Goal: Task Accomplishment & Management: Manage account settings

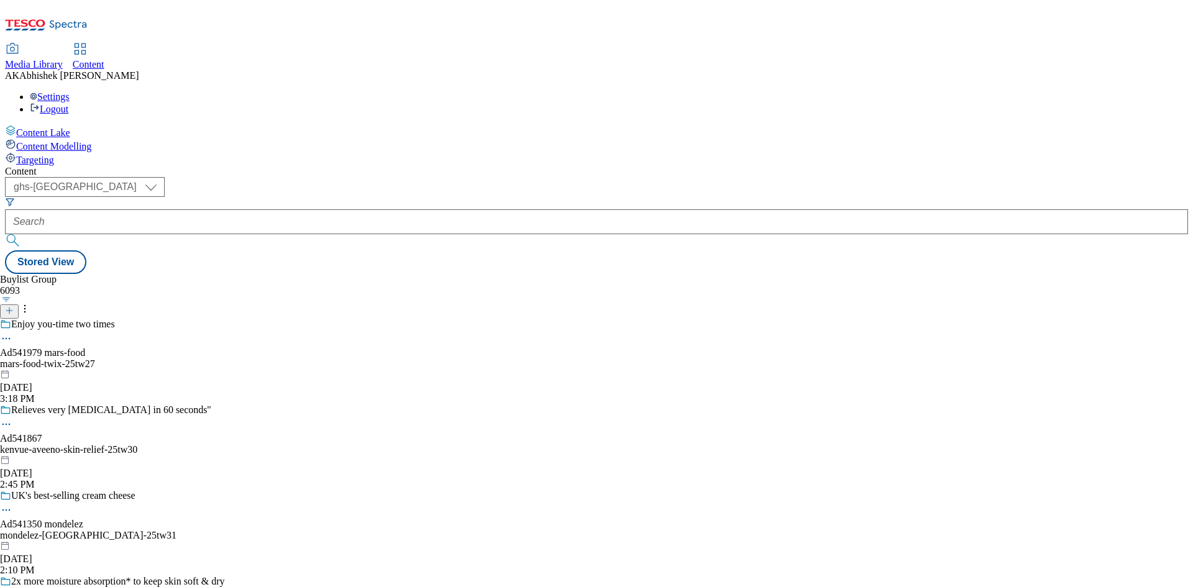
select select "ghs-[GEOGRAPHIC_DATA]"
click at [14, 306] on icon at bounding box center [9, 310] width 9 height 9
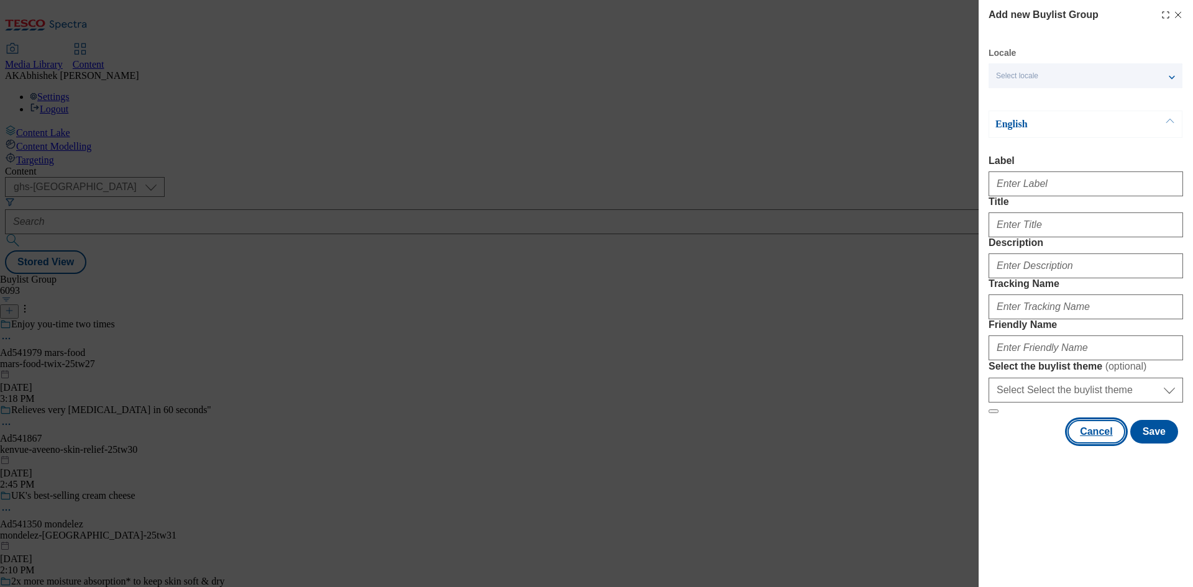
click at [1105, 443] on button "Cancel" at bounding box center [1095, 432] width 57 height 24
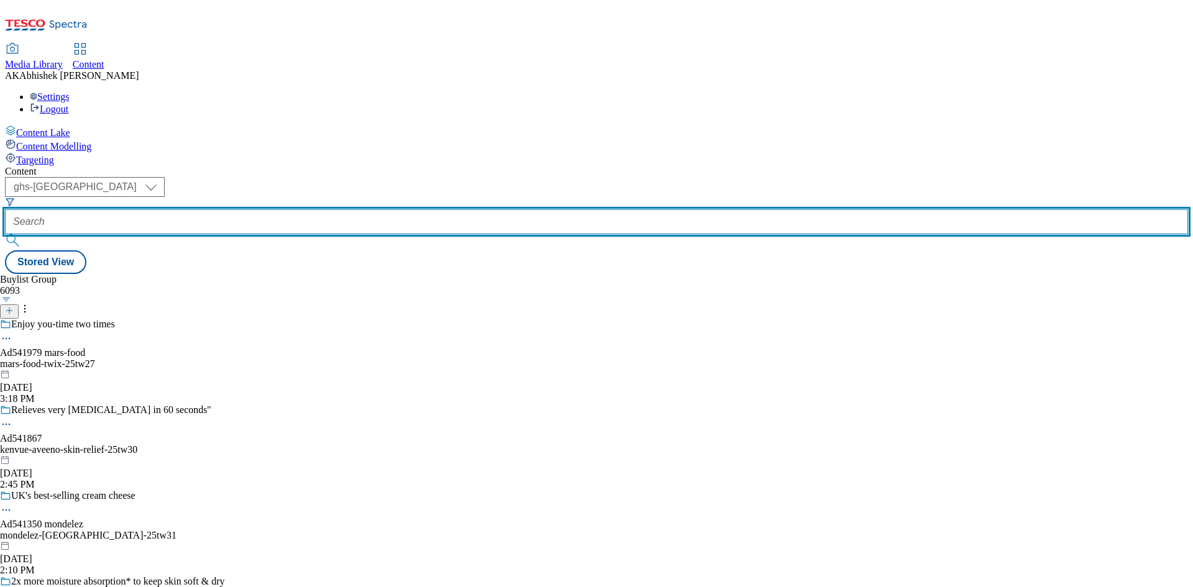
click at [284, 209] on input "text" at bounding box center [596, 221] width 1183 height 25
click at [5, 234] on button "submit" at bounding box center [13, 240] width 17 height 12
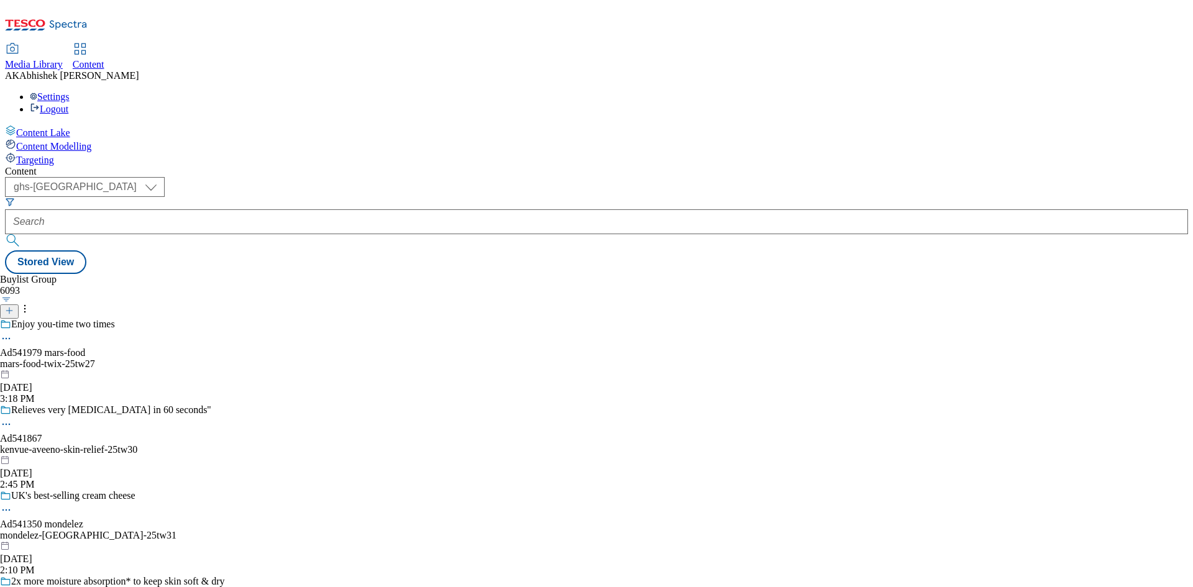
click at [473, 274] on div "Buylist Group 6093 Enjoy you-time two times Ad541979 mars-food mars-food-twix-2…" at bounding box center [596, 274] width 1183 height 0
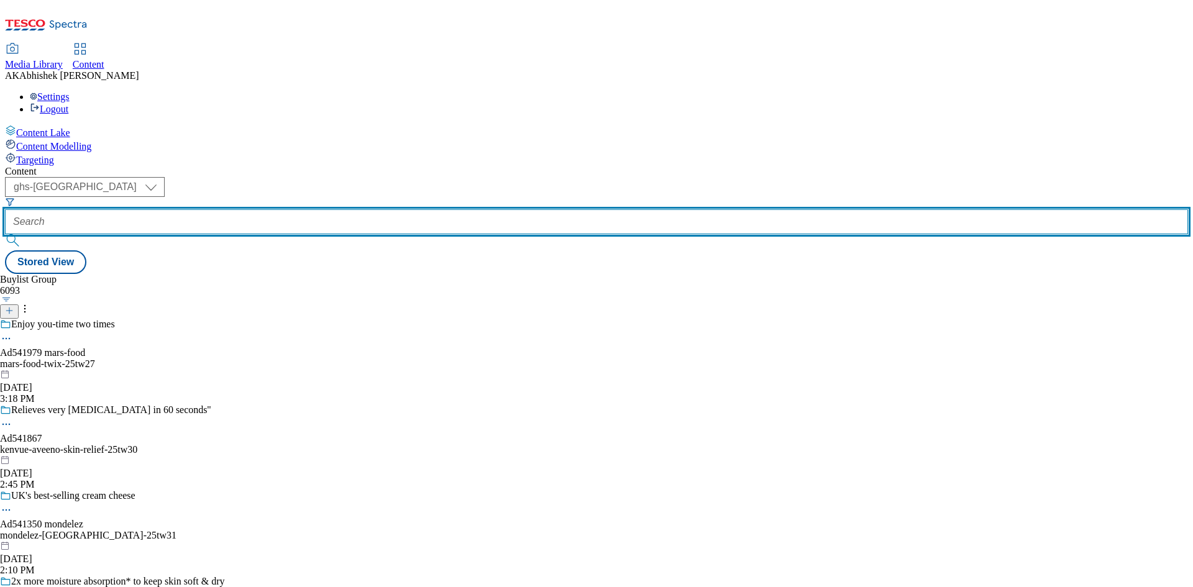
click at [316, 209] on input "text" at bounding box center [596, 221] width 1183 height 25
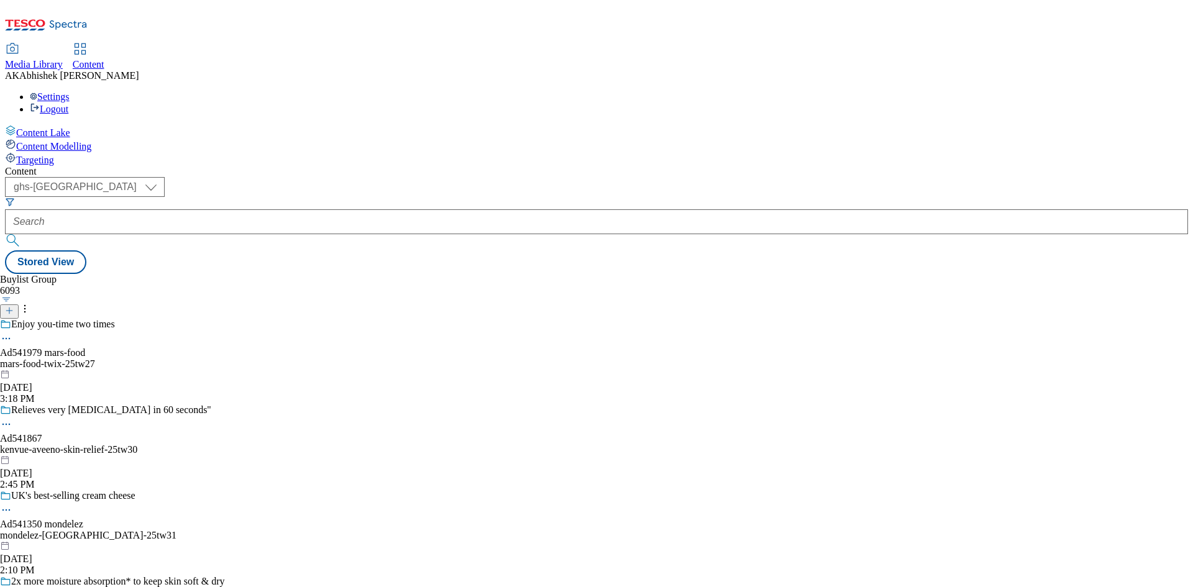
click at [14, 306] on icon at bounding box center [9, 310] width 9 height 9
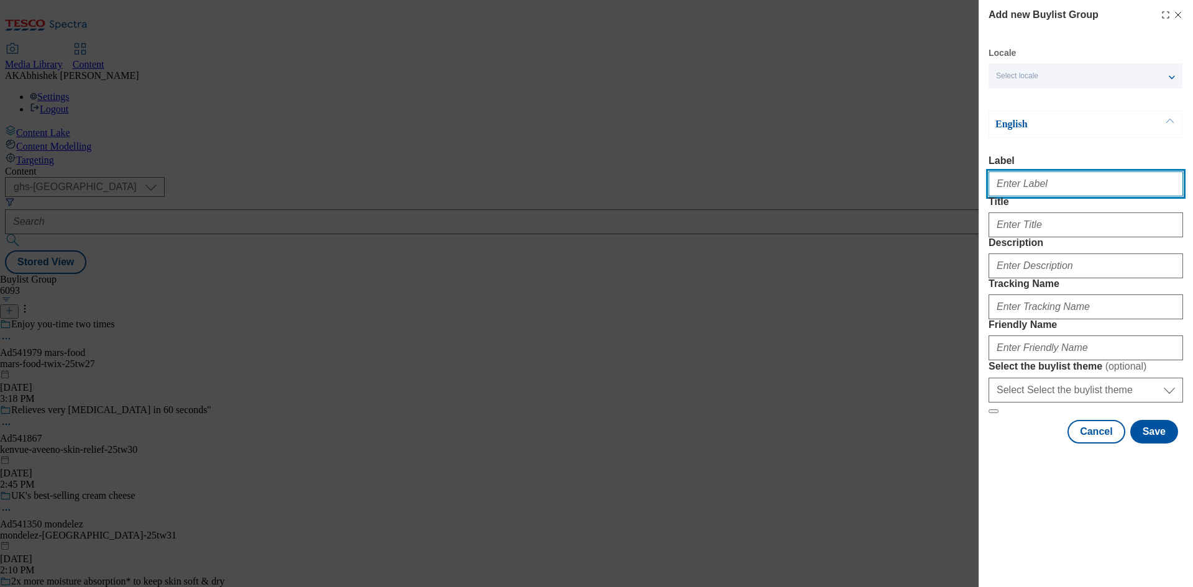
click at [1044, 194] on input "Label" at bounding box center [1085, 183] width 194 height 25
paste input "541978"
type input "Ad541978"
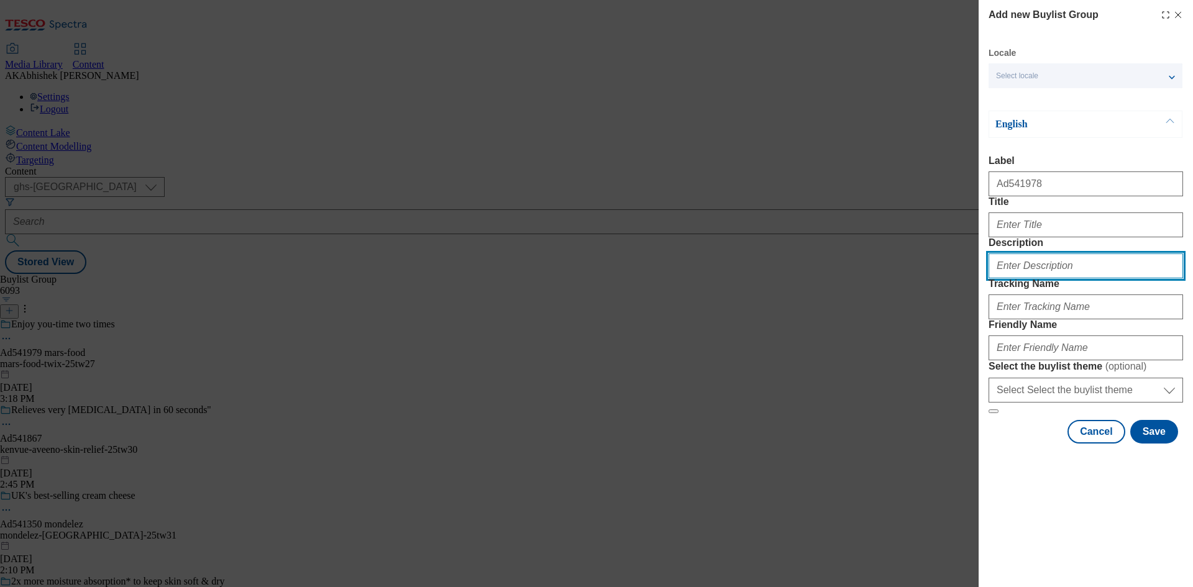
click at [1051, 278] on input "Description" at bounding box center [1085, 265] width 194 height 25
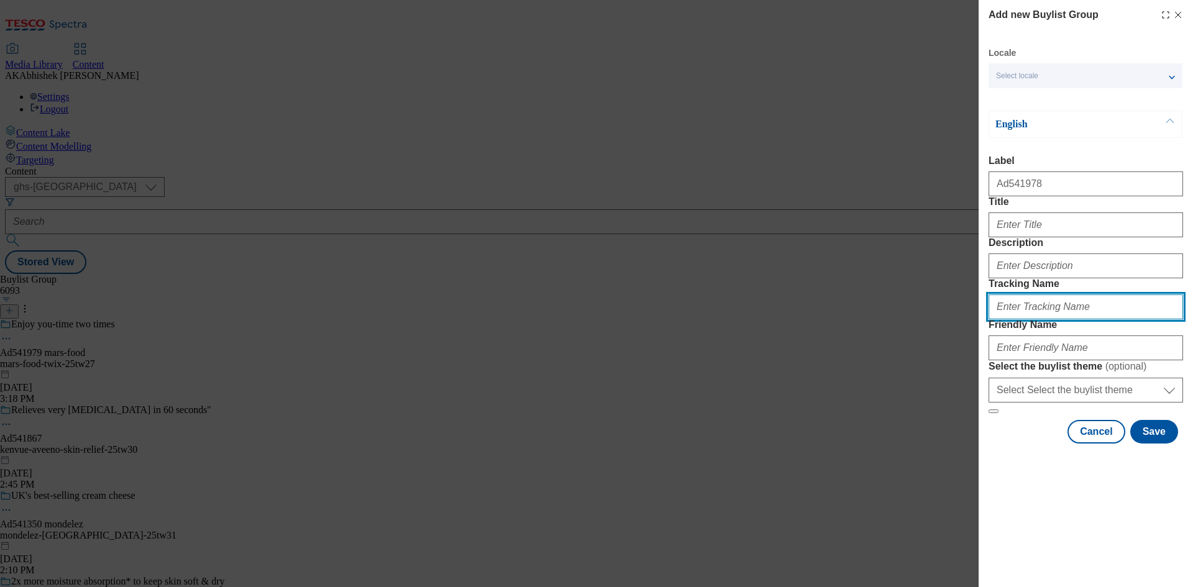
click at [1046, 319] on input "Tracking Name" at bounding box center [1085, 306] width 194 height 25
paste input "541978"
type input "DH_AD541978"
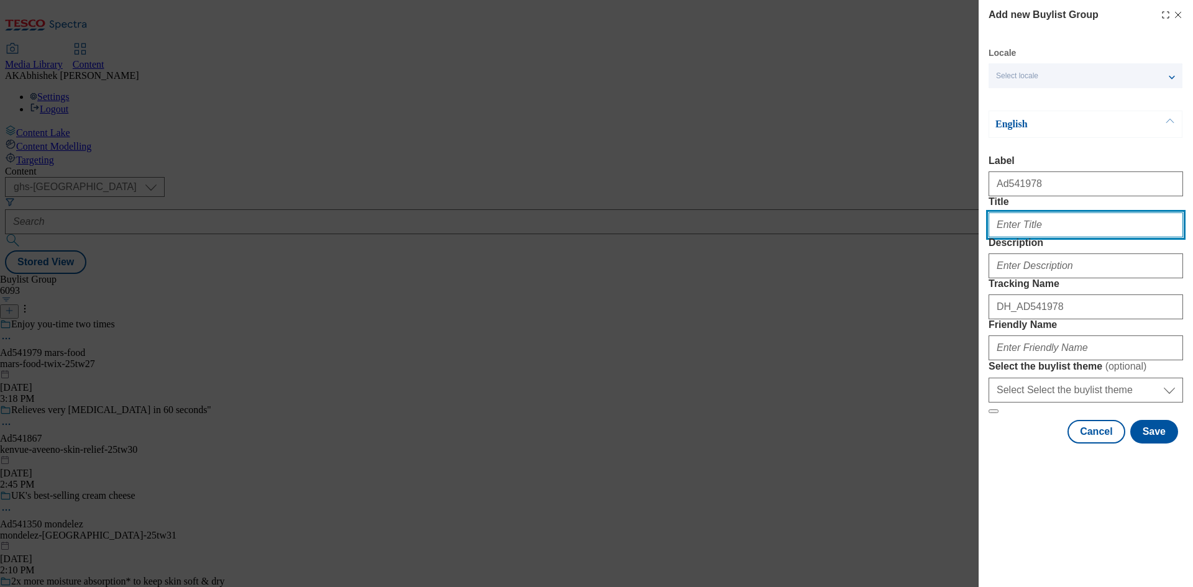
click at [1028, 237] on input "Title" at bounding box center [1085, 224] width 194 height 25
type input "Enjoy you-time two times"
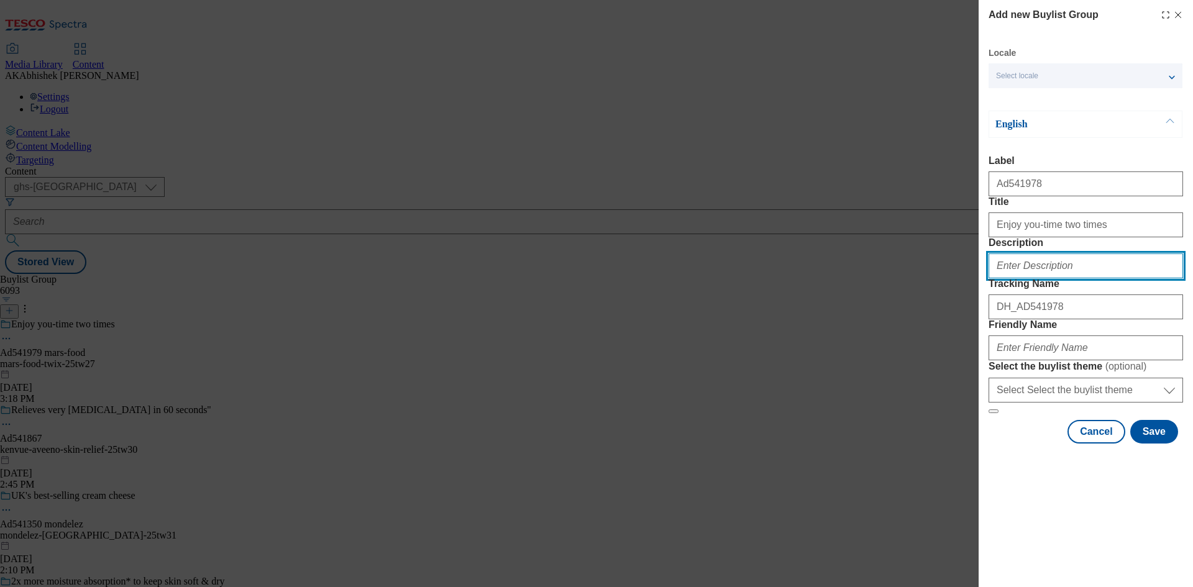
click at [1076, 278] on input "Description" at bounding box center [1085, 265] width 194 height 25
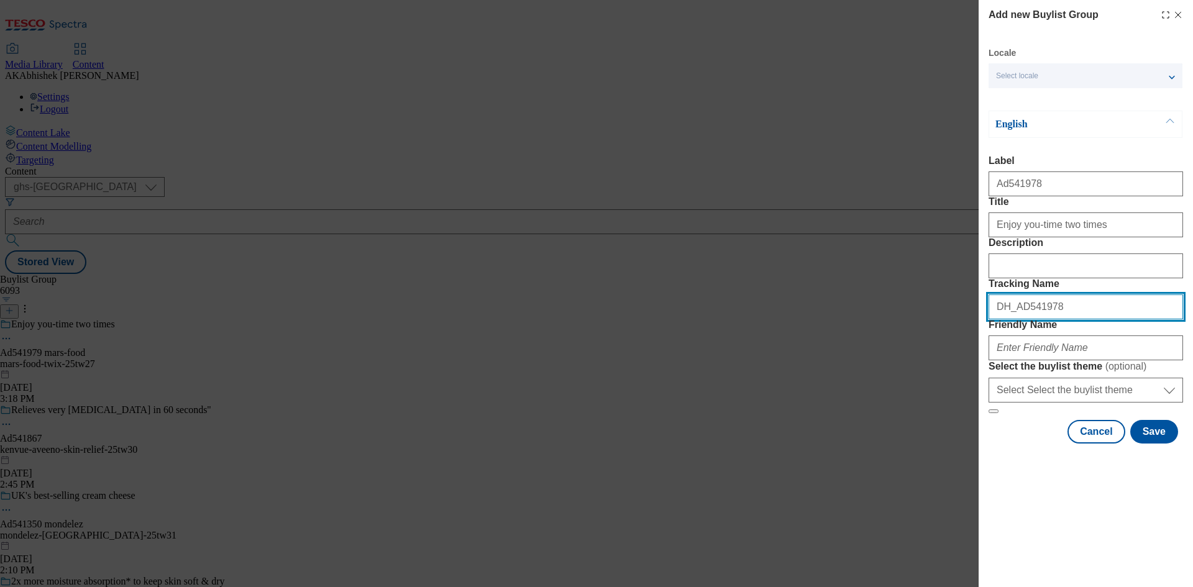
click at [1070, 319] on input "DH_AD541978" at bounding box center [1085, 306] width 194 height 25
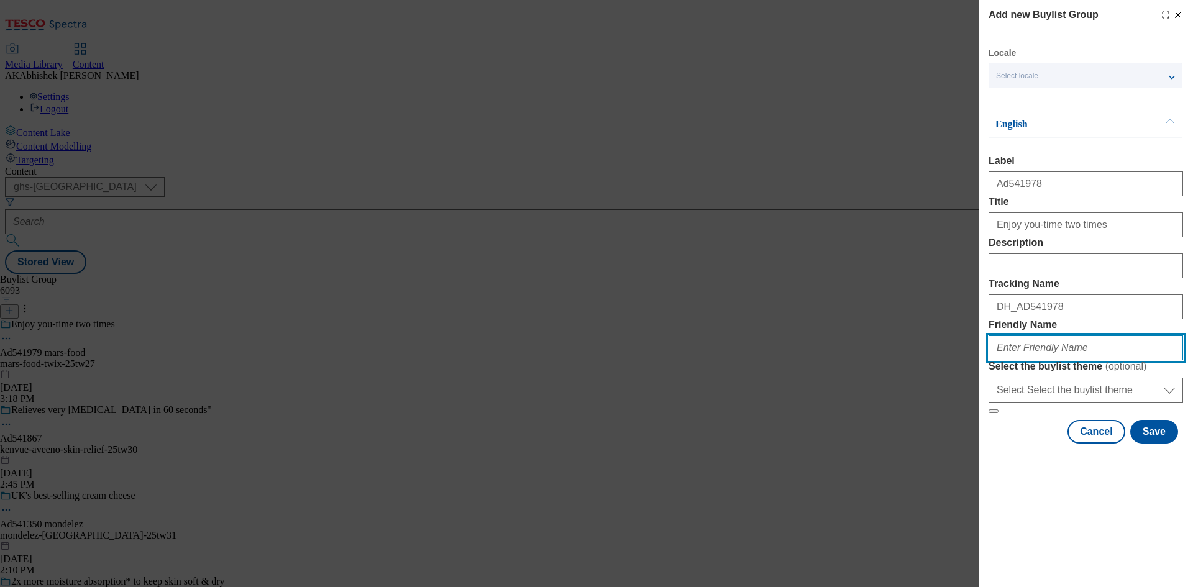
click at [1057, 360] on input "Friendly Name" at bounding box center [1085, 347] width 194 height 25
paste input "Mars Food"
drag, startPoint x: 1001, startPoint y: 434, endPoint x: 1015, endPoint y: 438, distance: 15.7
click at [1001, 360] on input "Mars Food" at bounding box center [1085, 347] width 194 height 25
paste input "Twix"
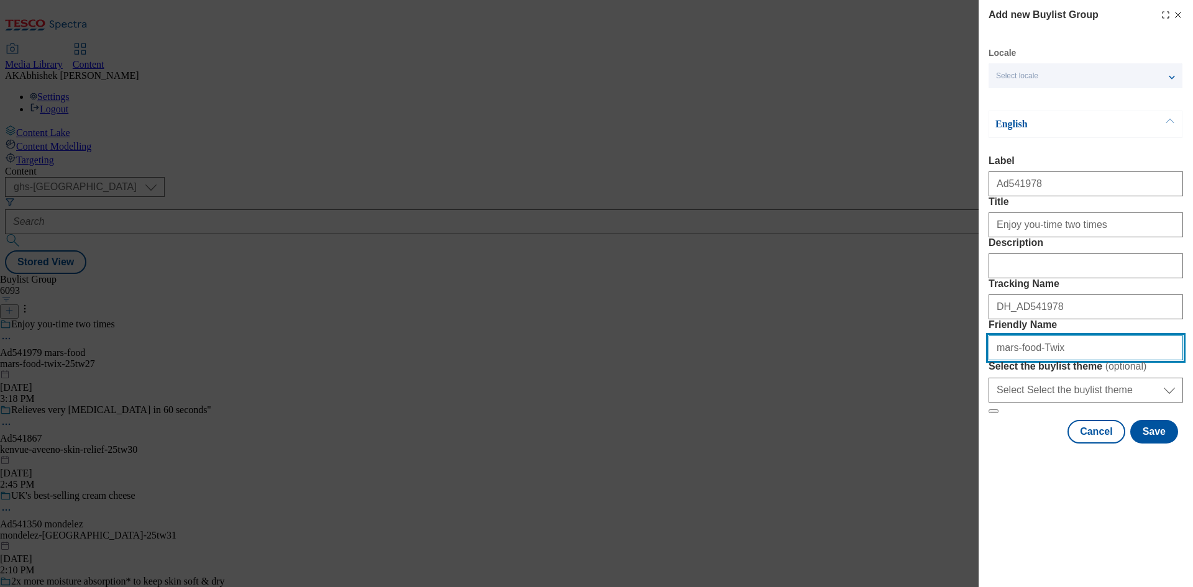
click at [1037, 360] on input "mars-food-Twix" at bounding box center [1085, 347] width 194 height 25
drag, startPoint x: 1112, startPoint y: 435, endPoint x: 733, endPoint y: 437, distance: 379.5
click at [809, 434] on div "Add new Buylist Group Locale Select locale English Welsh English Label Ad541978…" at bounding box center [596, 293] width 1193 height 587
type input "mars-food-twix-25tw27"
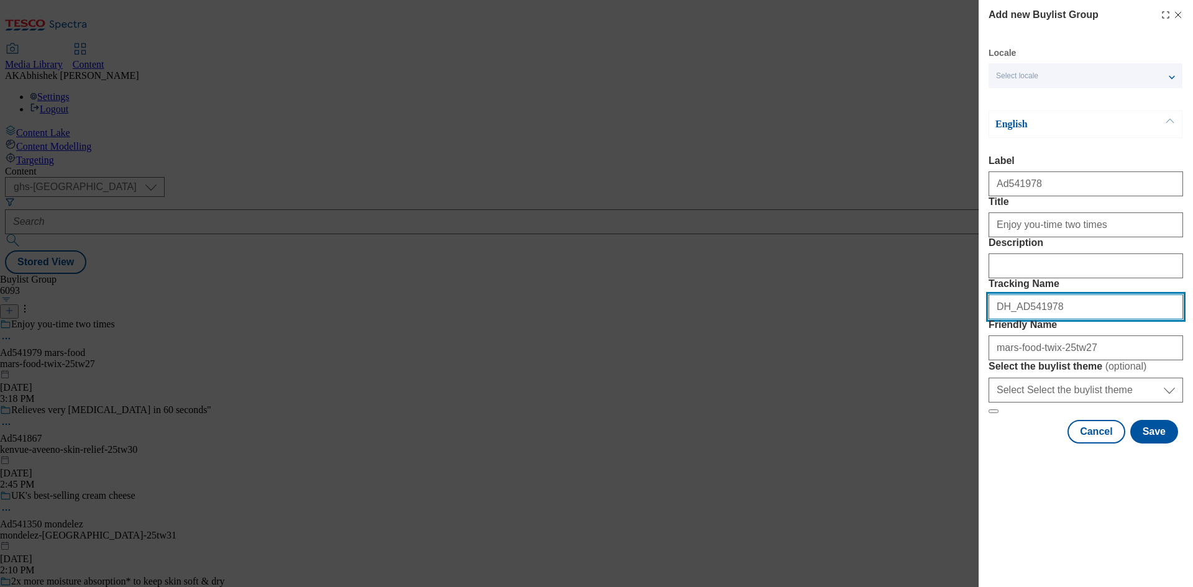
click at [974, 373] on div "Add new Buylist Group Locale Select locale English Welsh English Label Ad541978…" at bounding box center [596, 293] width 1193 height 587
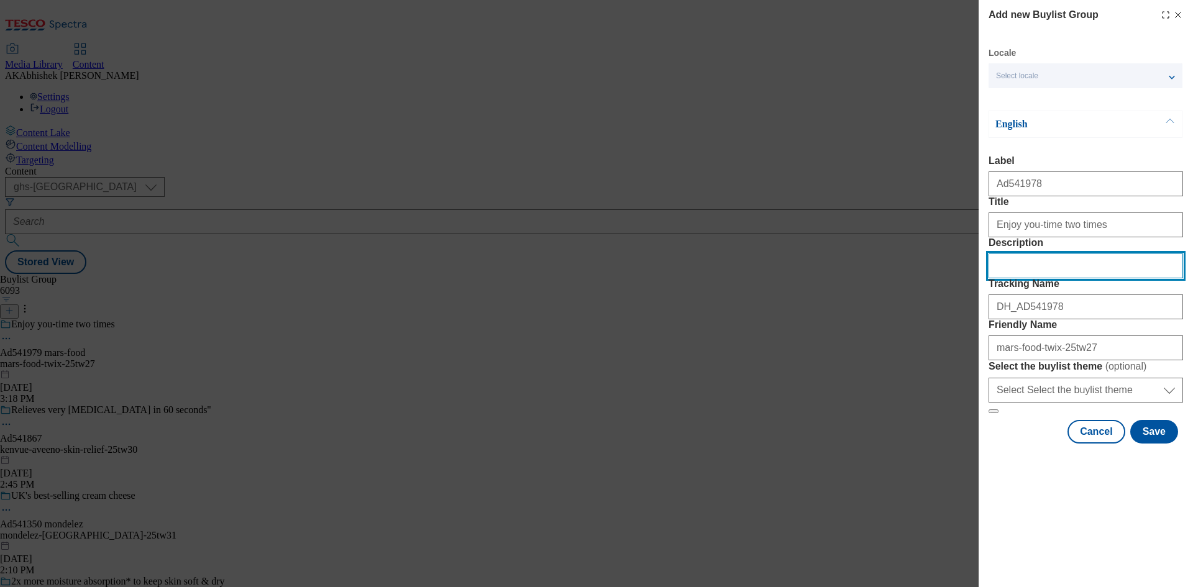
click at [1011, 278] on input "Description" at bounding box center [1085, 265] width 194 height 25
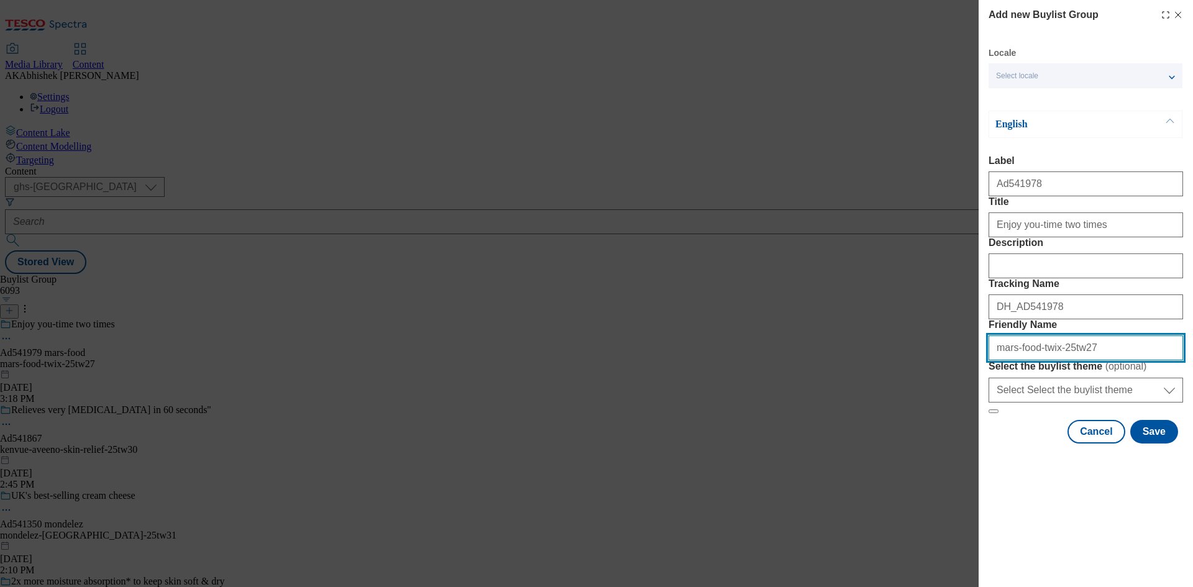
drag, startPoint x: 1056, startPoint y: 438, endPoint x: 945, endPoint y: 432, distance: 111.3
click at [945, 432] on div "Add new Buylist Group Locale Select locale English Welsh English Label Ad541978…" at bounding box center [596, 293] width 1193 height 587
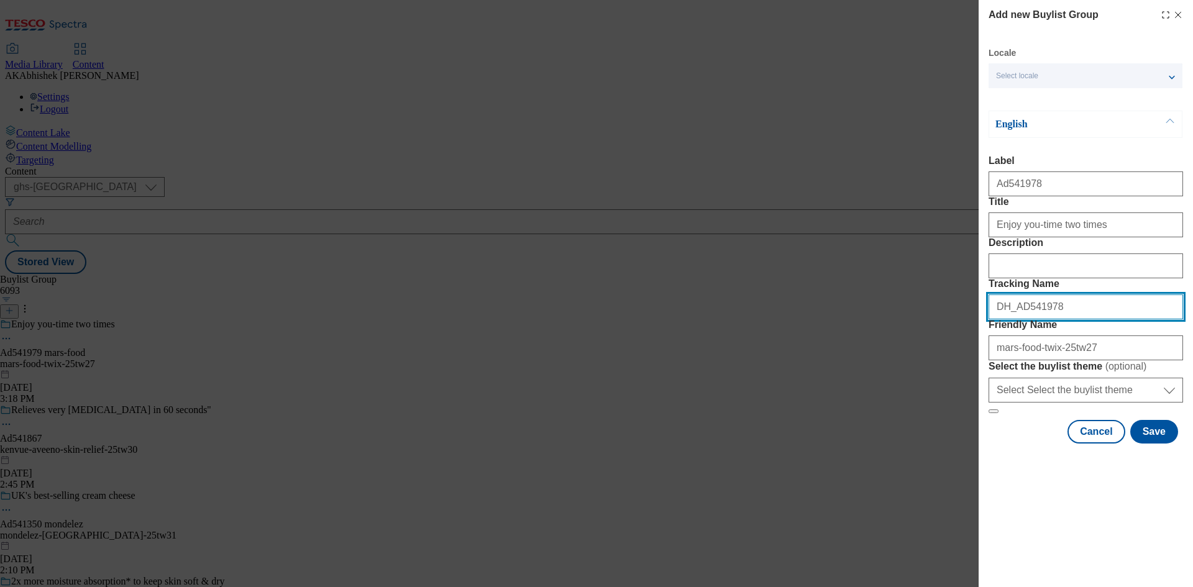
drag, startPoint x: 1064, startPoint y: 369, endPoint x: 920, endPoint y: 370, distance: 143.5
click at [920, 370] on div "Add new Buylist Group Locale Select locale English Welsh English Label Ad541978…" at bounding box center [596, 293] width 1193 height 587
click at [1155, 443] on button "Save" at bounding box center [1154, 432] width 48 height 24
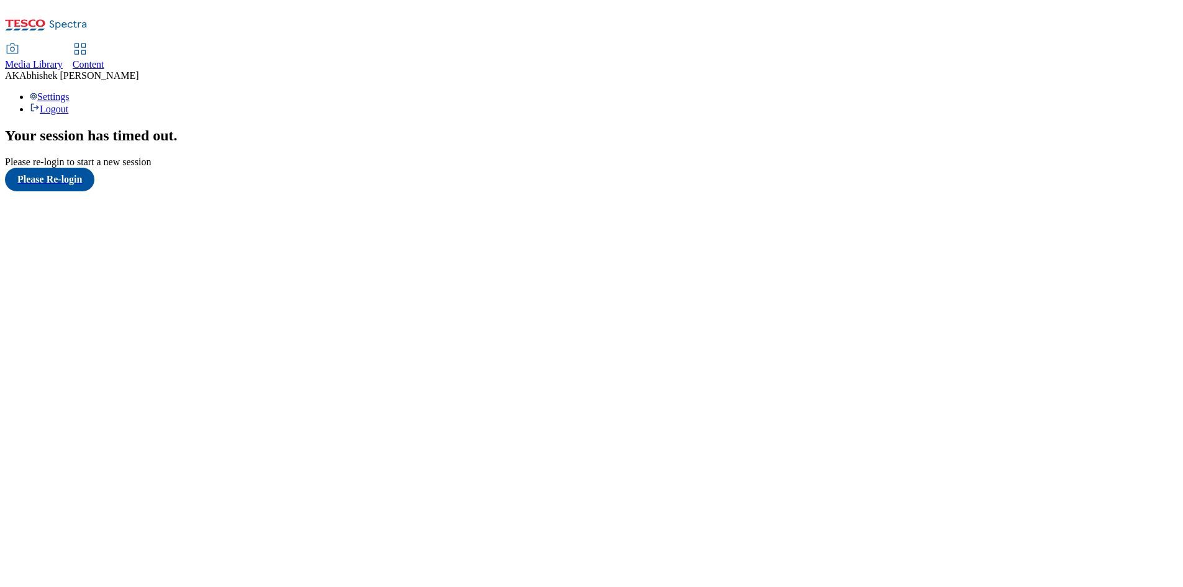
click at [104, 59] on span "Content" at bounding box center [89, 64] width 32 height 11
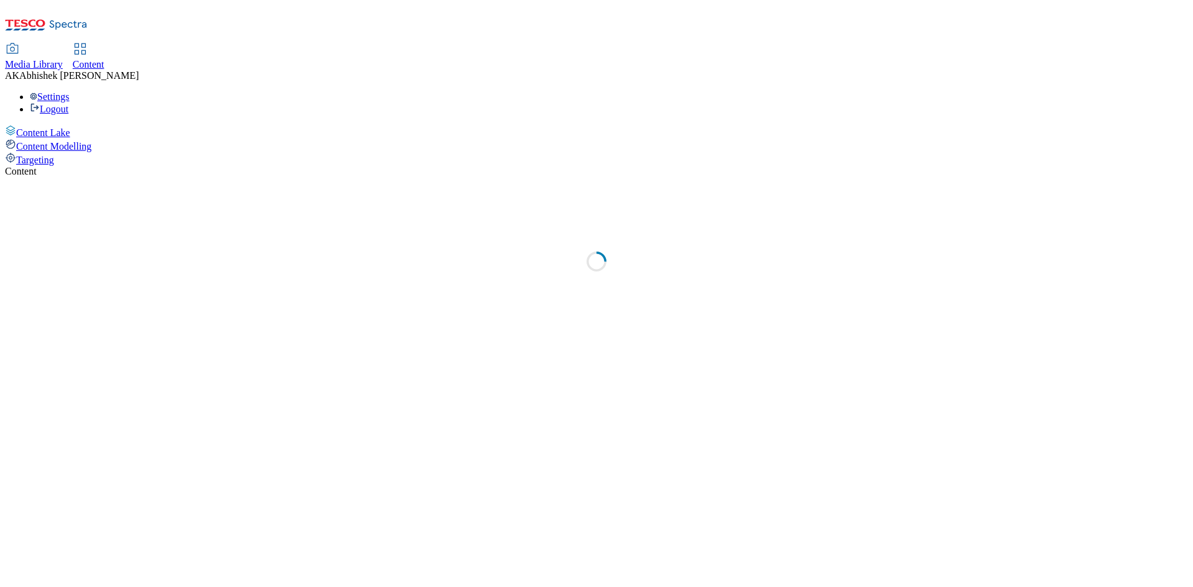
select select "ghs-[GEOGRAPHIC_DATA]"
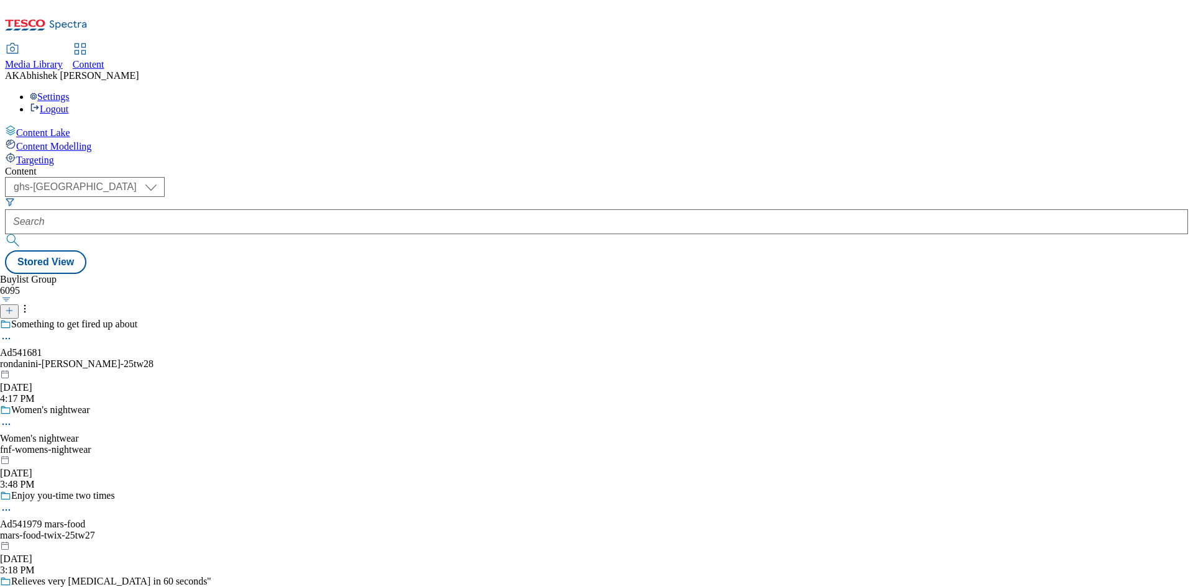
click at [14, 306] on icon at bounding box center [9, 310] width 9 height 9
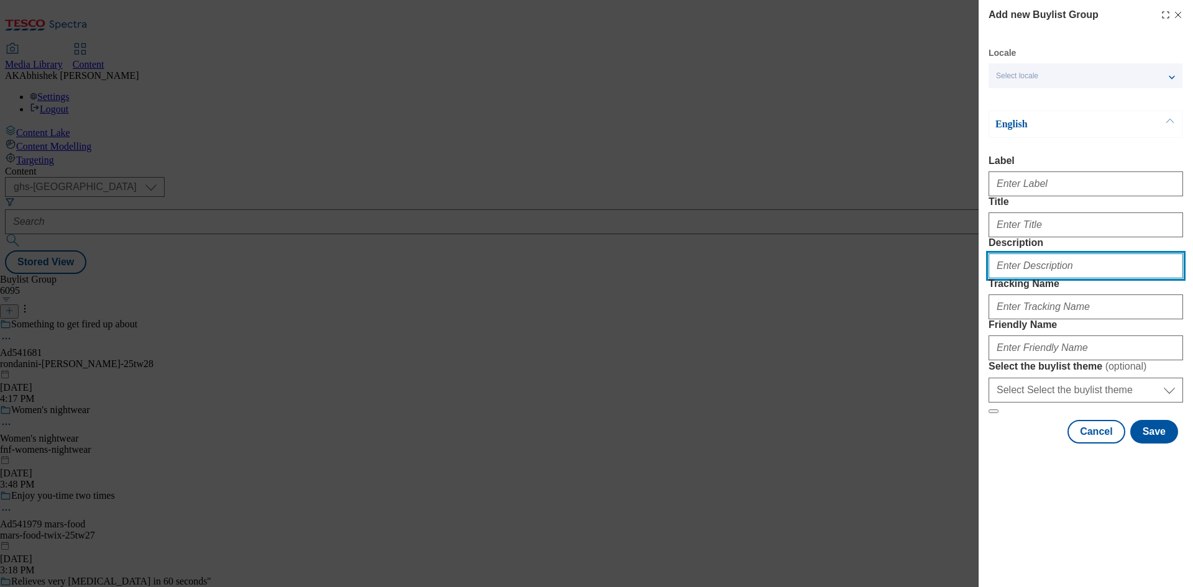
click at [1037, 278] on input "Description" at bounding box center [1085, 265] width 194 height 25
paste input "DH_AD541978"
click at [1018, 278] on input "DH_AD541978" at bounding box center [1085, 265] width 194 height 25
type input "DH_AD541978"
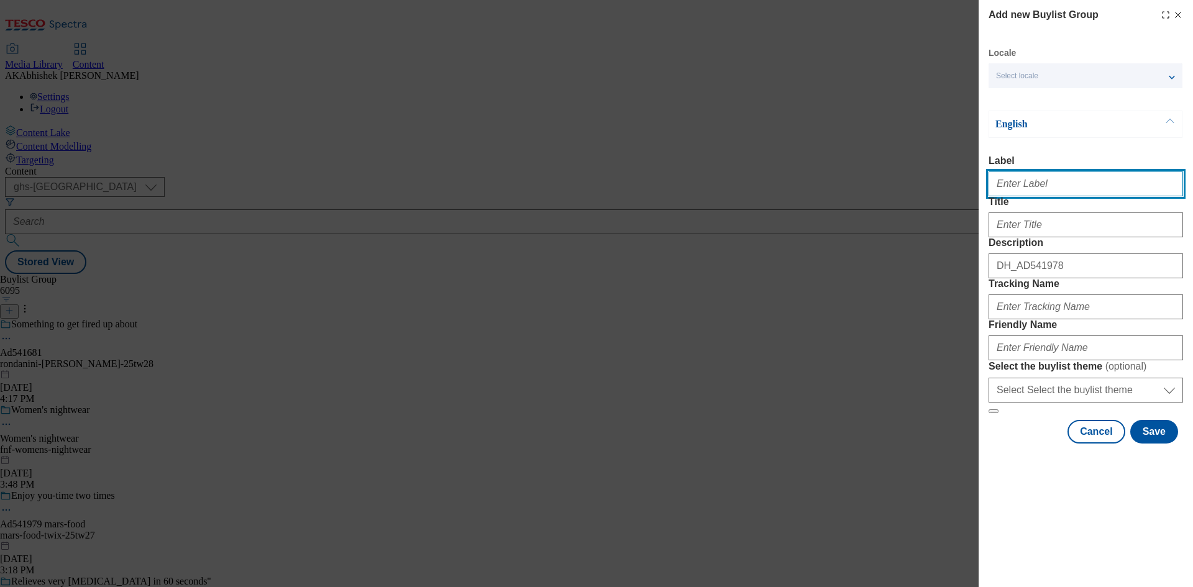
click at [1016, 190] on input "Label" at bounding box center [1085, 183] width 194 height 25
paste input "541978"
type input "Ad541978"
click at [1007, 268] on form "Label Ad541978 Title Description DH_AD541978 Tracking Name Friendly Name Select…" at bounding box center [1085, 284] width 194 height 258
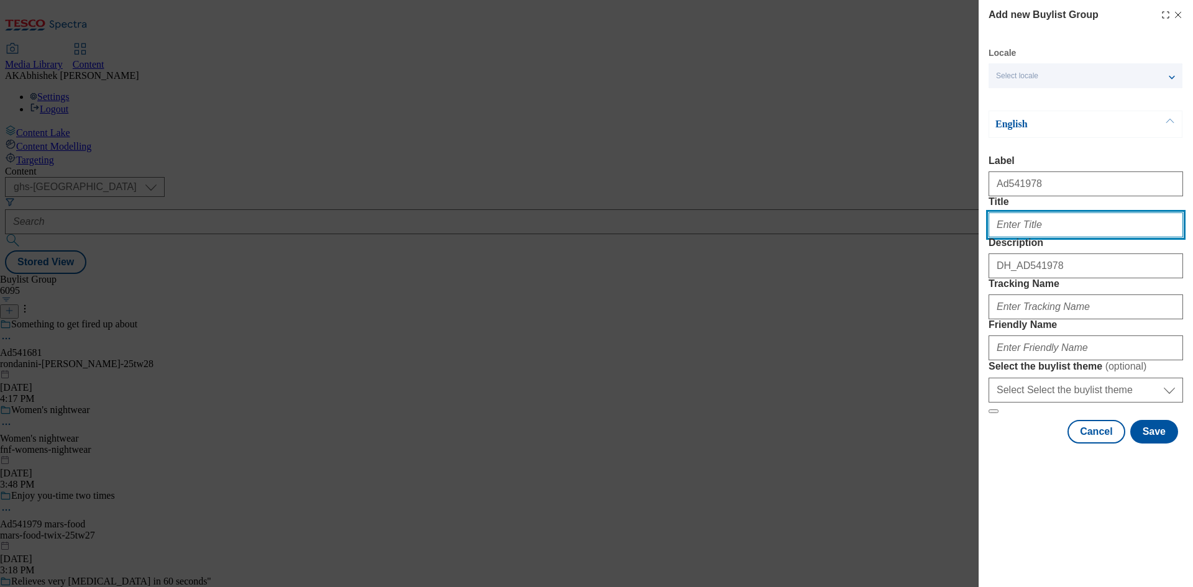
click at [1017, 237] on input "Title" at bounding box center [1085, 224] width 194 height 25
type input "Enjoy you-time two time"
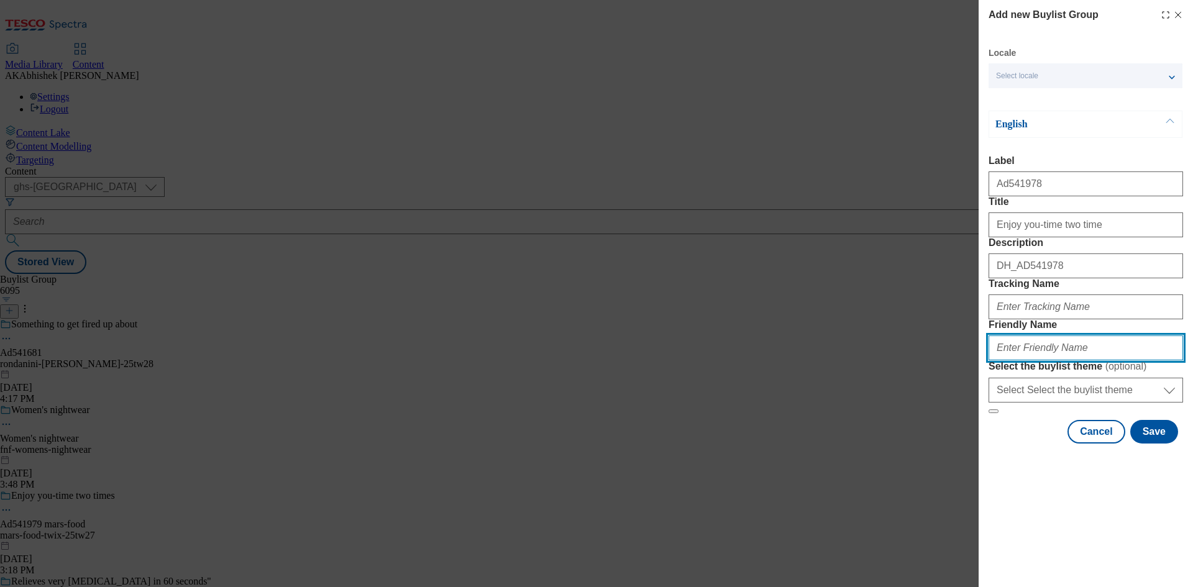
click at [1052, 360] on input "Friendly Name" at bounding box center [1085, 347] width 194 height 25
paste input "mars-food-twix-25tw27"
type input "mars-food-twix-25tw27"
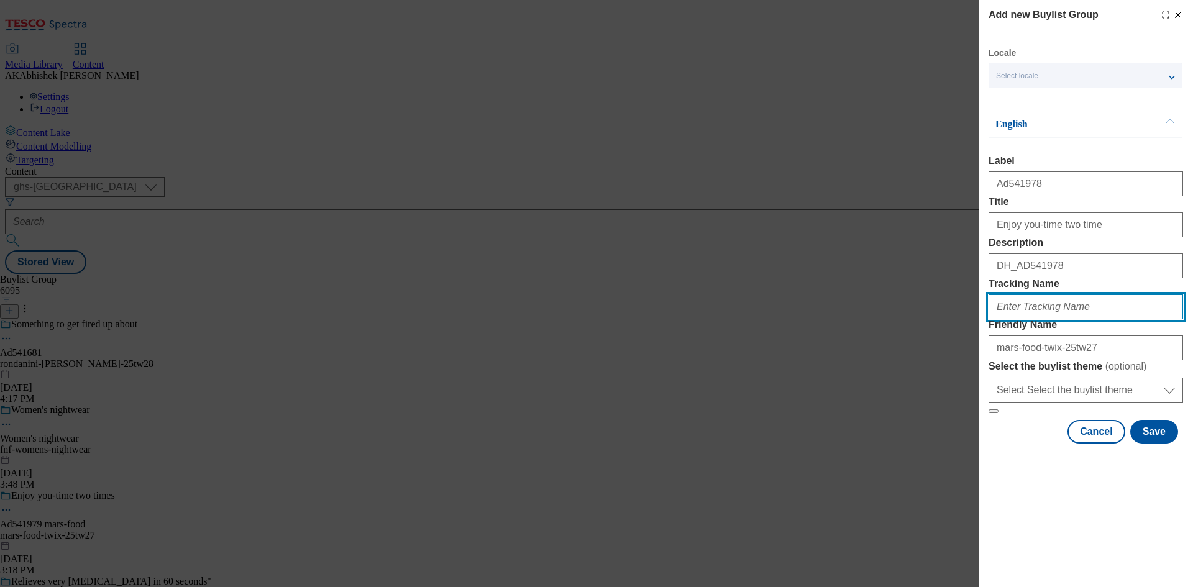
click at [1045, 319] on input "Tracking Name" at bounding box center [1085, 306] width 194 height 25
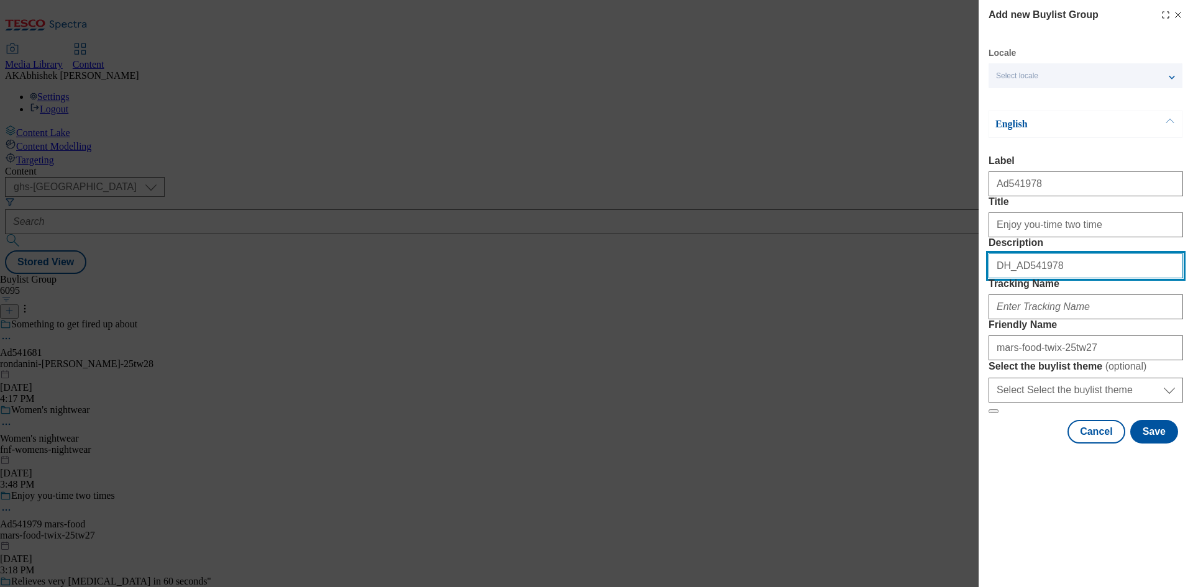
click at [812, 312] on div "Add new Buylist Group Locale Select locale English Welsh English Label Ad541978…" at bounding box center [596, 293] width 1193 height 587
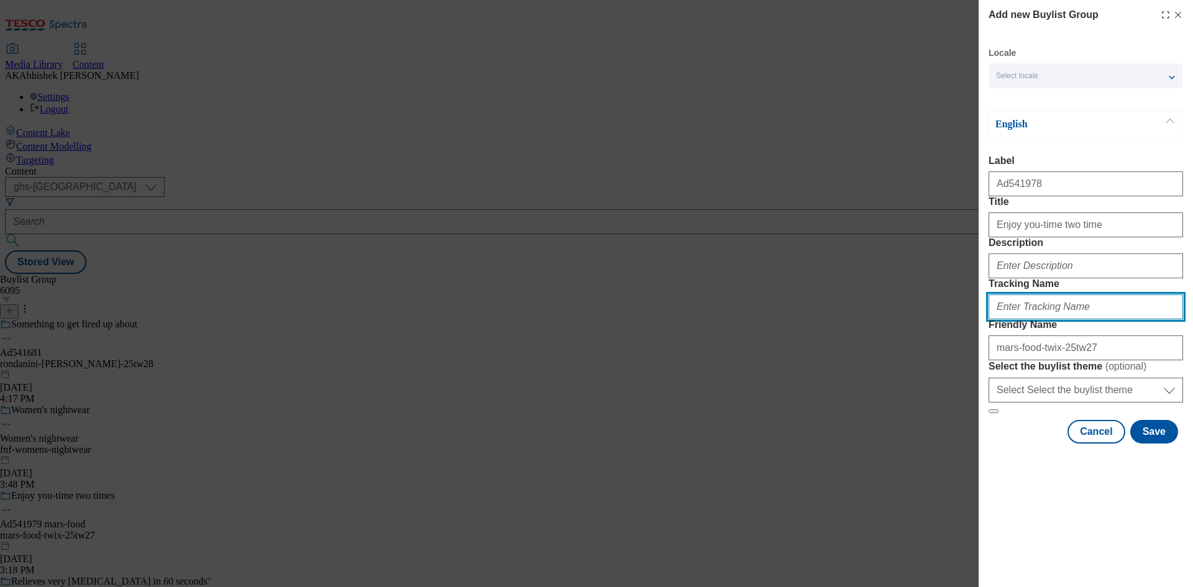
click at [1049, 319] on input "Tracking Name" at bounding box center [1085, 306] width 194 height 25
paste input "DH_AD541978"
type input "DH_AD541978"
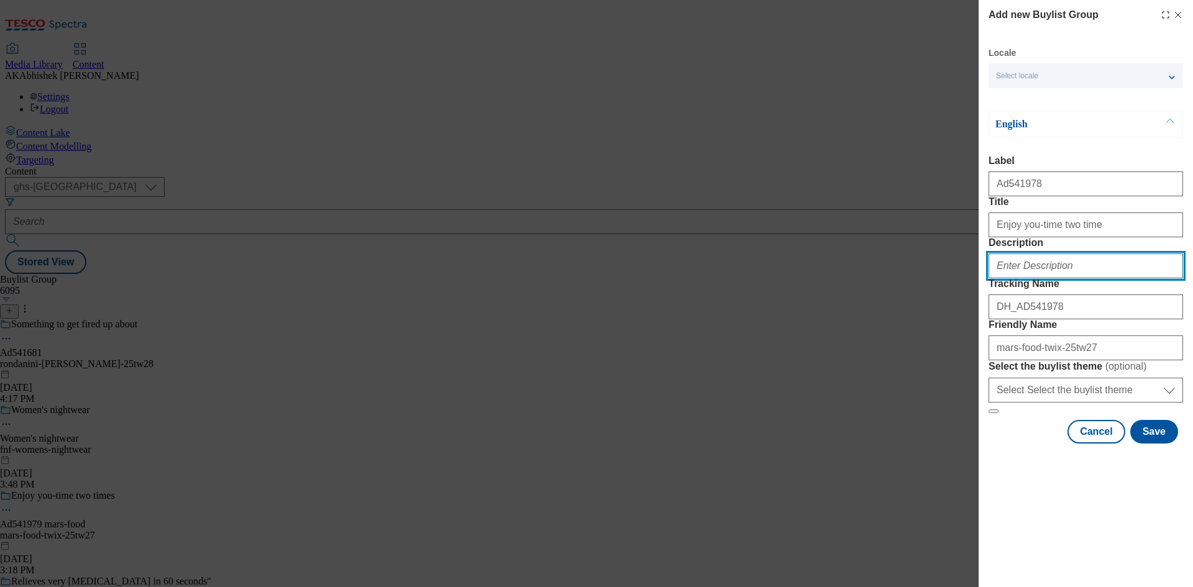
click at [1030, 278] on input "Description" at bounding box center [1085, 265] width 194 height 25
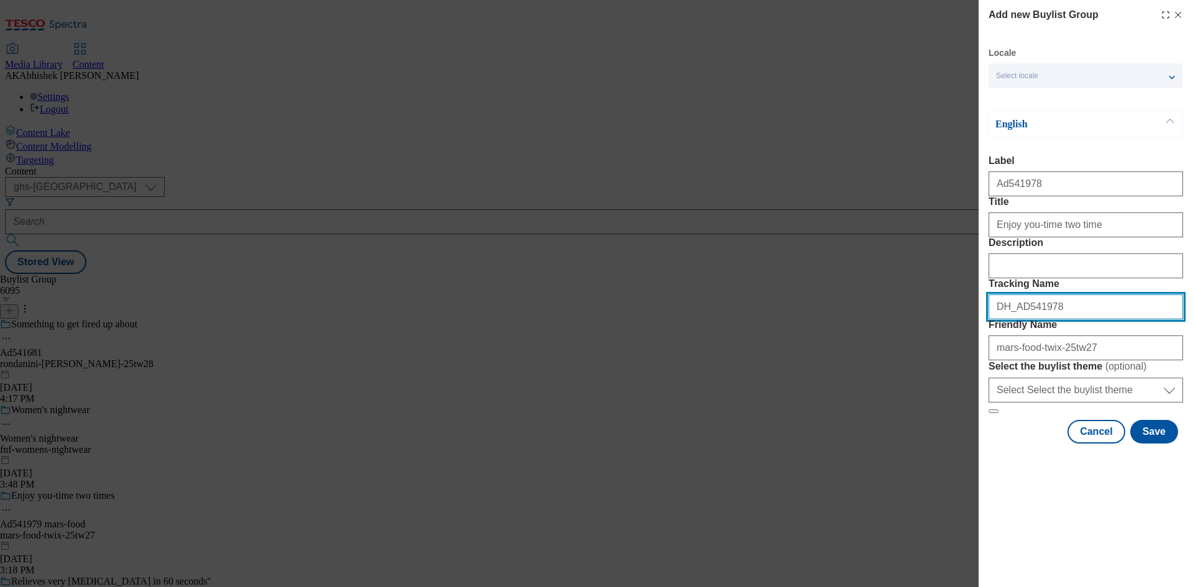
drag, startPoint x: 1067, startPoint y: 366, endPoint x: 858, endPoint y: 361, distance: 208.8
click at [885, 360] on div "Add new Buylist Group Locale Select locale English Welsh English Label Ad541978…" at bounding box center [596, 293] width 1193 height 587
click at [1150, 443] on button "Save" at bounding box center [1154, 432] width 48 height 24
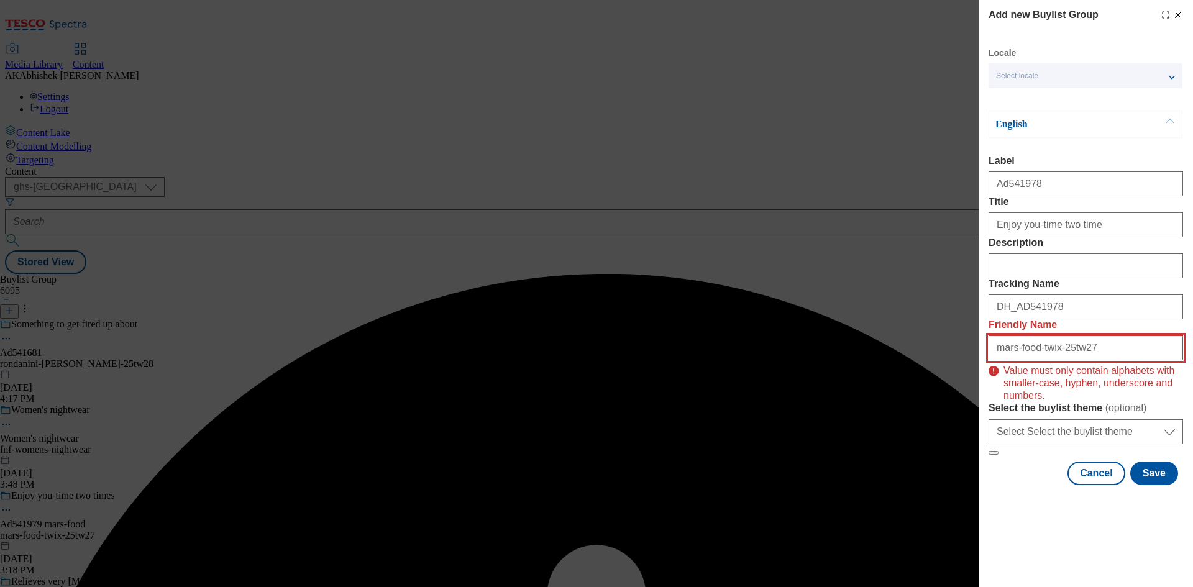
click at [1102, 360] on input "mars-food-twix-25tw27" at bounding box center [1085, 347] width 194 height 25
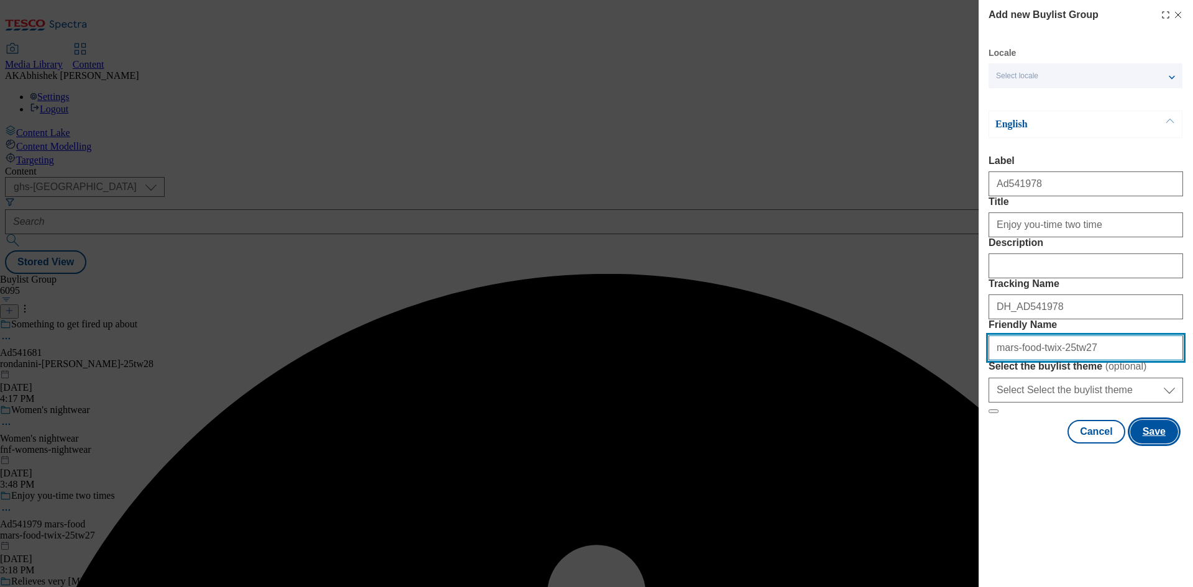
type input "mars-food-twix-25tw27"
click at [1158, 443] on button "Save" at bounding box center [1154, 432] width 48 height 24
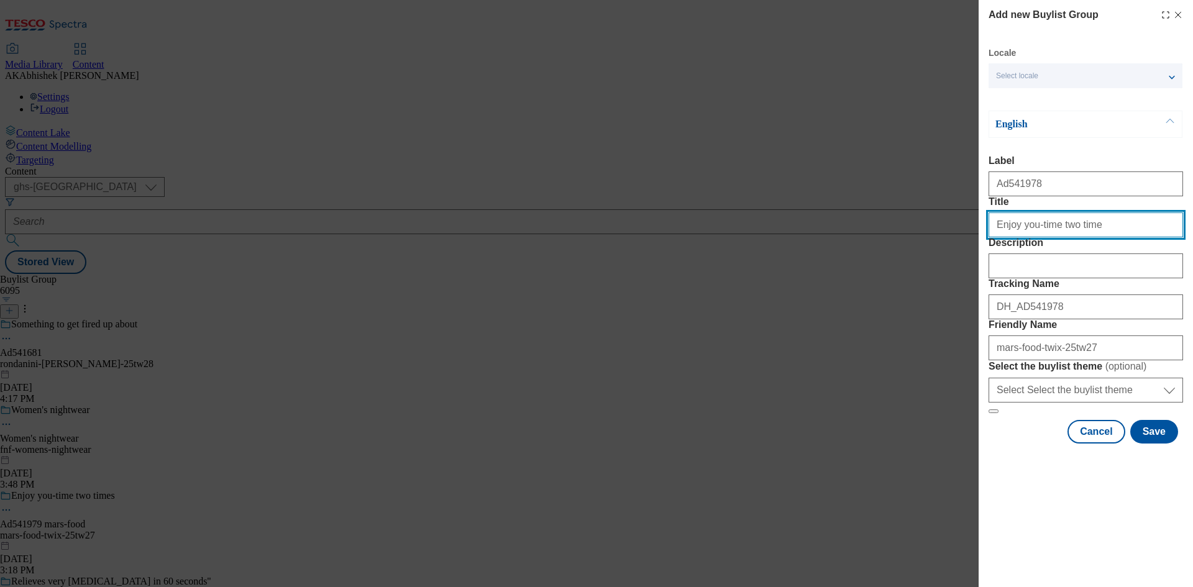
click at [1095, 237] on input "Enjoy you-time two time" at bounding box center [1085, 224] width 194 height 25
type input "Enjoy you-time two time"
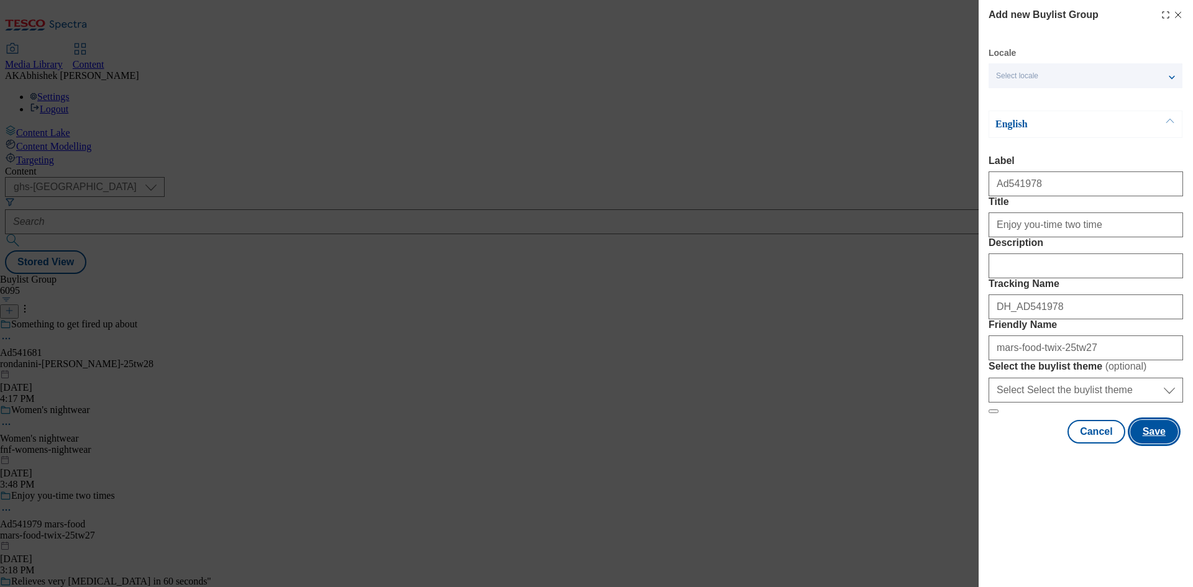
click at [1160, 443] on button "Save" at bounding box center [1154, 432] width 48 height 24
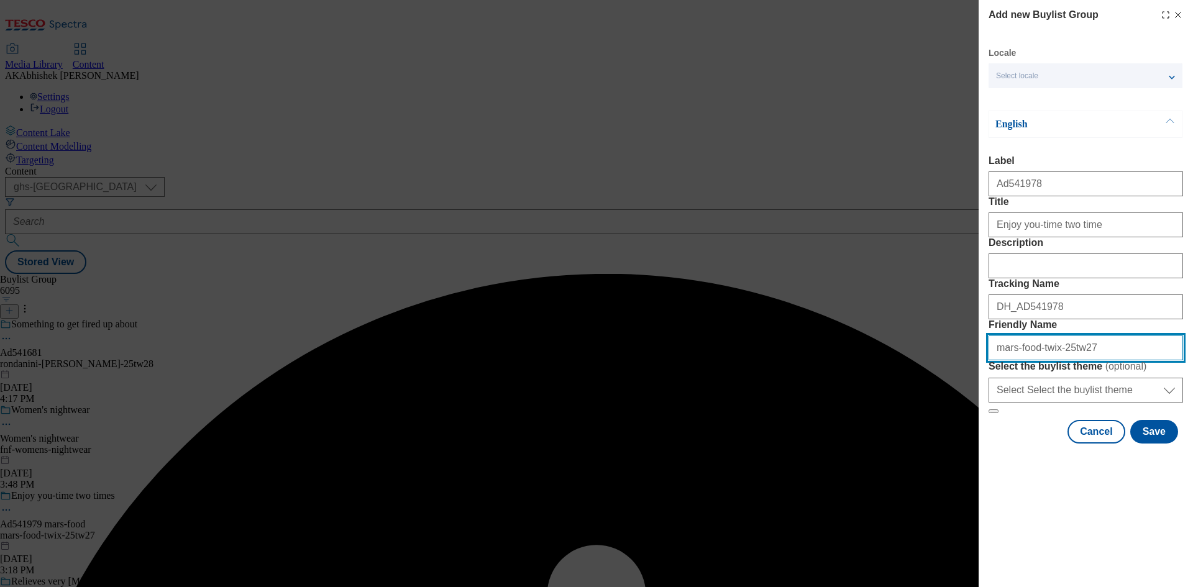
click at [1096, 360] on input "mars-food-twix-25tw27" at bounding box center [1085, 347] width 194 height 25
click at [1049, 360] on input "mars-food-twix-25tw27" at bounding box center [1085, 347] width 194 height 25
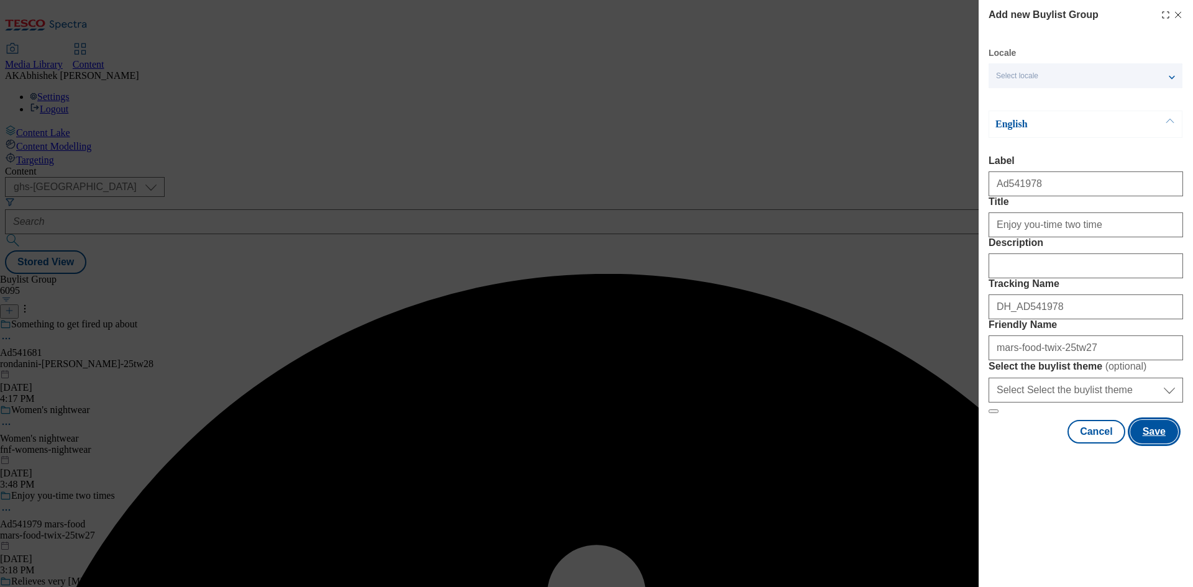
click at [1150, 443] on button "Save" at bounding box center [1154, 432] width 48 height 24
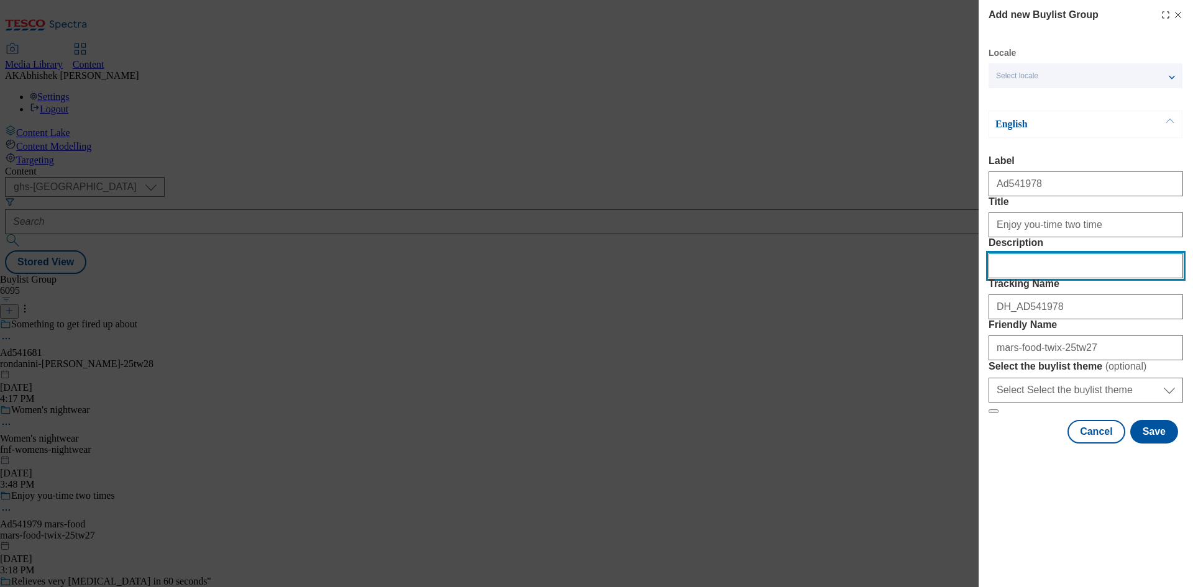
click at [1042, 278] on input "Description" at bounding box center [1085, 265] width 194 height 25
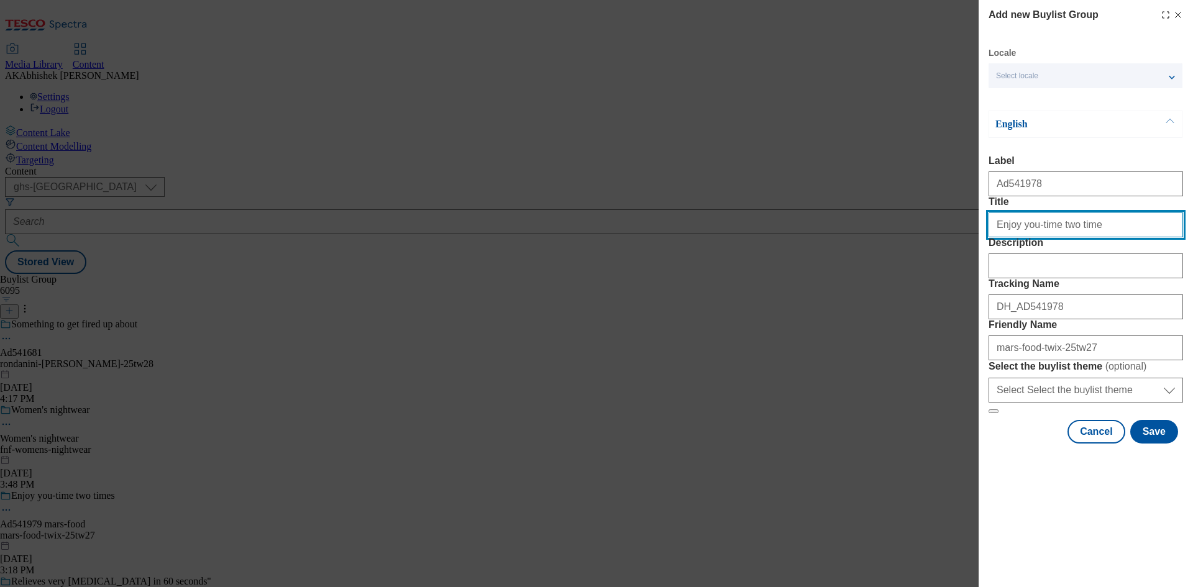
drag, startPoint x: 1094, startPoint y: 247, endPoint x: 1101, endPoint y: 253, distance: 8.8
click at [1094, 237] on input "Title" at bounding box center [1085, 224] width 194 height 25
type input "Enjoy you-time two time"
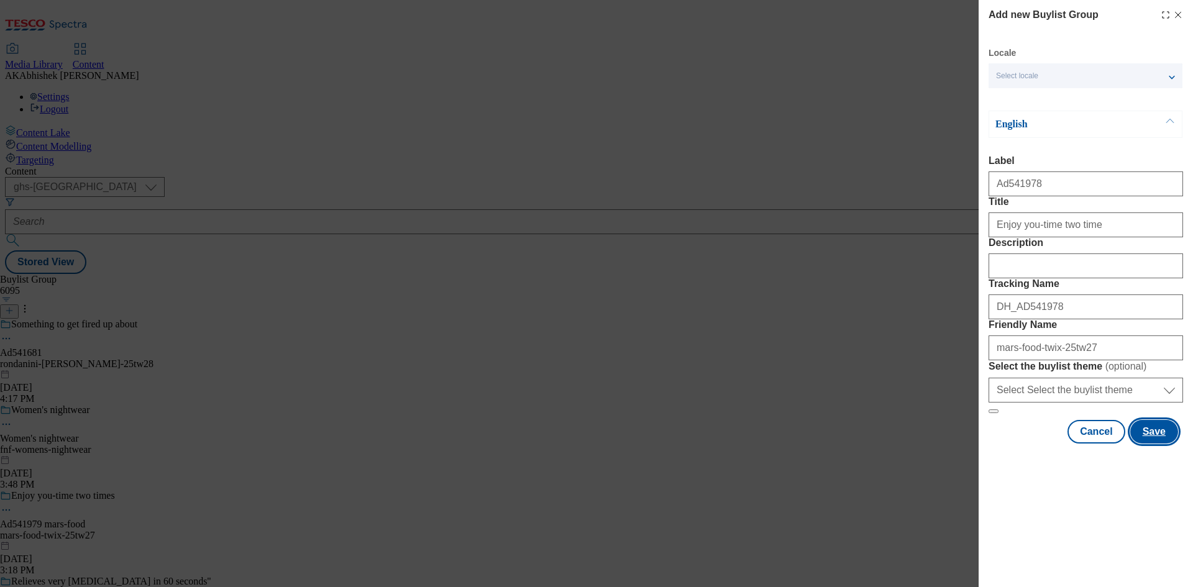
click at [1158, 443] on button "Save" at bounding box center [1154, 432] width 48 height 24
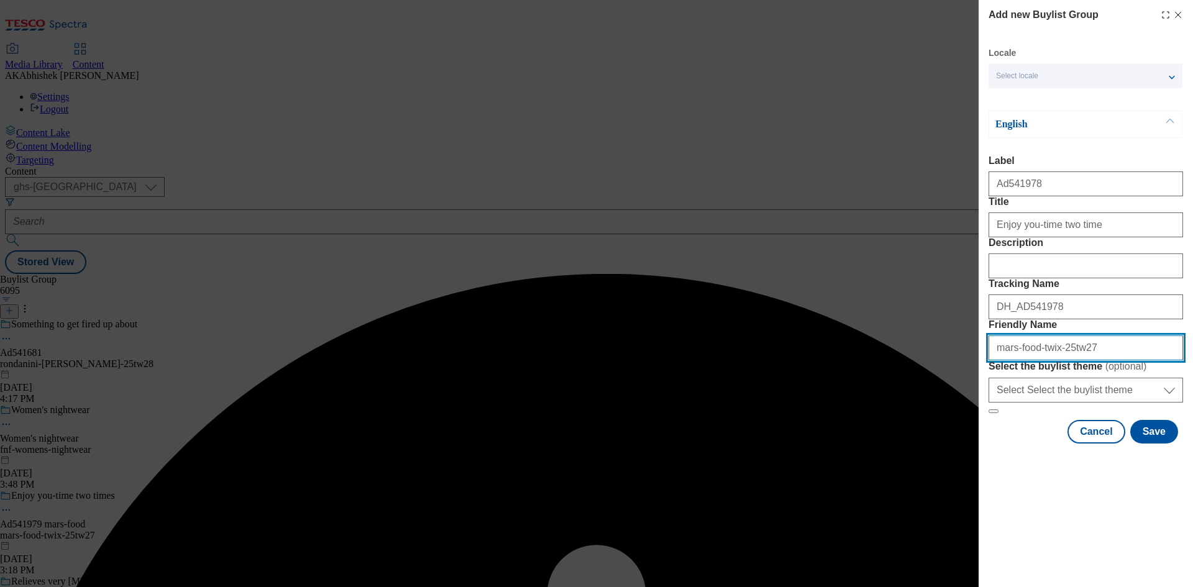
click at [1052, 360] on input "mars-food-twix-25tw27" at bounding box center [1085, 347] width 194 height 25
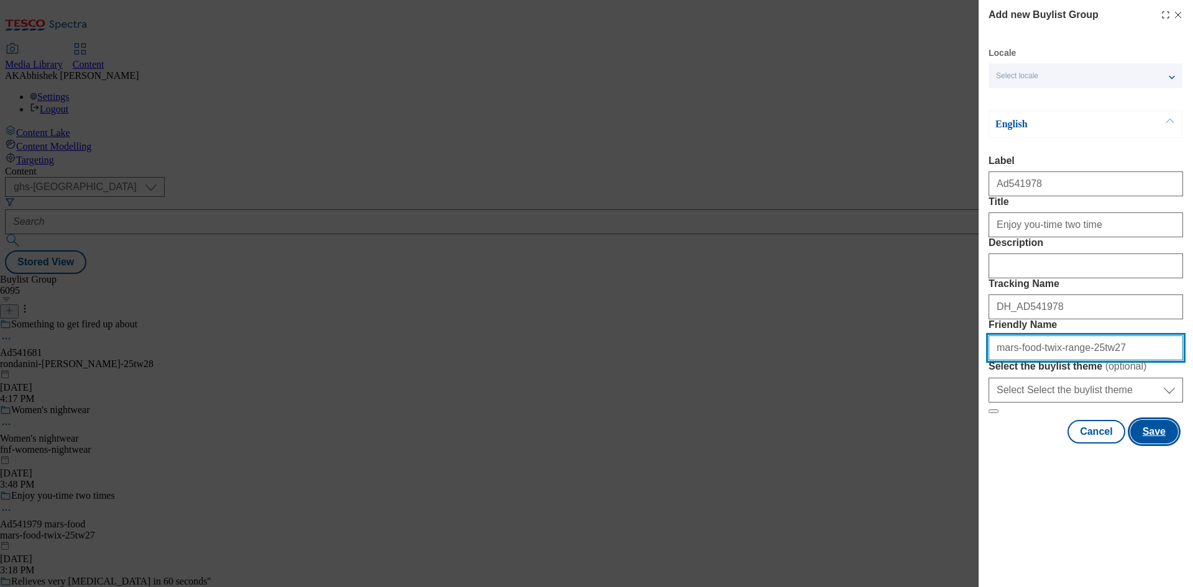
type input "mars-food-twix-range-25tw27"
click at [1160, 443] on button "Save" at bounding box center [1154, 432] width 48 height 24
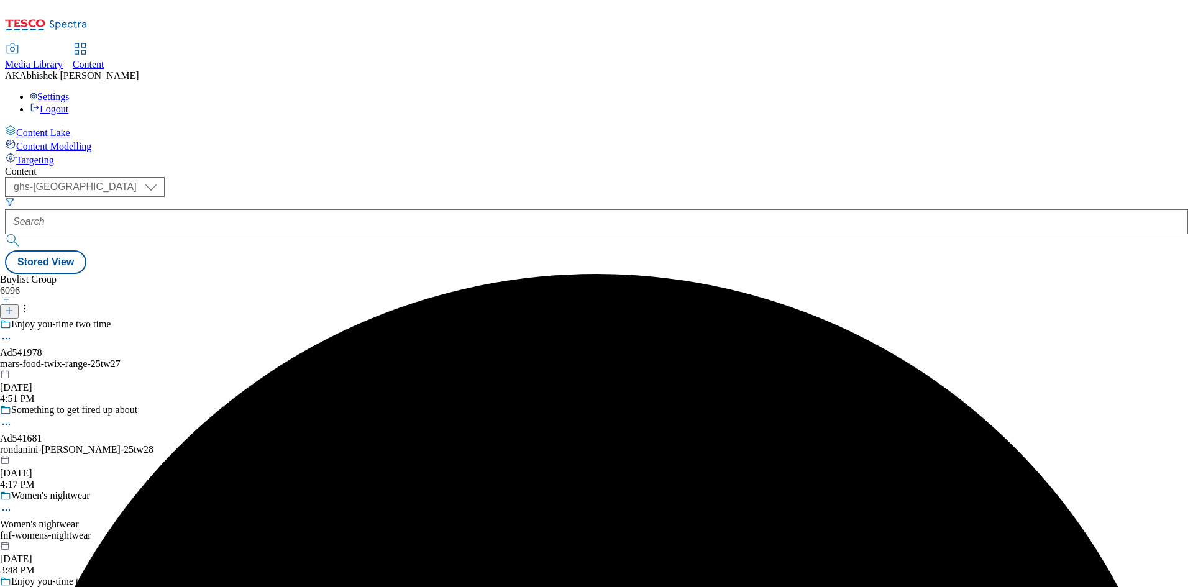
click at [225, 358] on div "mars-food-twix-range-25tw27" at bounding box center [112, 363] width 225 height 11
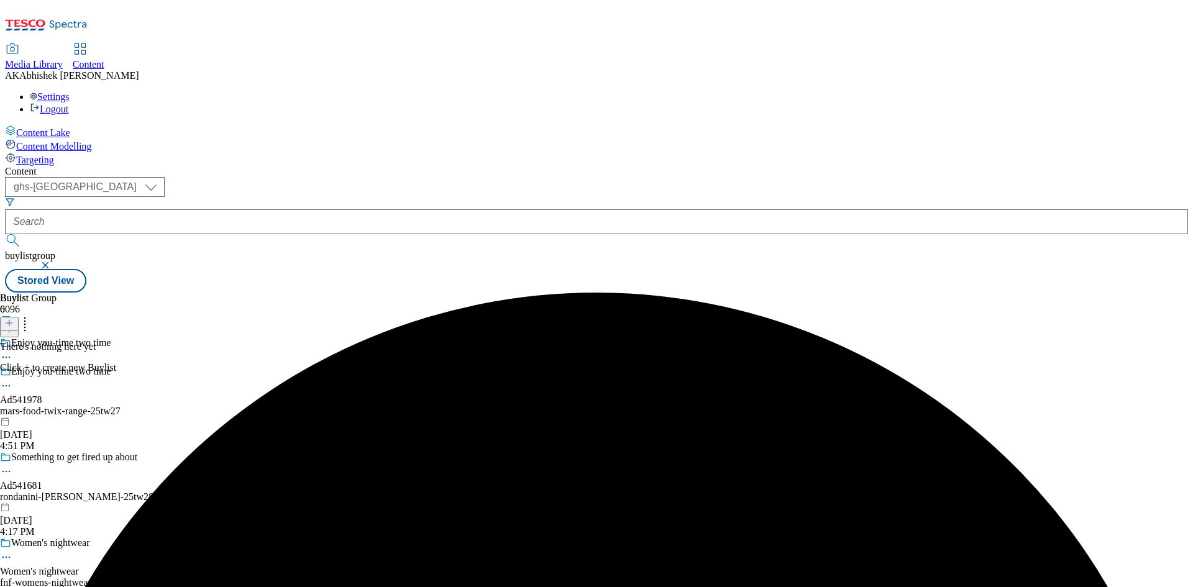
click at [14, 319] on icon at bounding box center [9, 323] width 9 height 9
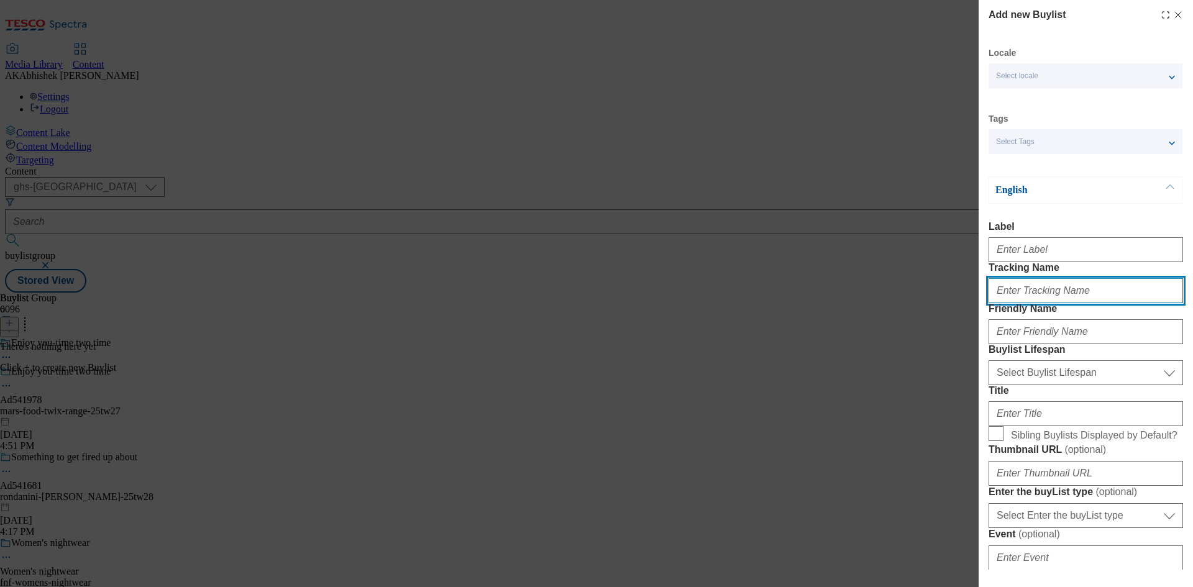
click at [1035, 303] on input "Tracking Name" at bounding box center [1085, 290] width 194 height 25
paste input "DH_AD541978"
click at [1019, 303] on input "DH_AD541978" at bounding box center [1085, 290] width 194 height 25
type input "DH_AD541978"
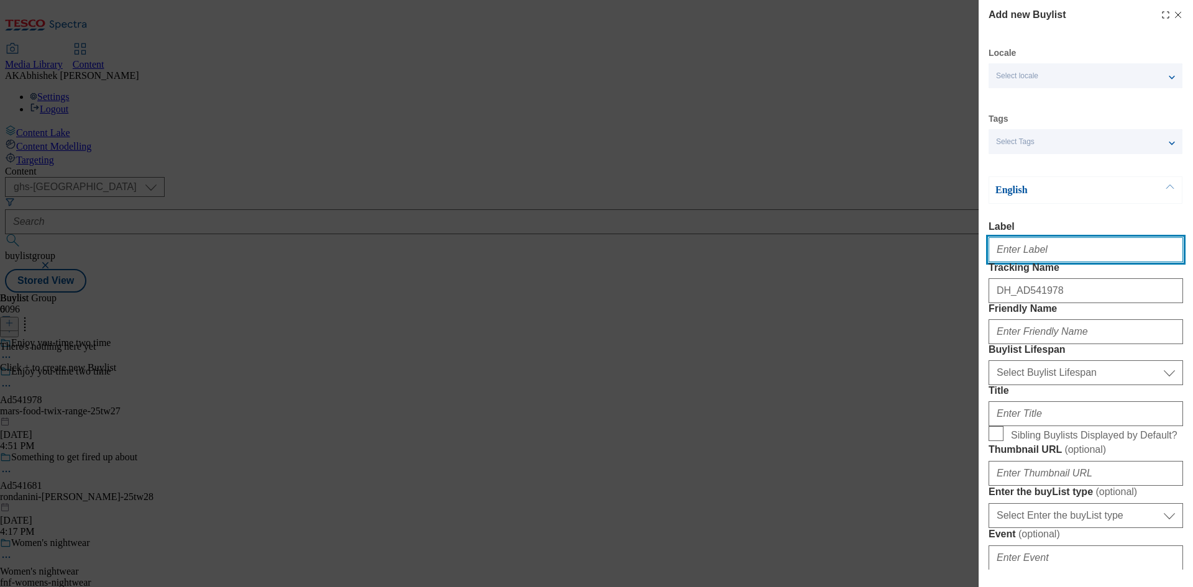
click at [1034, 257] on input "Label" at bounding box center [1085, 249] width 194 height 25
paste input "541978"
type input "Ad541978"
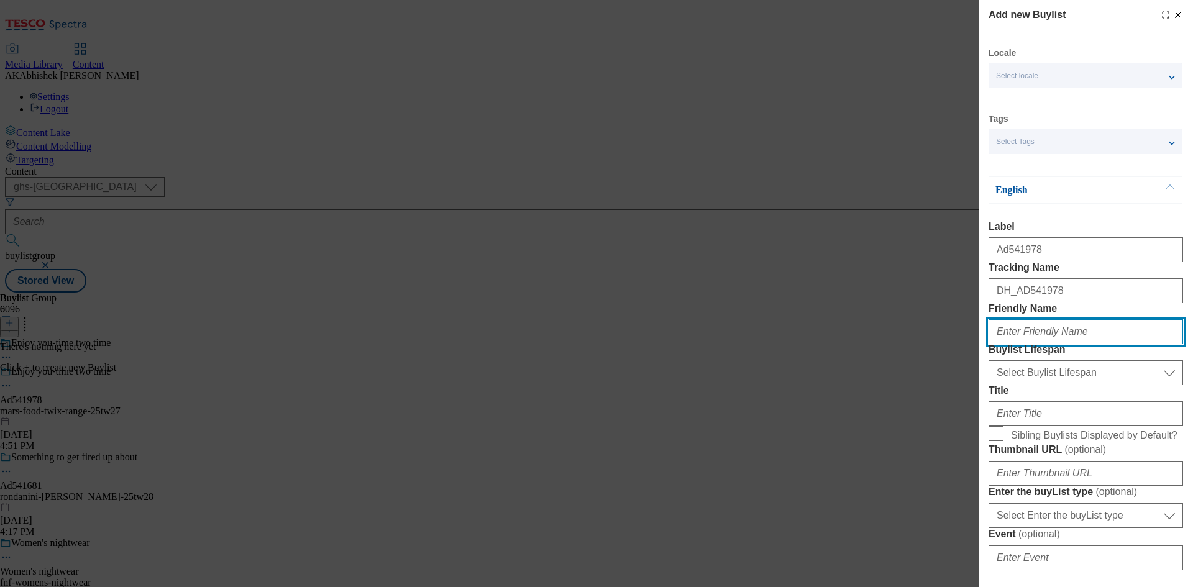
paste input "mars-food"
type input "mars-food"
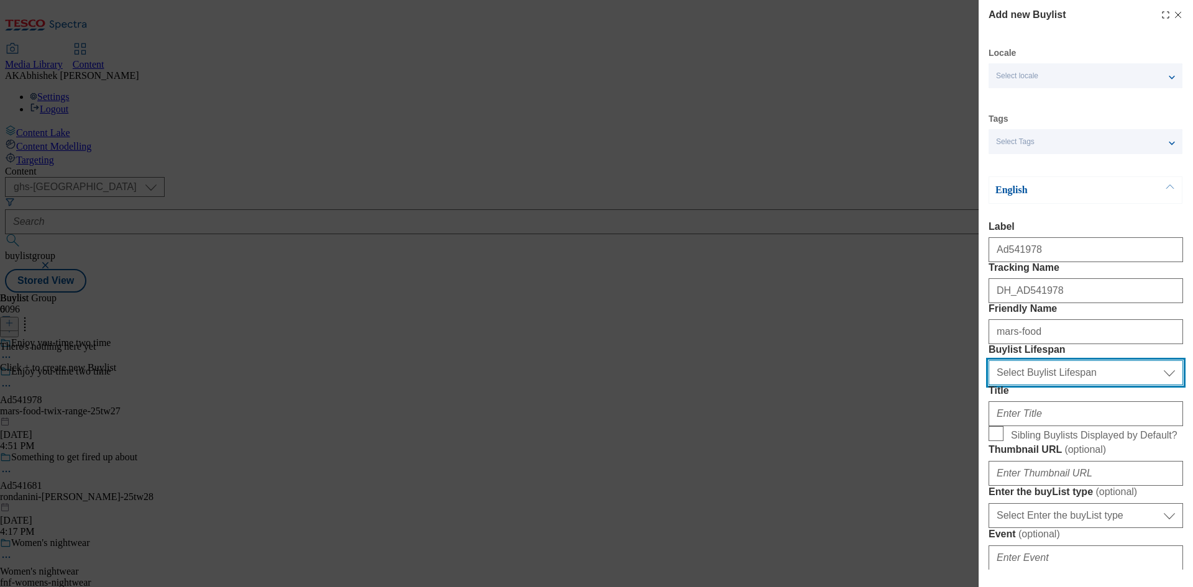
click at [1033, 385] on select "Select Buylist Lifespan evergreen seasonal tactical" at bounding box center [1085, 372] width 194 height 25
select select "tactical"
click at [988, 385] on select "Select Buylist Lifespan evergreen seasonal tactical" at bounding box center [1085, 372] width 194 height 25
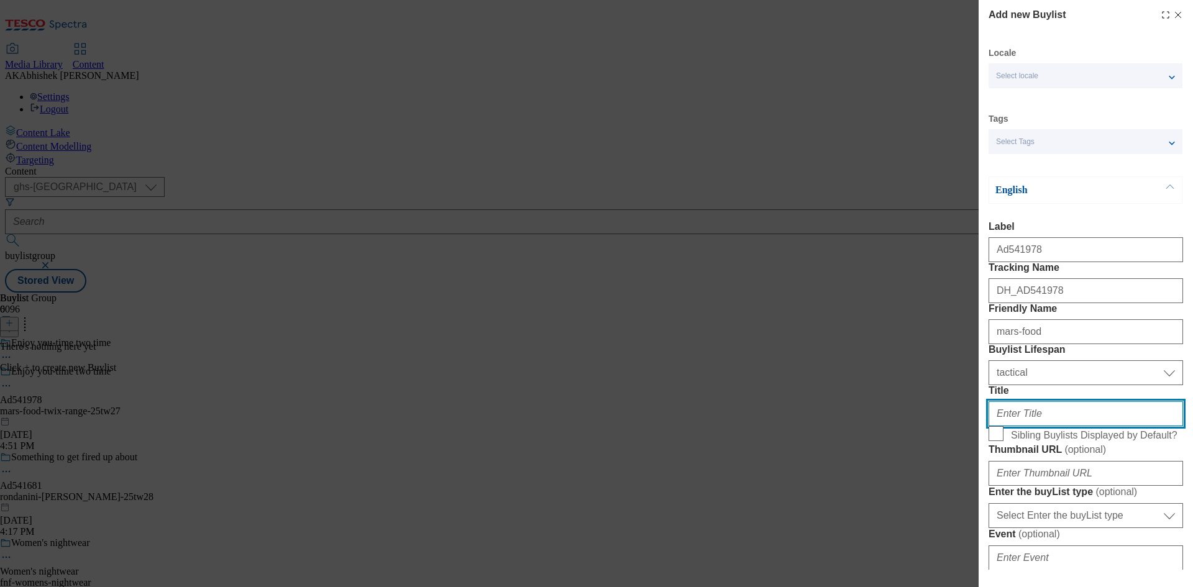
click at [1032, 426] on input "Title" at bounding box center [1085, 413] width 194 height 25
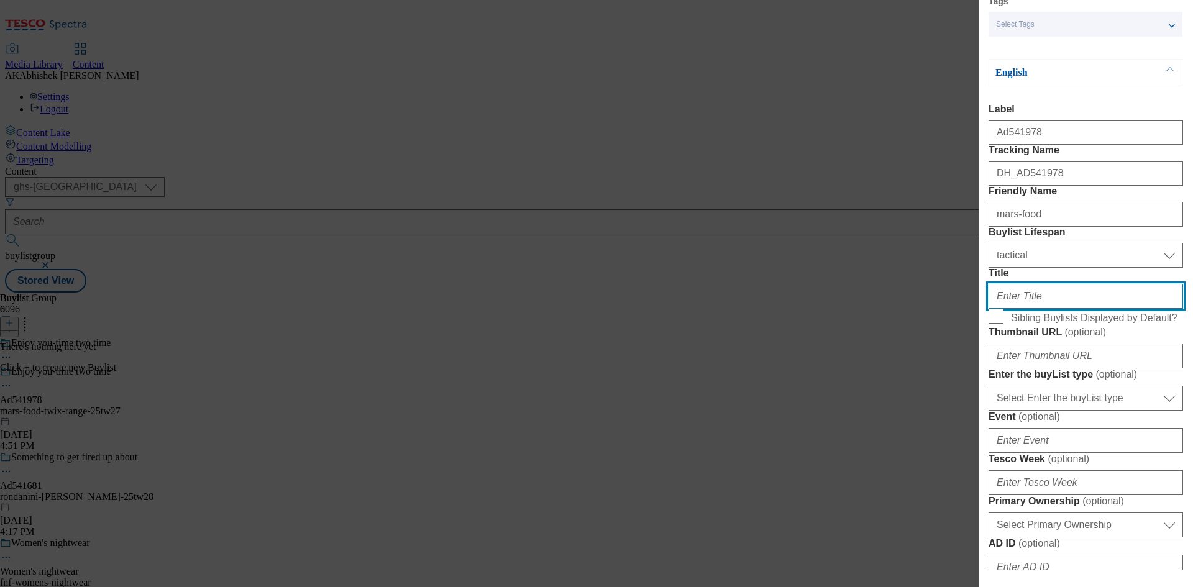
scroll to position [124, 0]
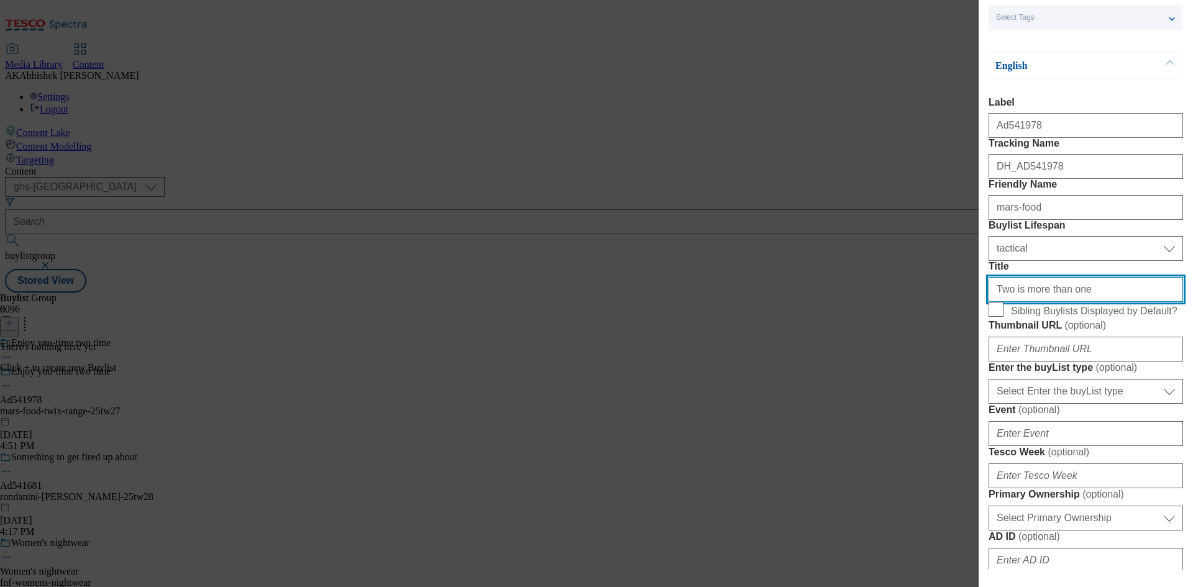
type input "Two is more than one"
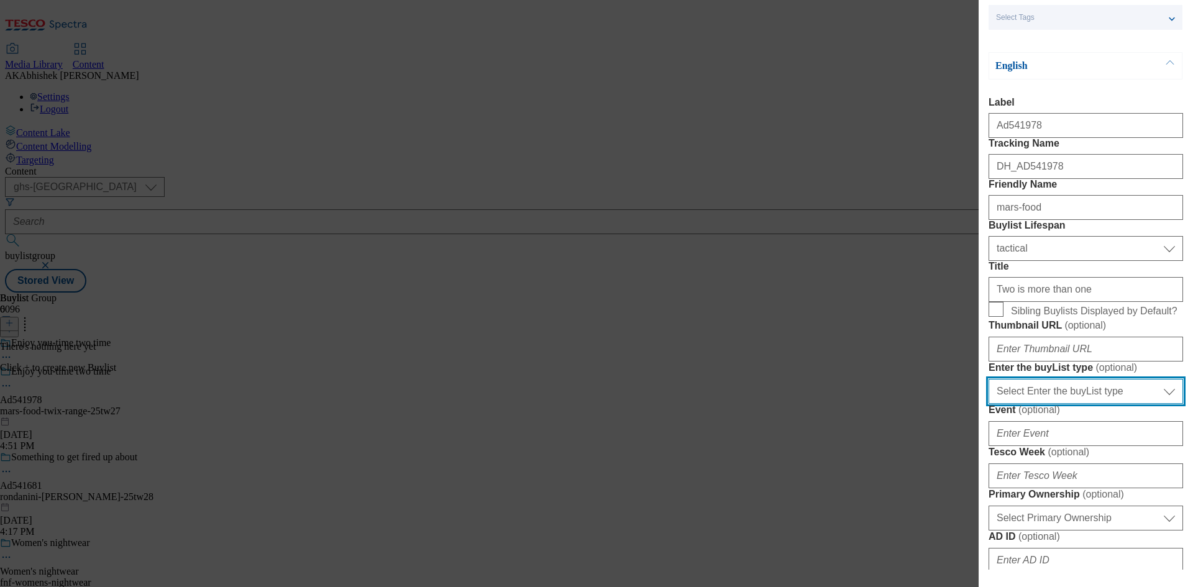
click at [1076, 404] on select "Select Enter the buyList type event supplier funded long term >4 weeks supplier…" at bounding box center [1085, 391] width 194 height 25
select select "supplier funded short term 1-3 weeks"
click at [988, 404] on select "Select Enter the buyList type event supplier funded long term >4 weeks supplier…" at bounding box center [1085, 391] width 194 height 25
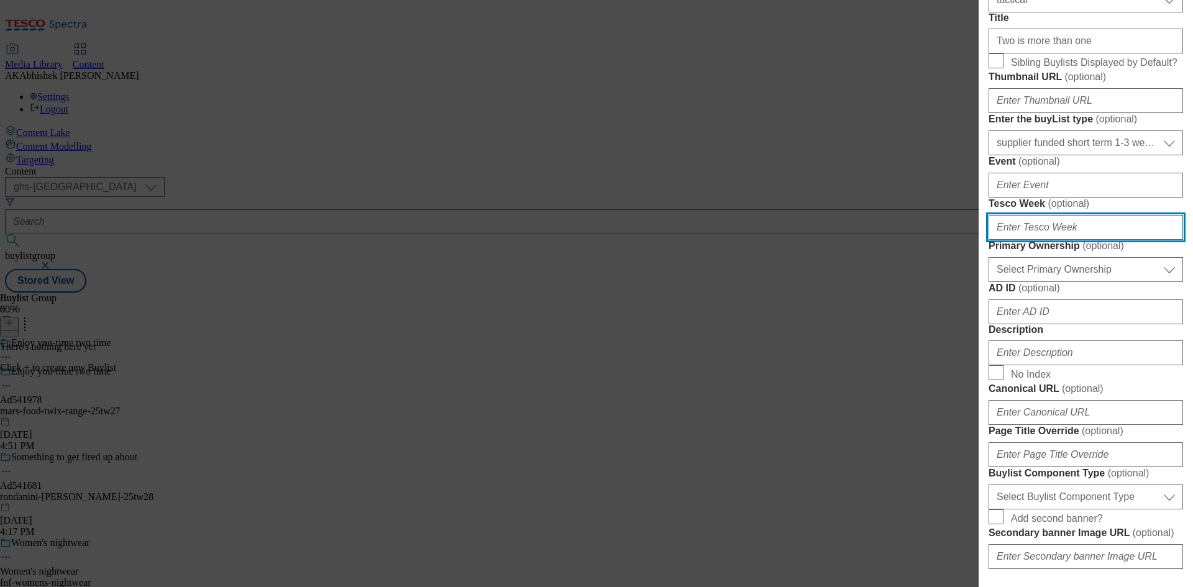
click at [1043, 240] on input "Tesco Week ( optional )" at bounding box center [1085, 227] width 194 height 25
type input "27"
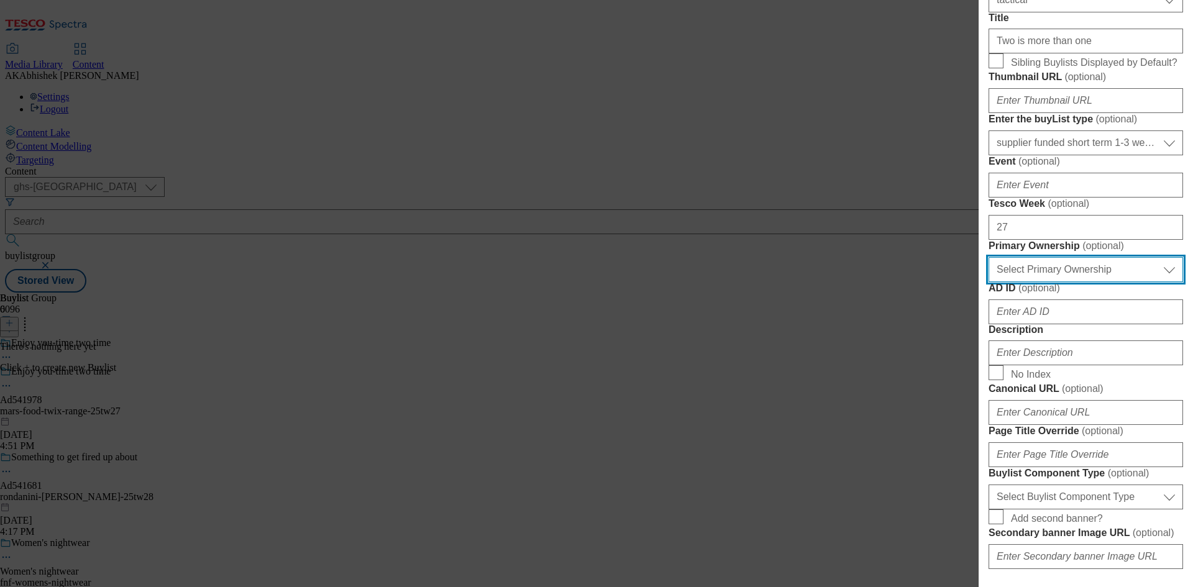
click at [1044, 282] on select "Select Primary Ownership tesco dunnhumby" at bounding box center [1085, 269] width 194 height 25
select select "dunnhumby"
click at [988, 282] on select "Select Primary Ownership tesco dunnhumby" at bounding box center [1085, 269] width 194 height 25
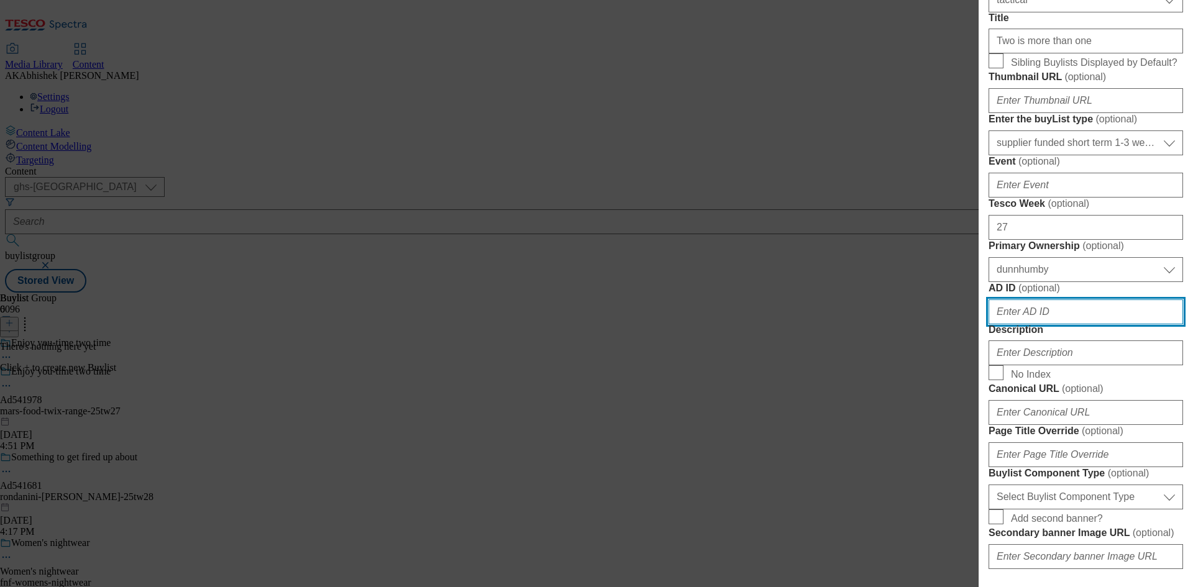
click at [1047, 324] on input "AD ID ( optional )" at bounding box center [1085, 311] width 194 height 25
paste input "541978"
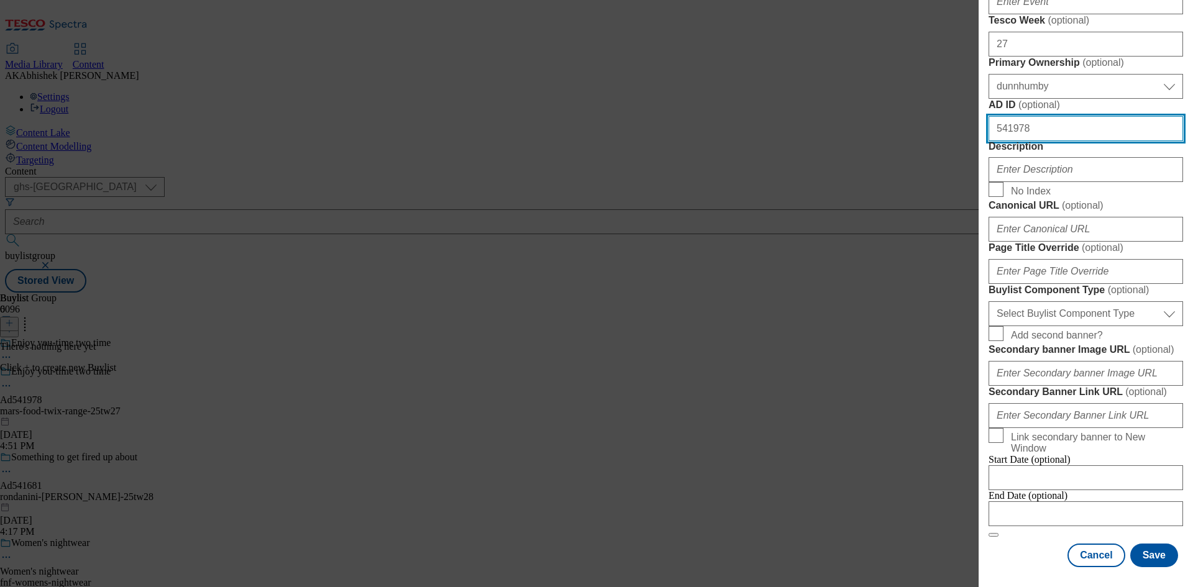
type input "541978"
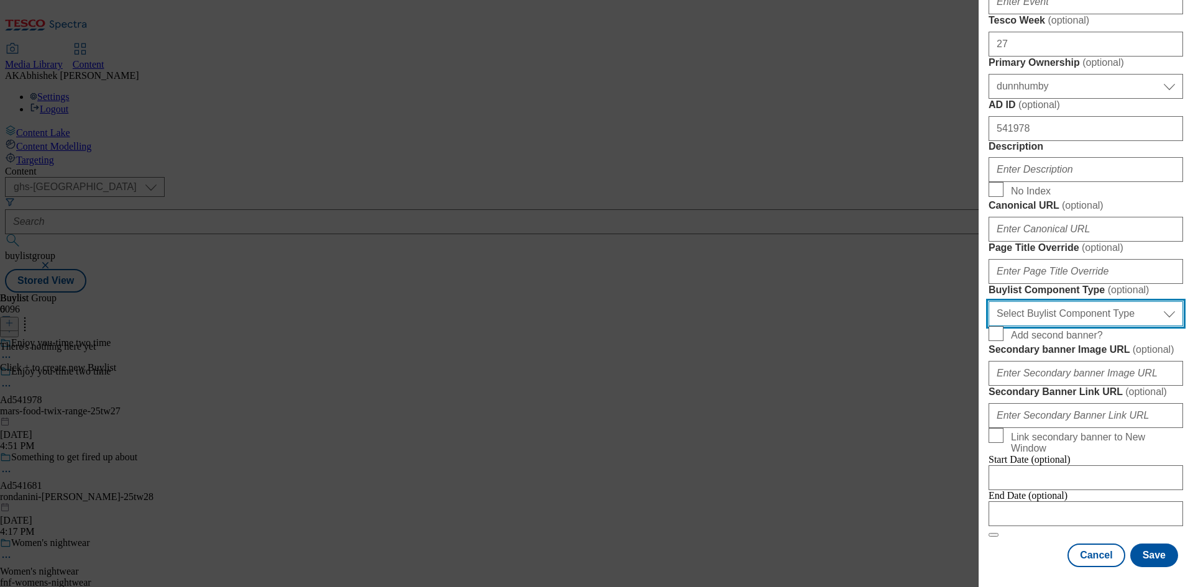
click at [1135, 326] on select "Select Buylist Component Type Banner Competition Header Meal" at bounding box center [1085, 313] width 194 height 25
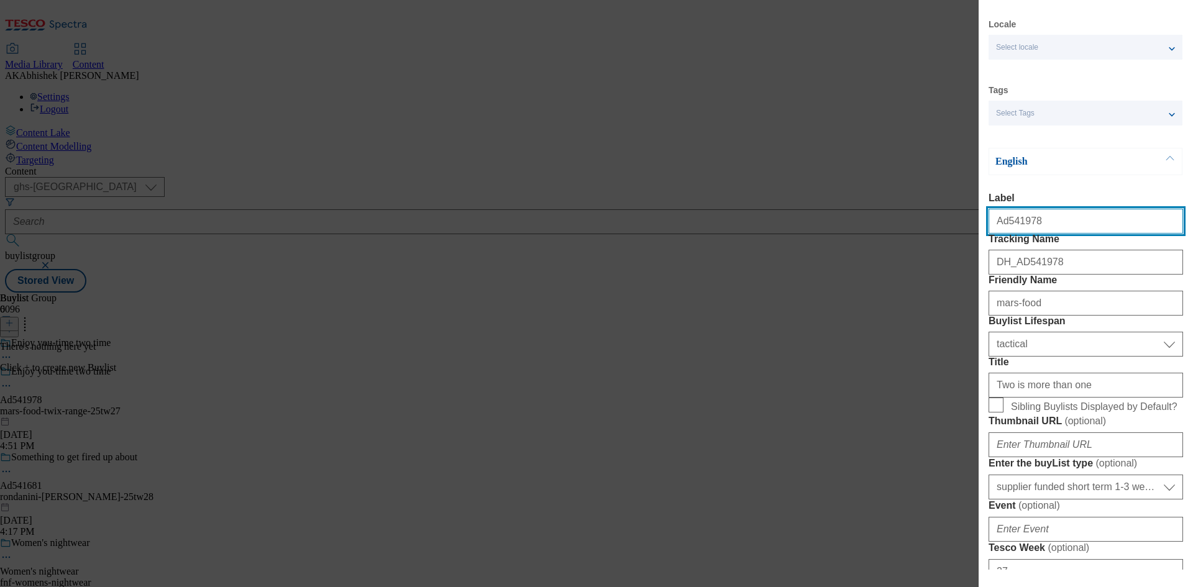
select select "Banner"
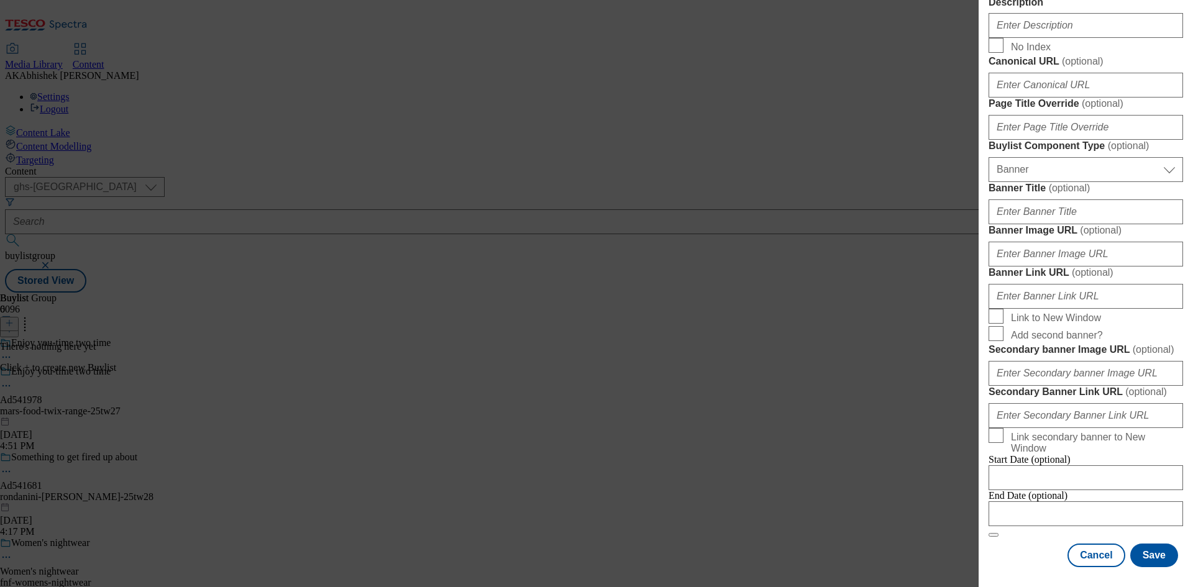
scroll to position [1231, 0]
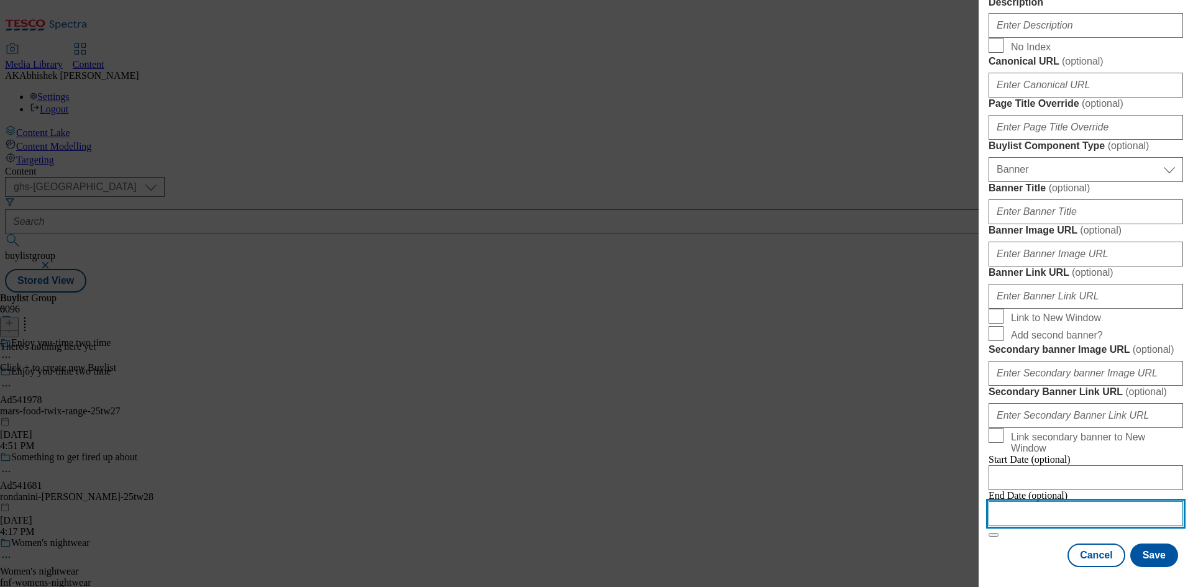
click at [1129, 505] on input "Modal" at bounding box center [1085, 513] width 194 height 25
select select "2025"
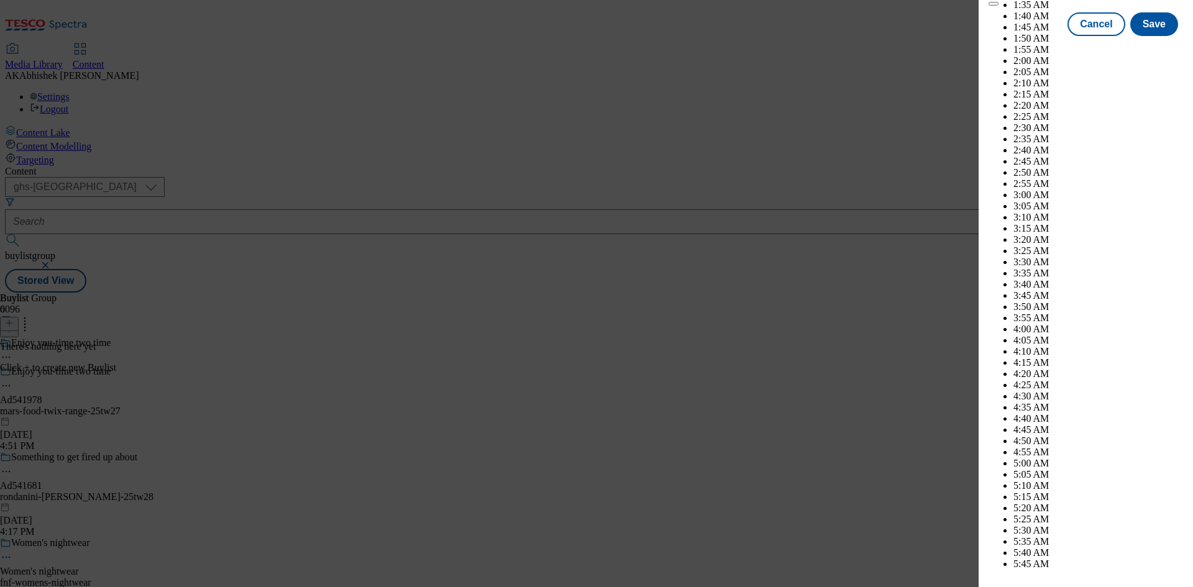
scroll to position [4634, 0]
select select "November"
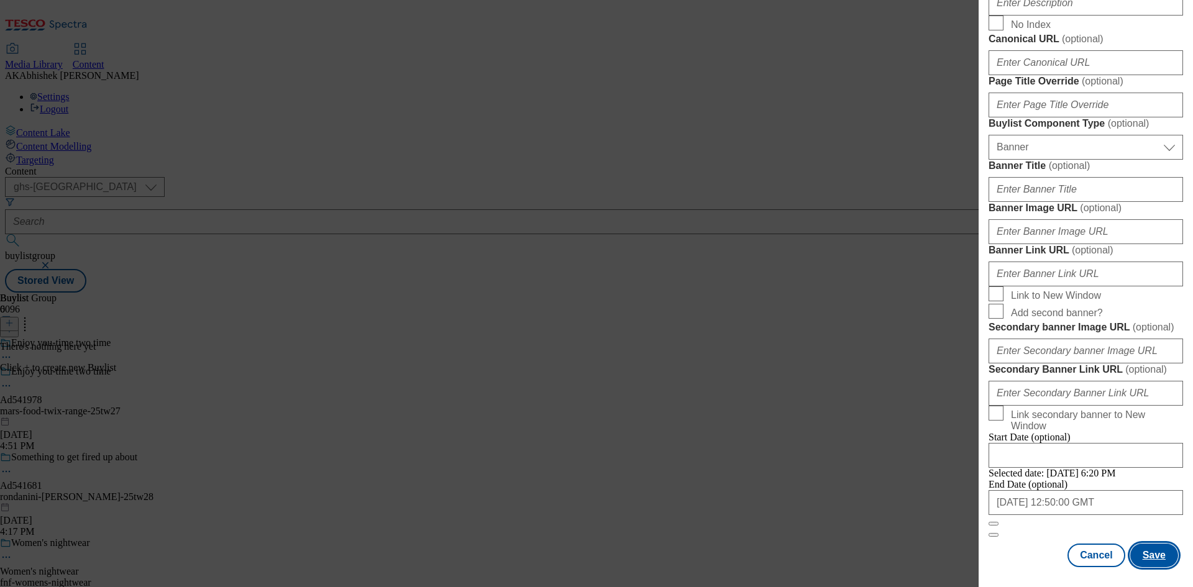
click at [1141, 550] on button "Save" at bounding box center [1154, 555] width 48 height 24
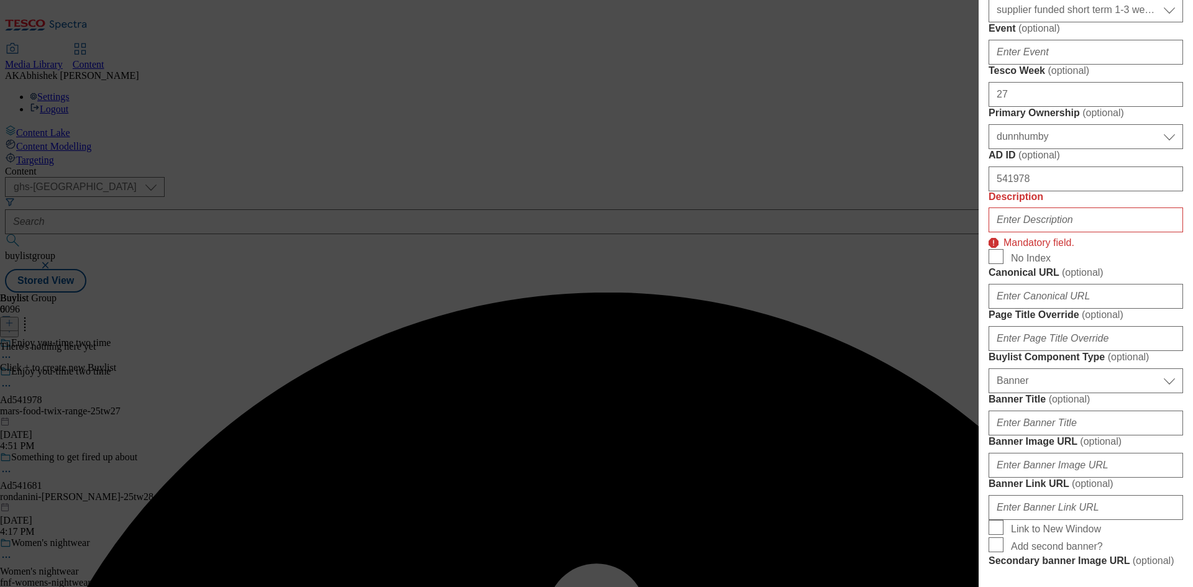
scroll to position [501, 0]
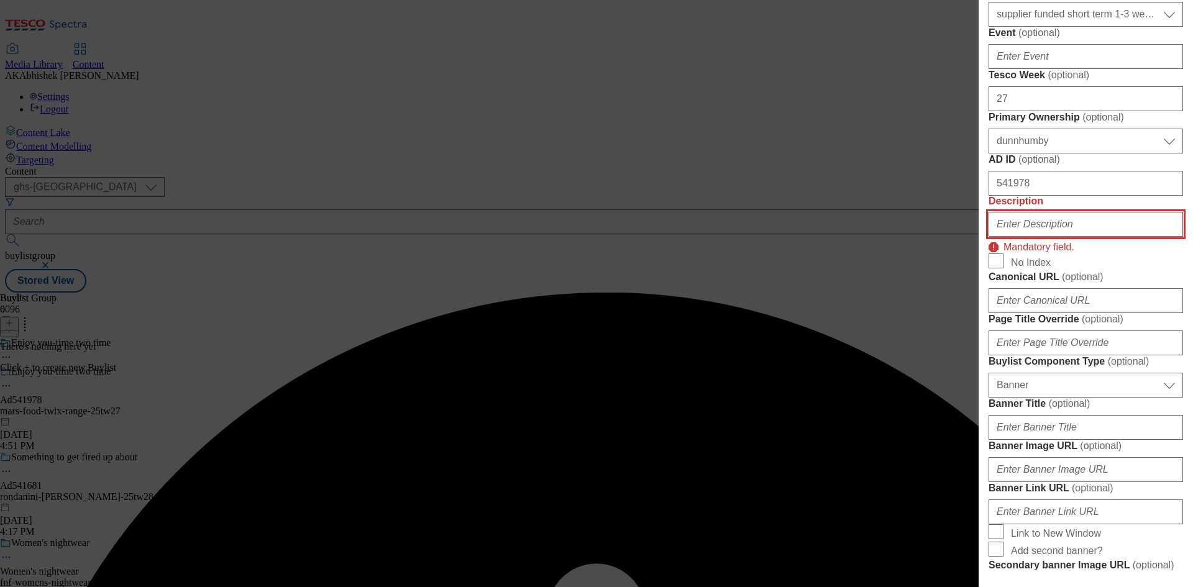
click at [1053, 237] on input "Description" at bounding box center [1085, 224] width 194 height 25
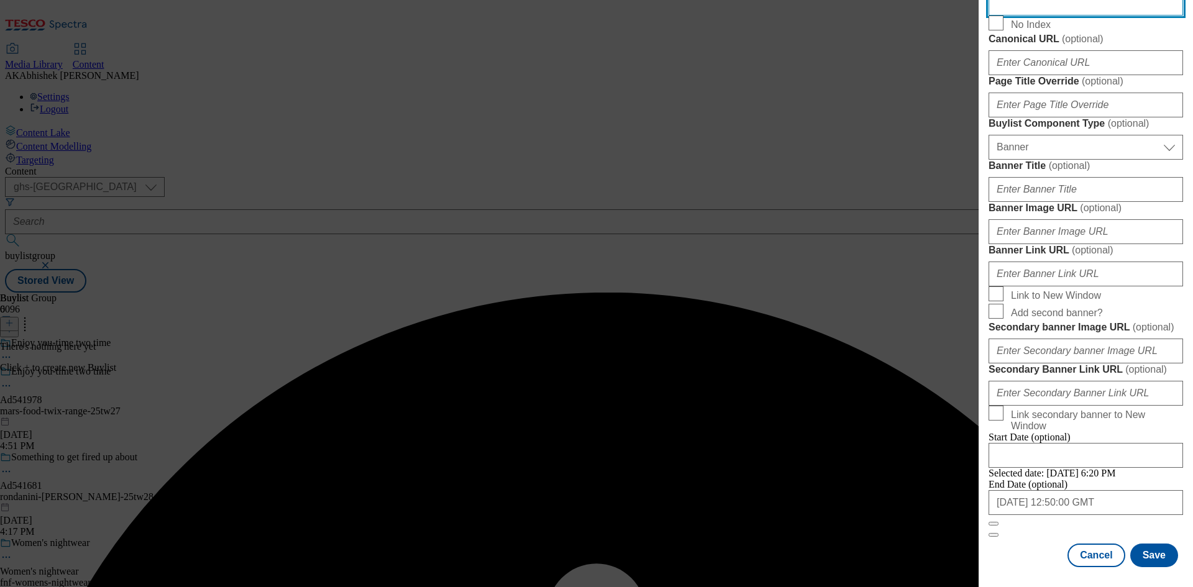
scroll to position [1231, 0]
click at [1142, 561] on button "Save" at bounding box center [1154, 555] width 48 height 24
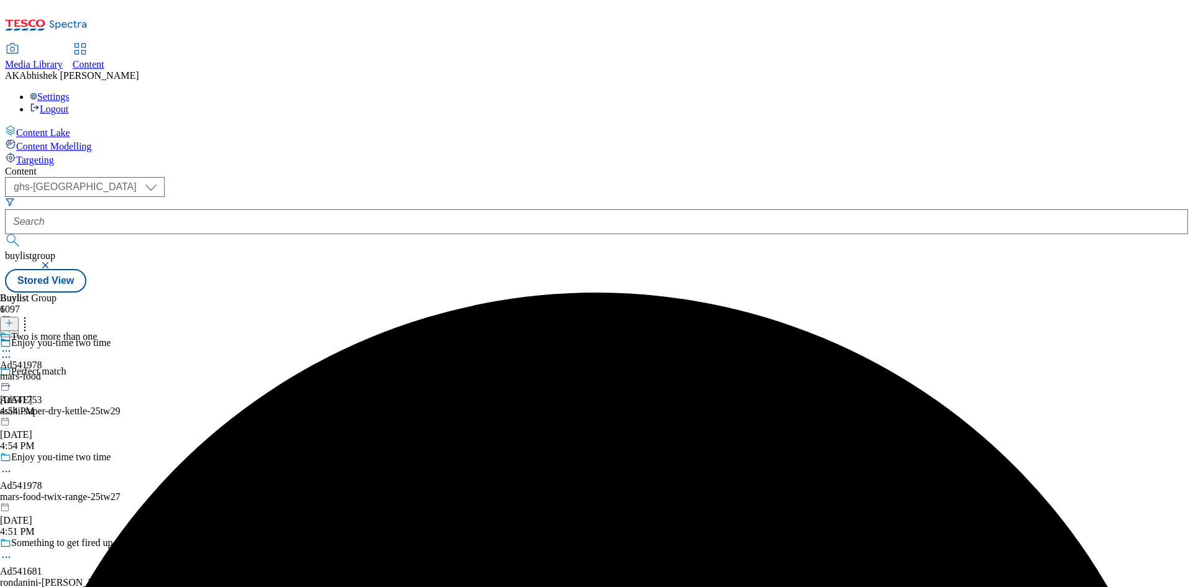
click at [97, 371] on div "mars-food" at bounding box center [48, 376] width 97 height 11
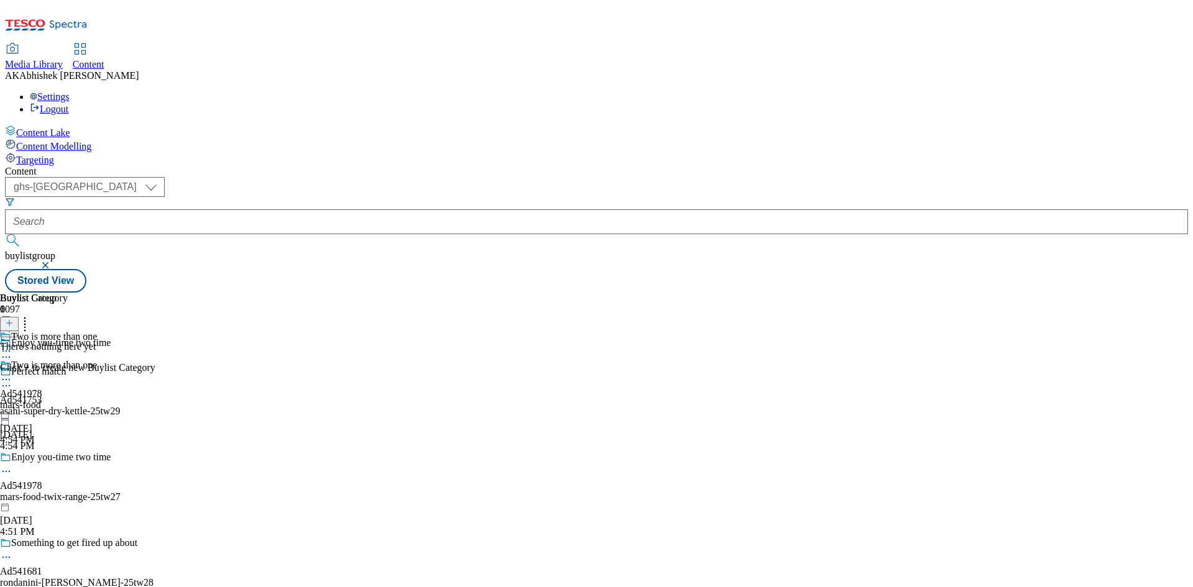
click at [14, 319] on icon at bounding box center [9, 323] width 9 height 9
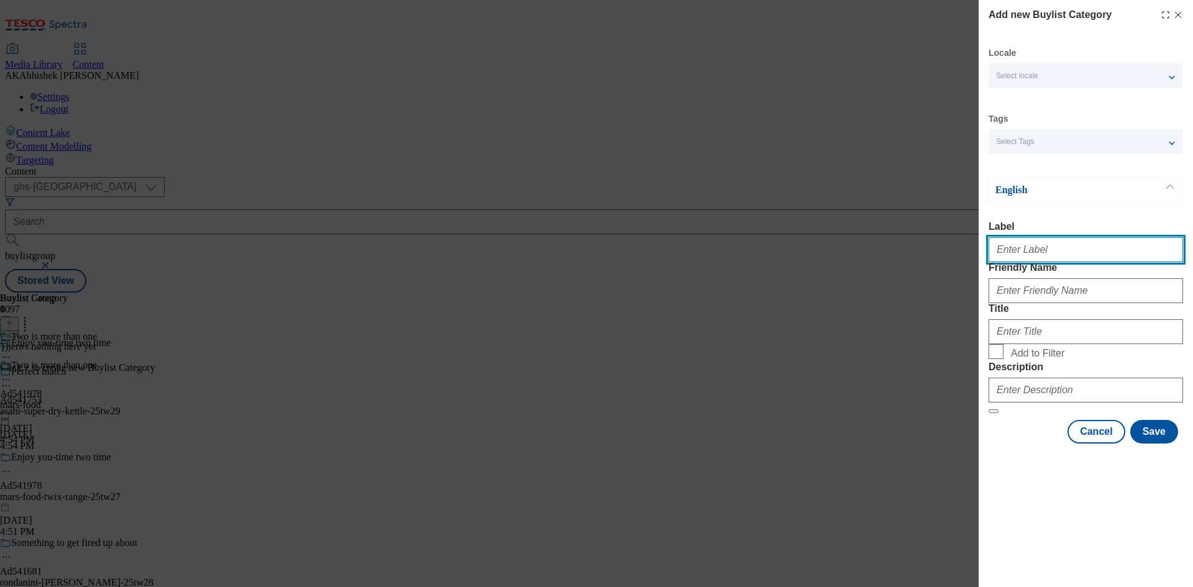
click at [1046, 260] on input "Label" at bounding box center [1085, 249] width 194 height 25
paste input "541978"
type input "Ad541978"
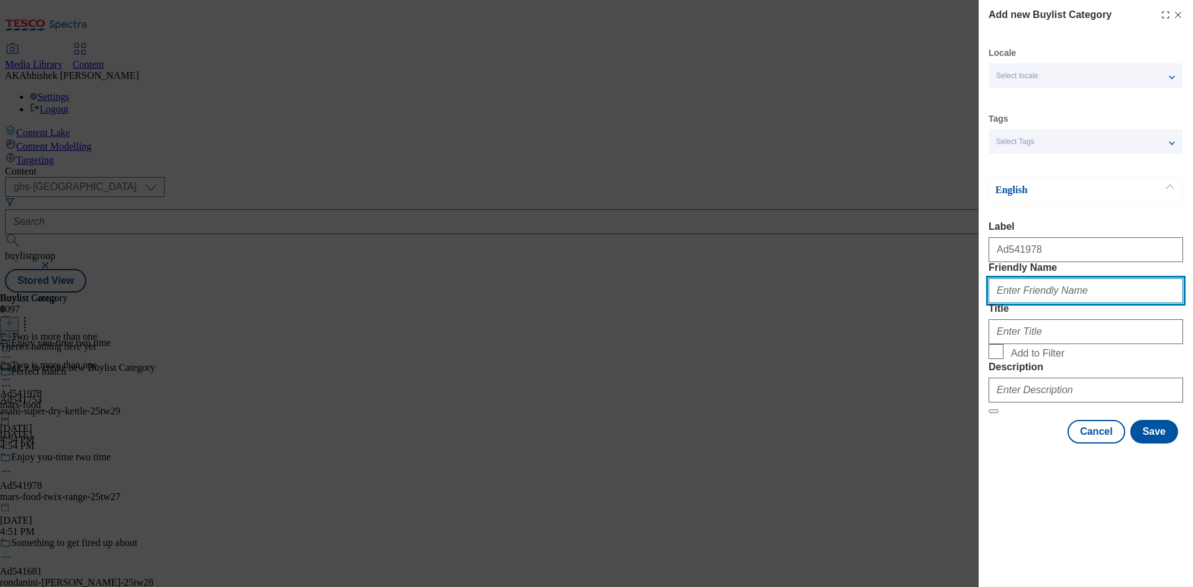
paste input "mars-food-twix"
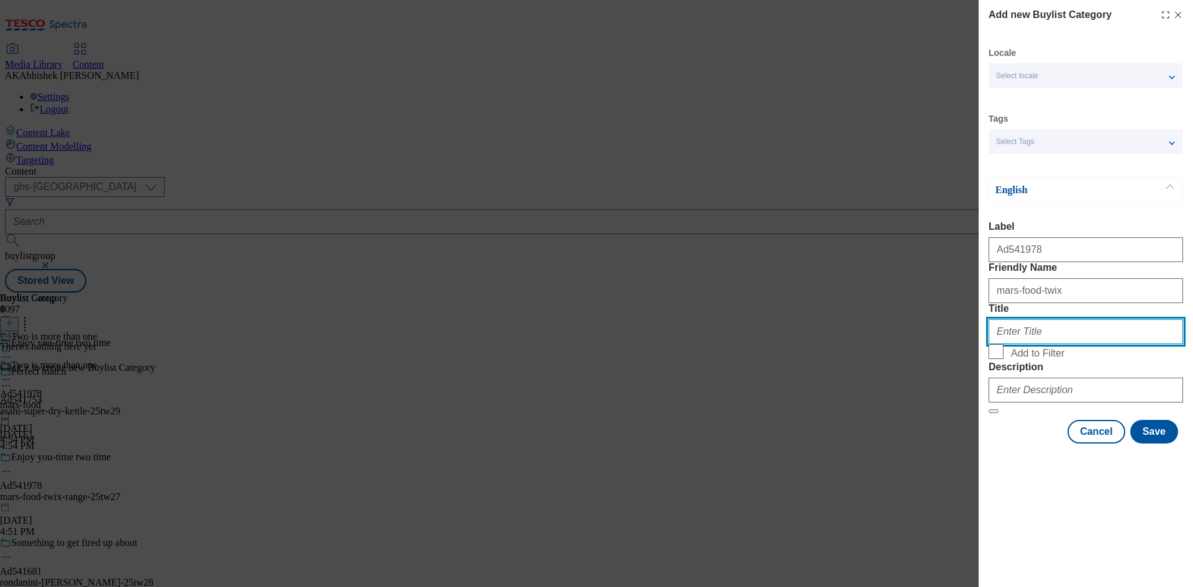
click at [1062, 344] on input "Title" at bounding box center [1085, 331] width 194 height 25
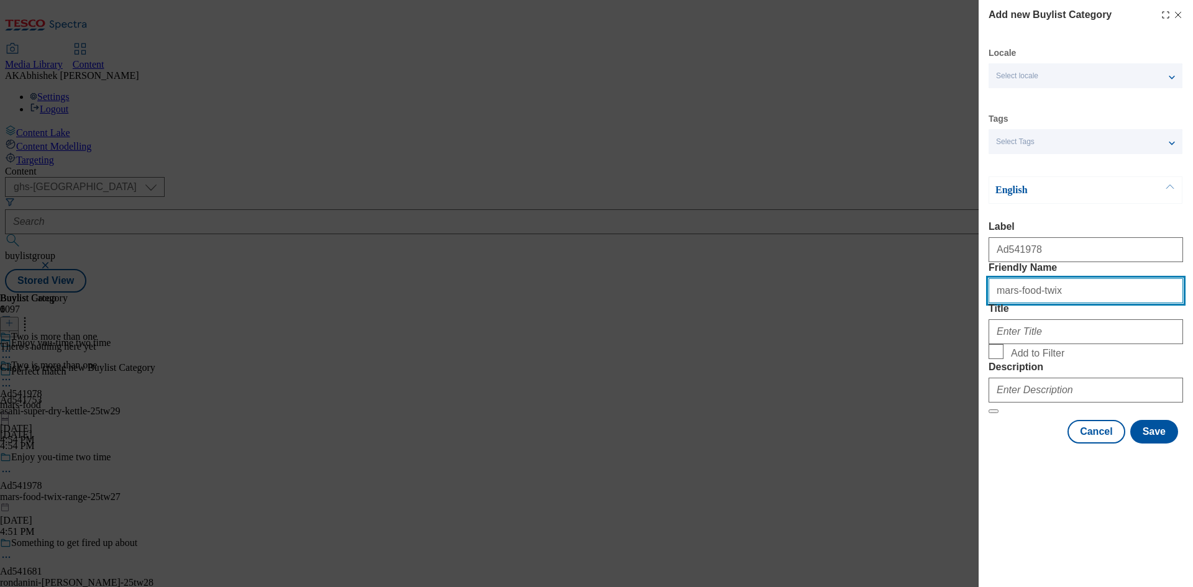
click at [1061, 303] on input "mars-food-twix" at bounding box center [1085, 290] width 194 height 25
drag, startPoint x: 1034, startPoint y: 317, endPoint x: 956, endPoint y: 316, distance: 77.6
click at [956, 316] on div "Add new Buylist Category Locale Select locale English Welsh Tags Select Tags fn…" at bounding box center [596, 293] width 1193 height 587
type input "mars-food-twix-range"
click at [1030, 344] on div "Modal" at bounding box center [1085, 329] width 194 height 30
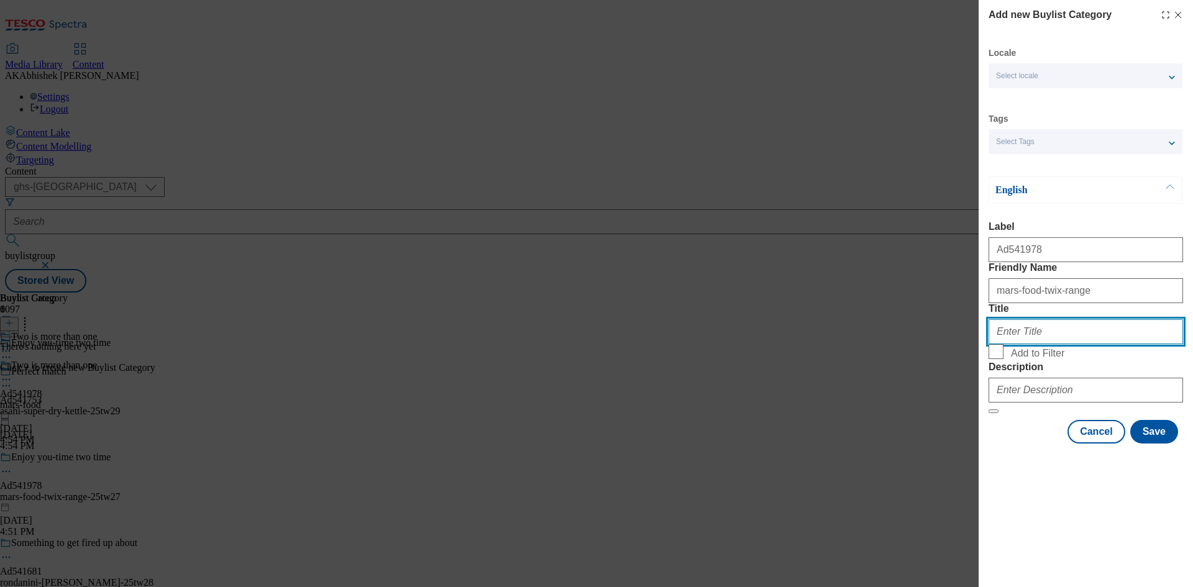
click at [1025, 344] on input "Title" at bounding box center [1085, 331] width 194 height 25
paste input "mars-food"
type input "mars-food"
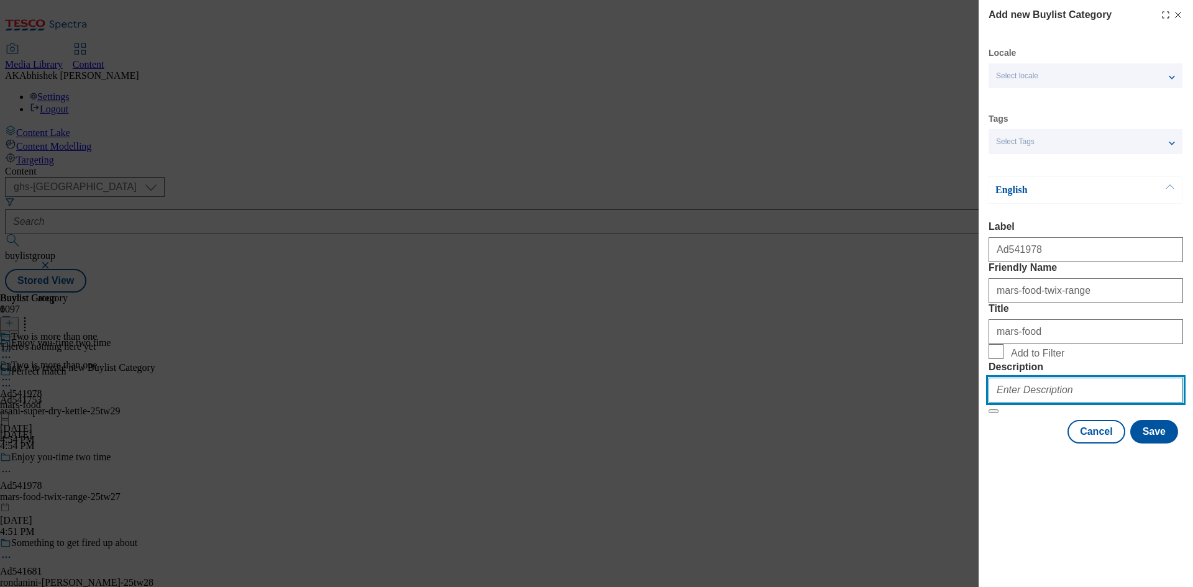
click at [1061, 402] on input "Description" at bounding box center [1085, 390] width 194 height 25
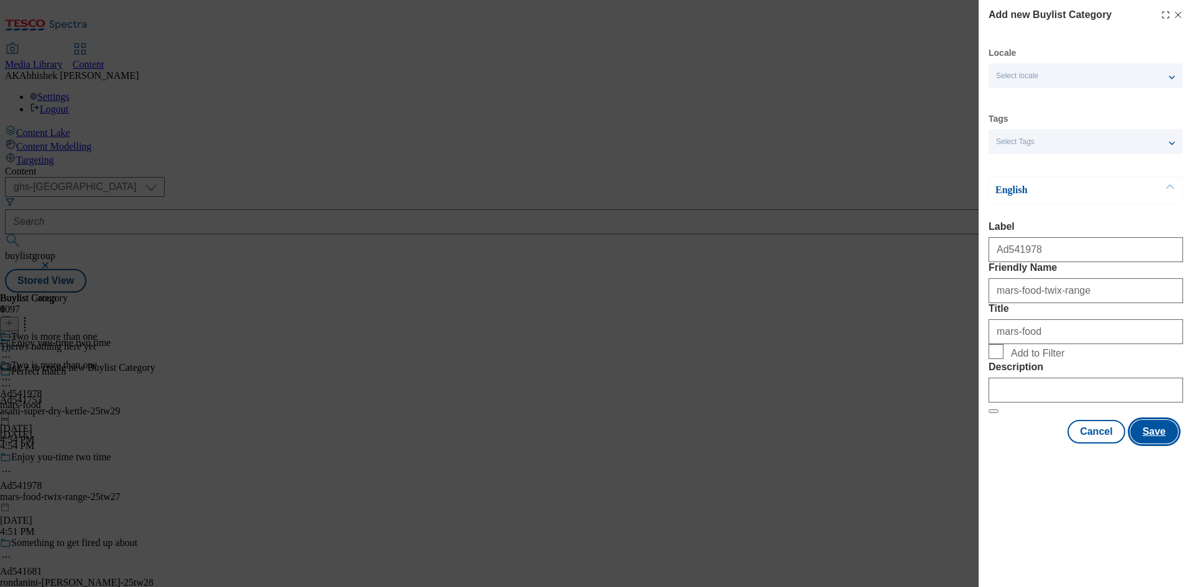
click at [1162, 443] on button "Save" at bounding box center [1154, 432] width 48 height 24
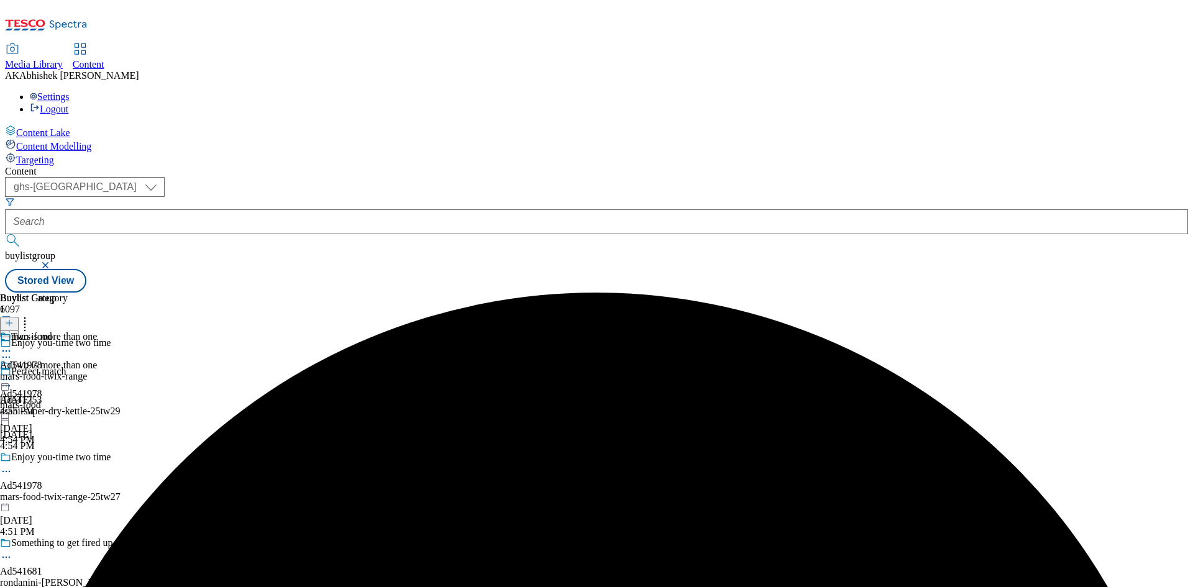
click at [87, 371] on div "mars-food-twix-range" at bounding box center [43, 376] width 87 height 11
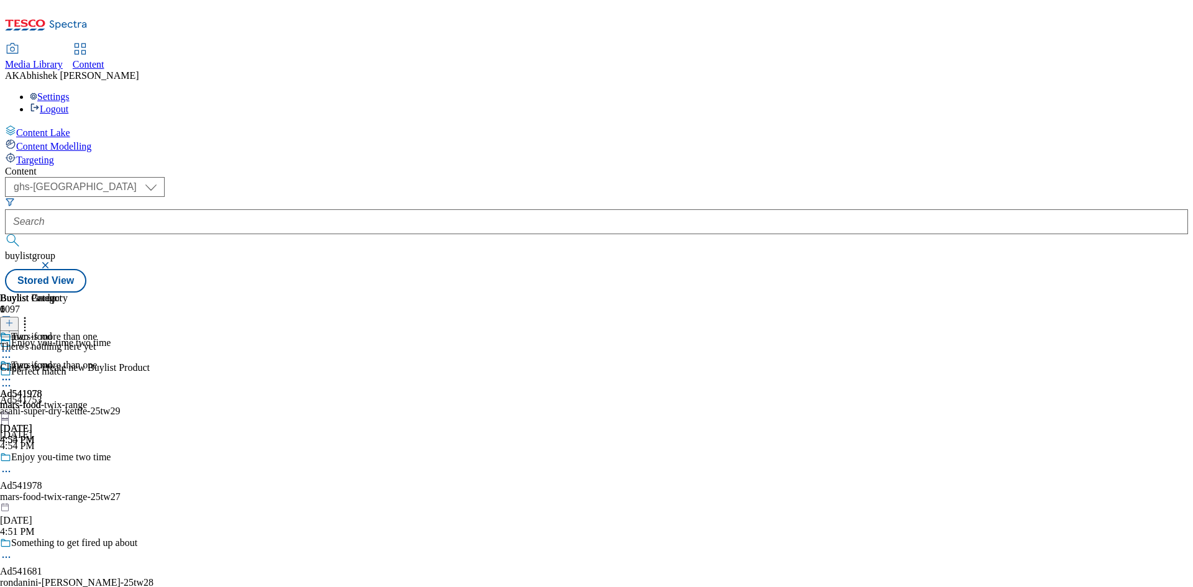
click at [19, 317] on button at bounding box center [9, 324] width 19 height 14
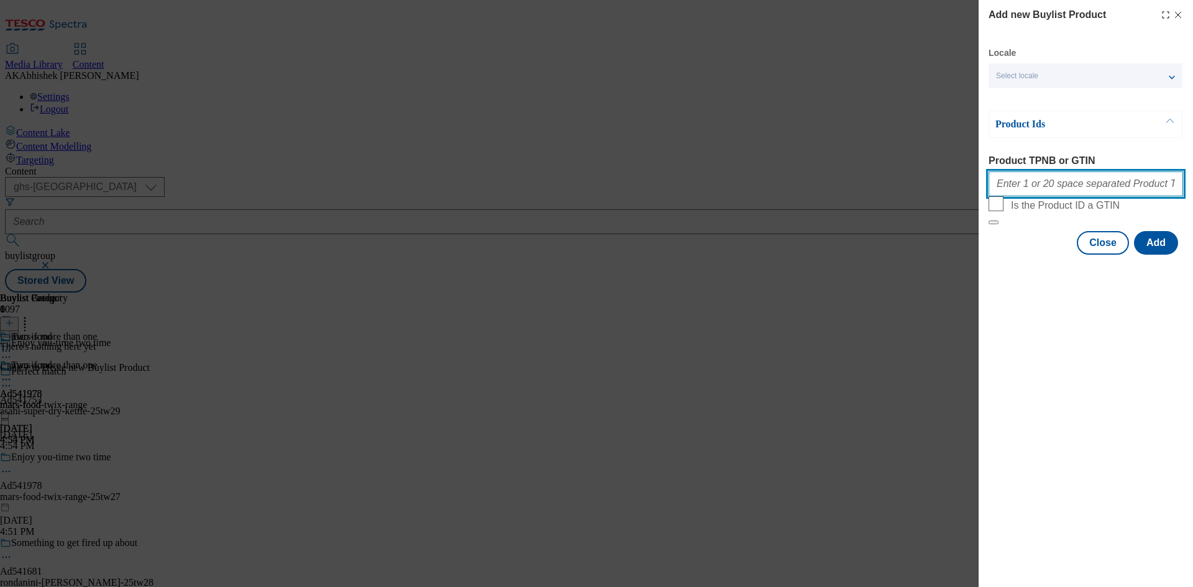
drag, startPoint x: 1031, startPoint y: 188, endPoint x: 1055, endPoint y: 202, distance: 28.4
click at [1031, 188] on input "Product TPNB or GTIN" at bounding box center [1085, 183] width 194 height 25
paste input "90611649 90727069 90787953 90786453"
type input "90611649 90727069 90787953 90786453"
click at [1161, 255] on button "Add" at bounding box center [1156, 243] width 44 height 24
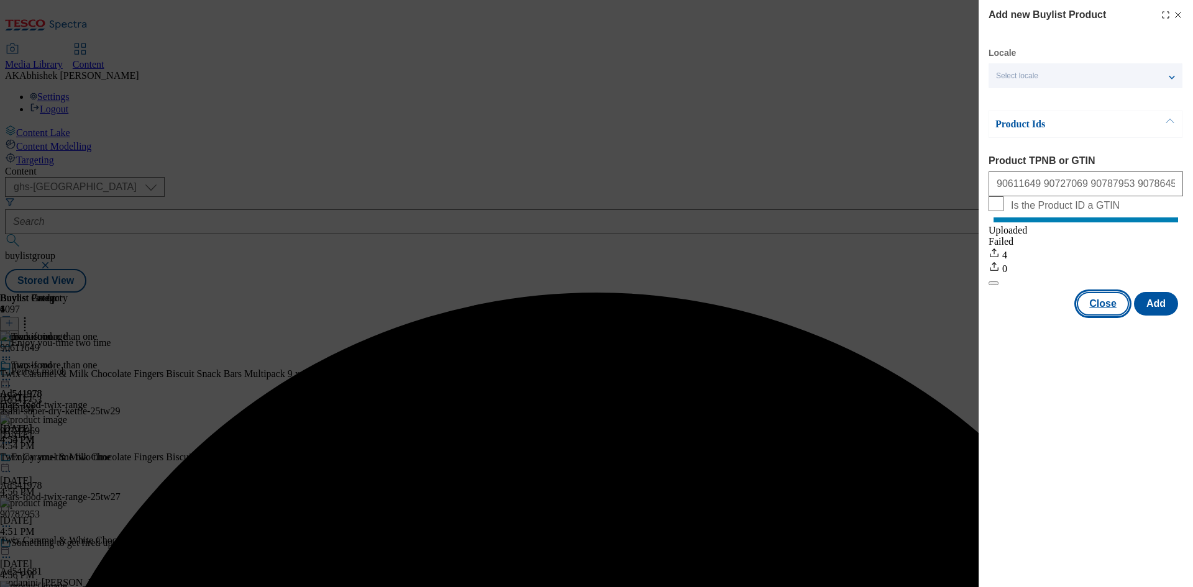
click at [1102, 316] on button "Close" at bounding box center [1102, 304] width 52 height 24
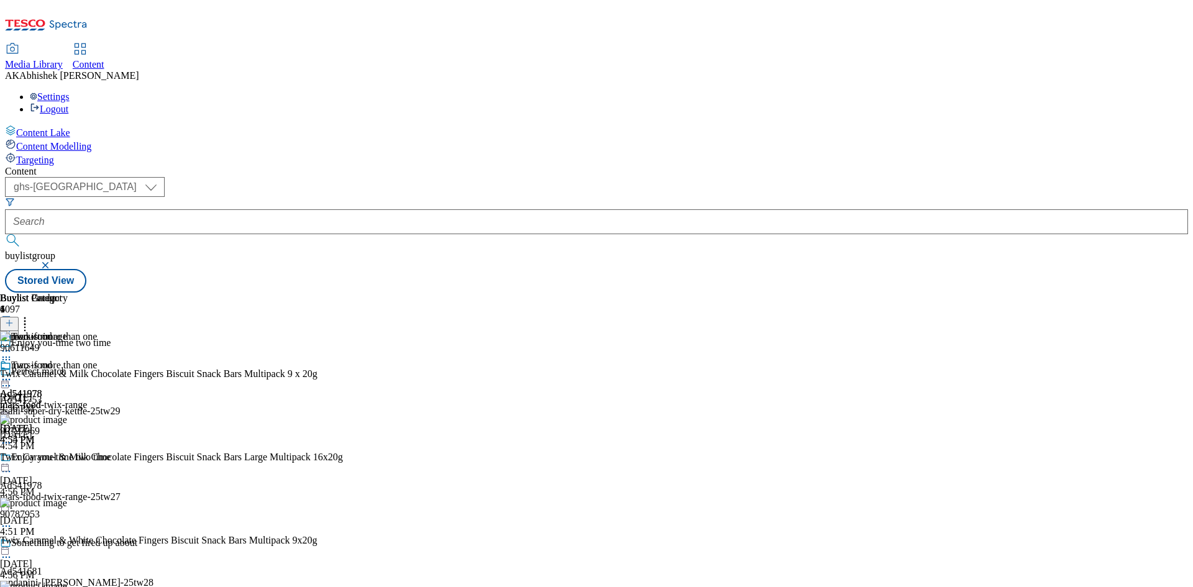
click at [12, 373] on icon at bounding box center [6, 379] width 12 height 12
click at [68, 458] on span "Preview" at bounding box center [53, 462] width 29 height 9
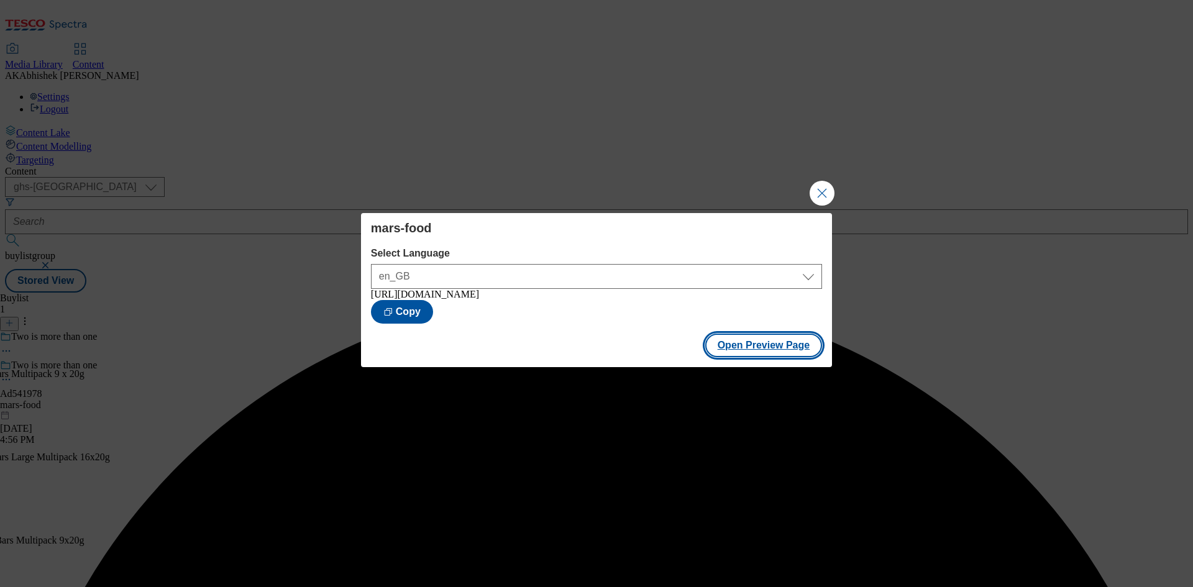
click at [791, 348] on button "Open Preview Page" at bounding box center [763, 346] width 117 height 24
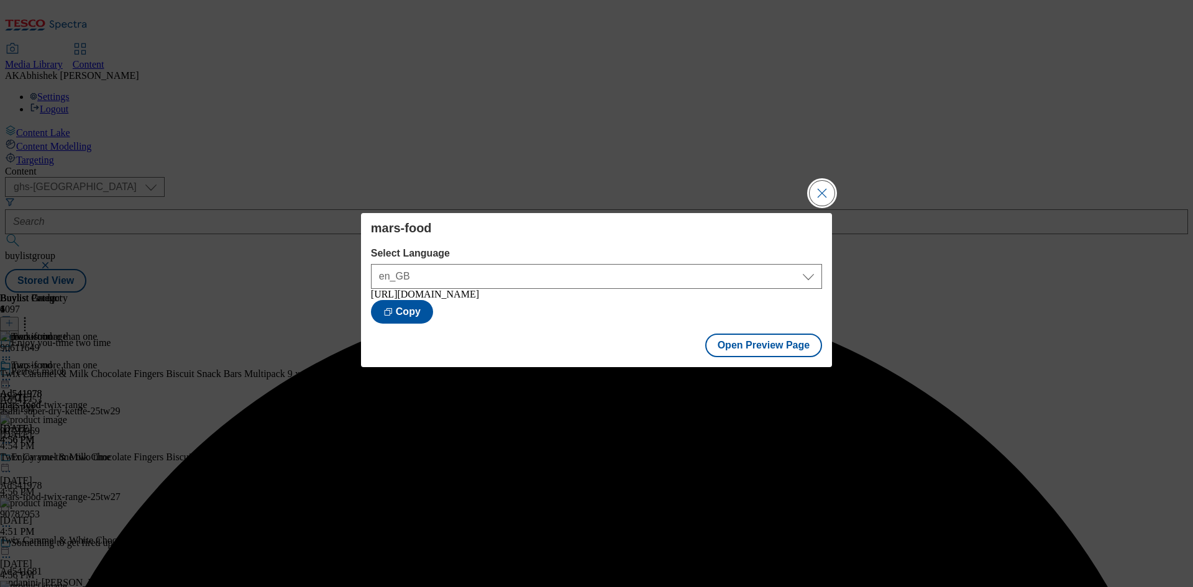
click at [823, 187] on button "Close Modal" at bounding box center [821, 193] width 25 height 25
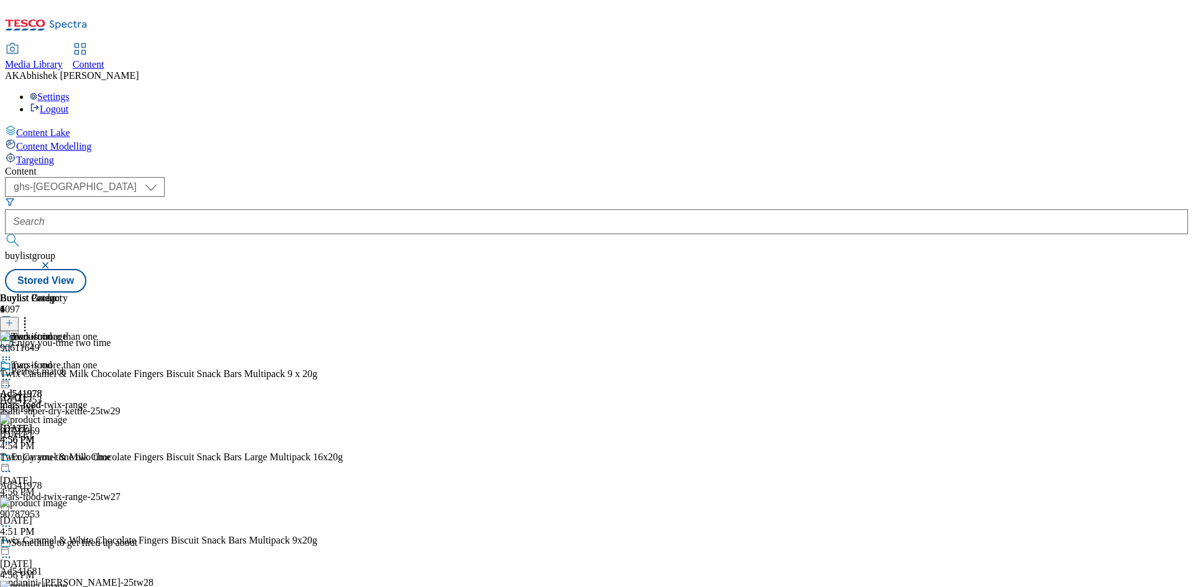
click at [7, 471] on circle at bounding box center [7, 472] width 2 height 2
click at [53, 493] on span "Edit" at bounding box center [46, 497] width 14 height 9
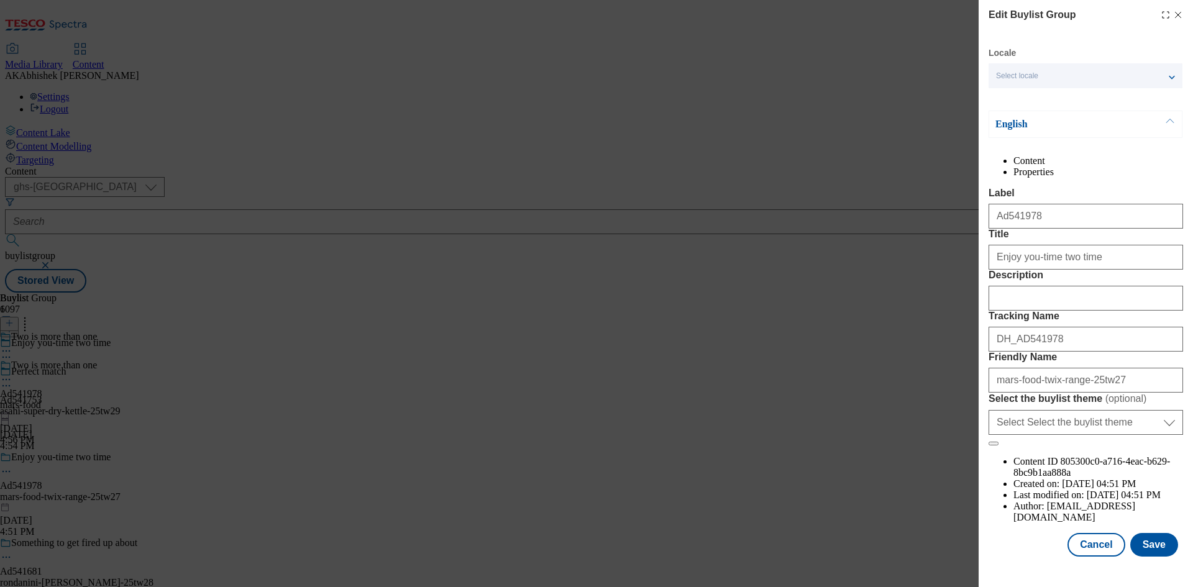
scroll to position [48, 0]
click at [1040, 311] on input "Description" at bounding box center [1085, 298] width 194 height 25
paste input "Twix Multipack Chocolate Bars Biscuits 9x20g"
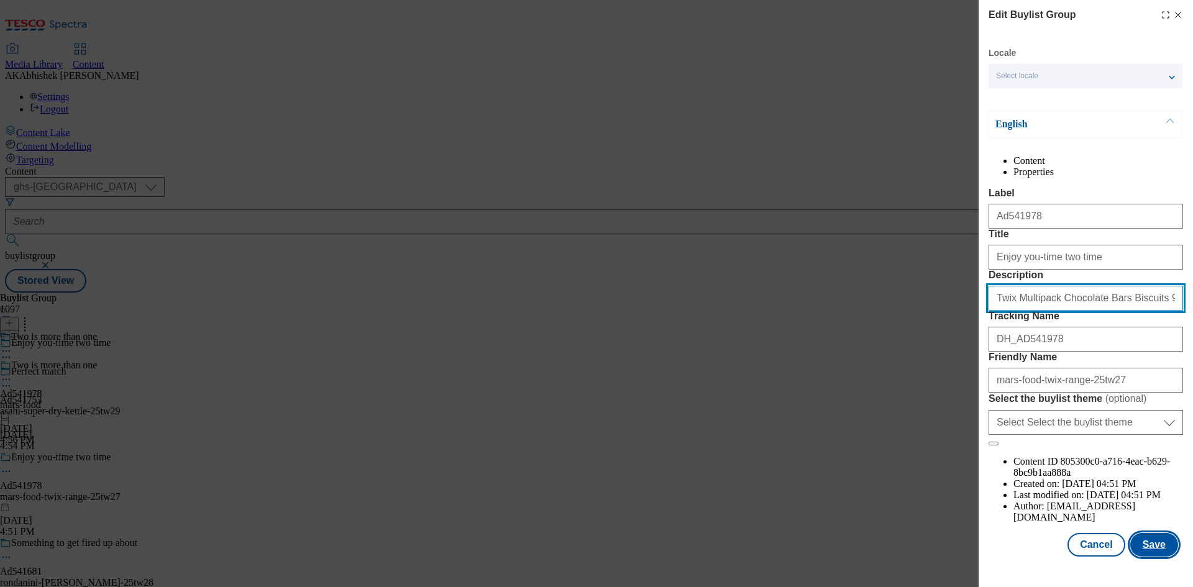
type input "Twix Multipack Chocolate Bars Biscuits 9x20g"
click at [1144, 546] on button "Save" at bounding box center [1154, 545] width 48 height 24
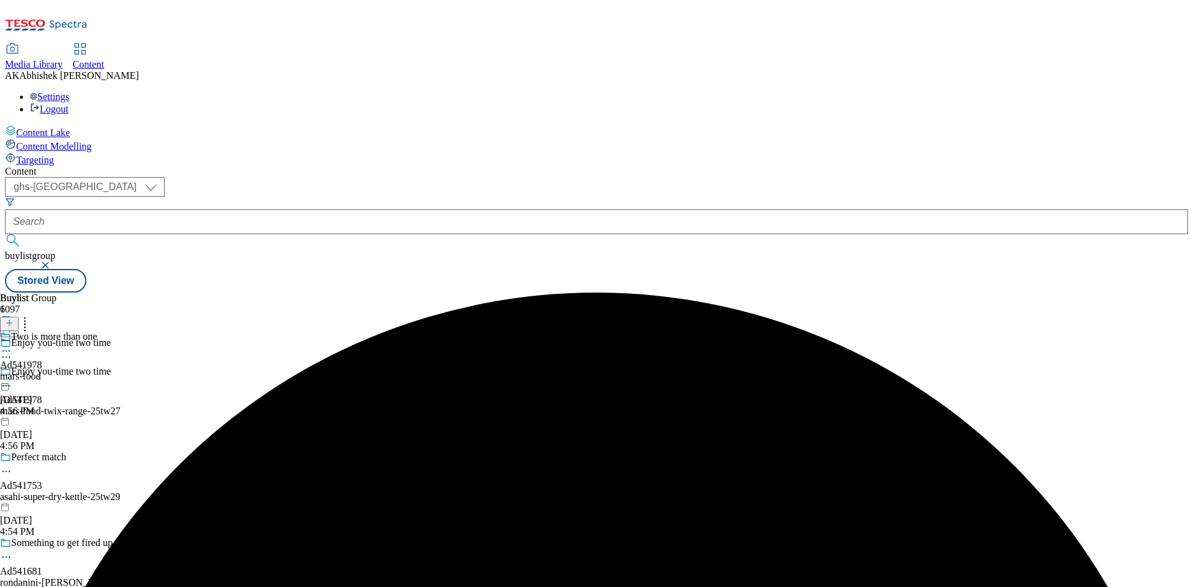
click at [12, 345] on icon at bounding box center [6, 351] width 12 height 12
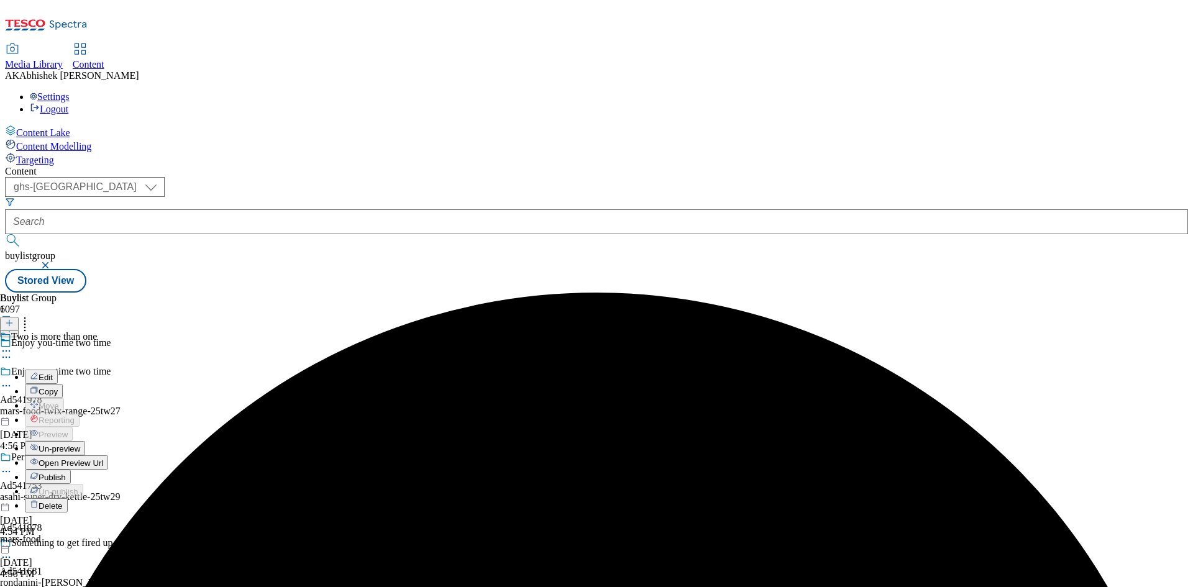
click at [53, 373] on span "Edit" at bounding box center [46, 377] width 14 height 9
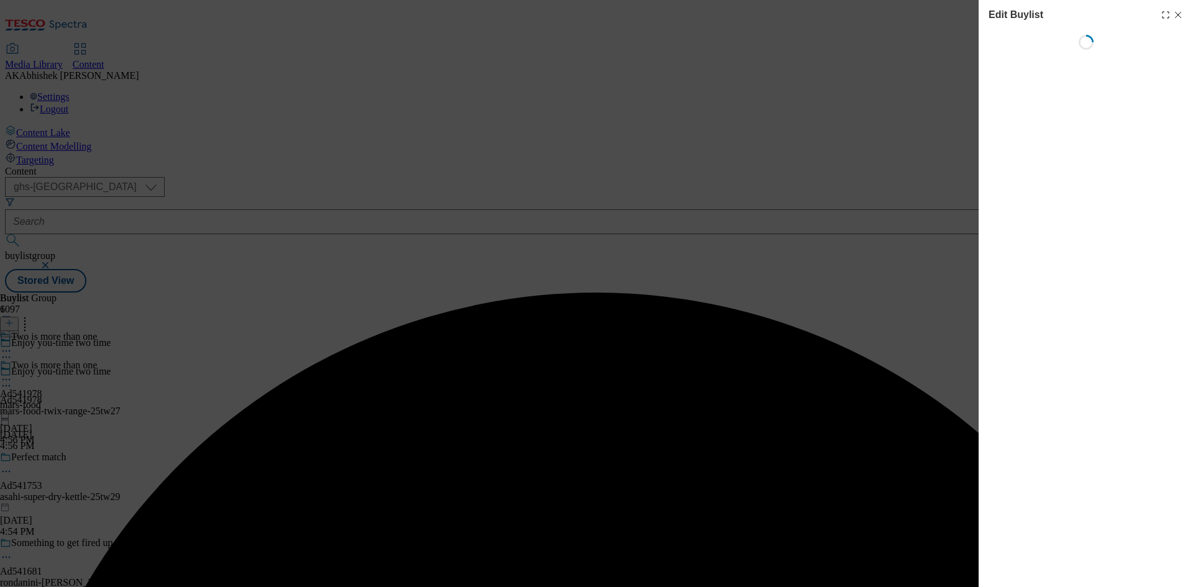
select select "tactical"
select select "supplier funded short term 1-3 weeks"
select select "dunnhumby"
select select "Banner"
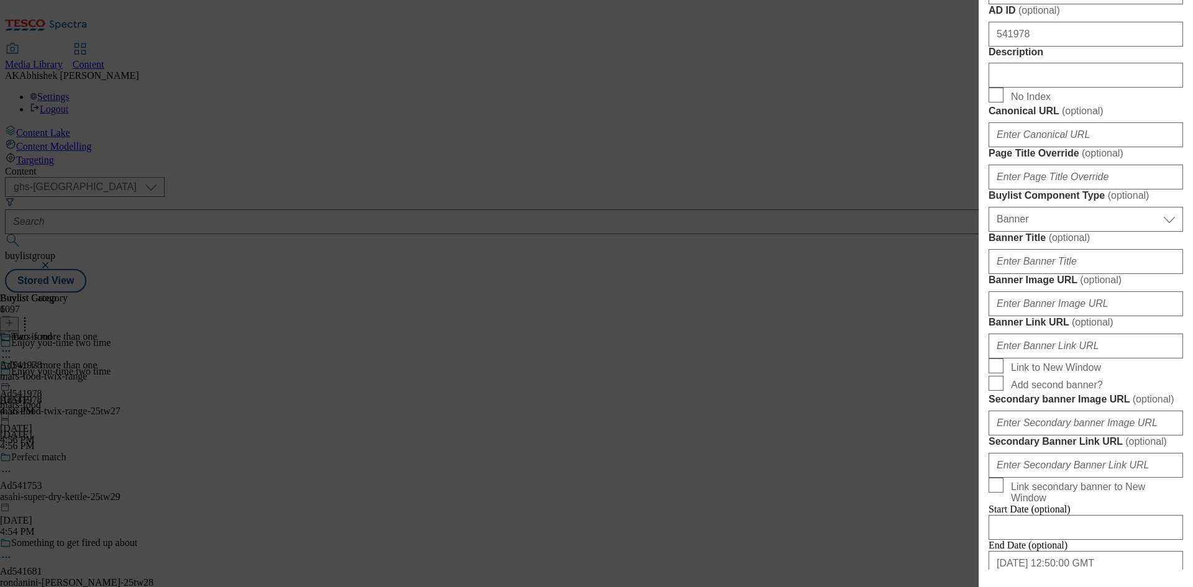
scroll to position [683, 0]
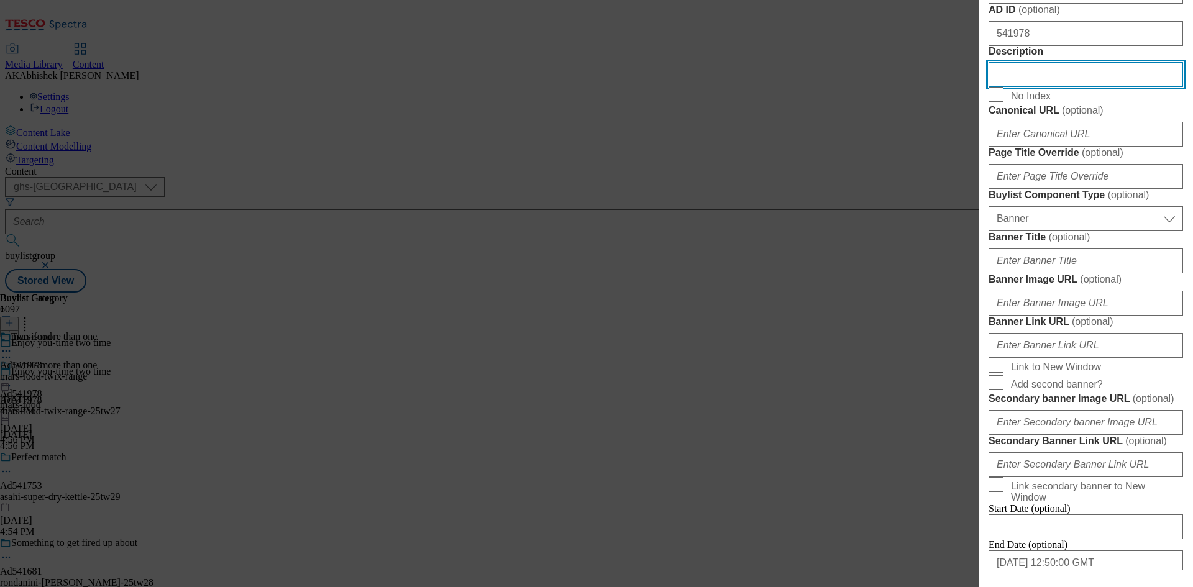
click at [1056, 87] on input "Description" at bounding box center [1085, 74] width 194 height 25
paste input "Twix Multipack Chocolate Bars Biscuits 9x20g"
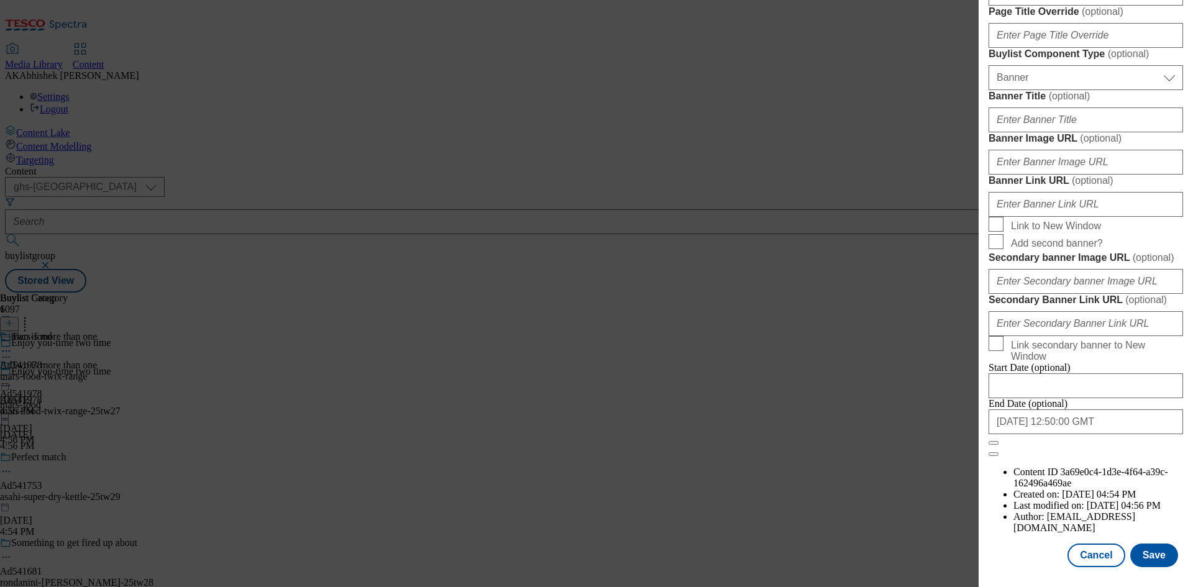
scroll to position [1286, 0]
type input "Twix Multipack Chocolate Bars Biscuits 9x20g"
click at [1146, 551] on button "Save" at bounding box center [1154, 555] width 48 height 24
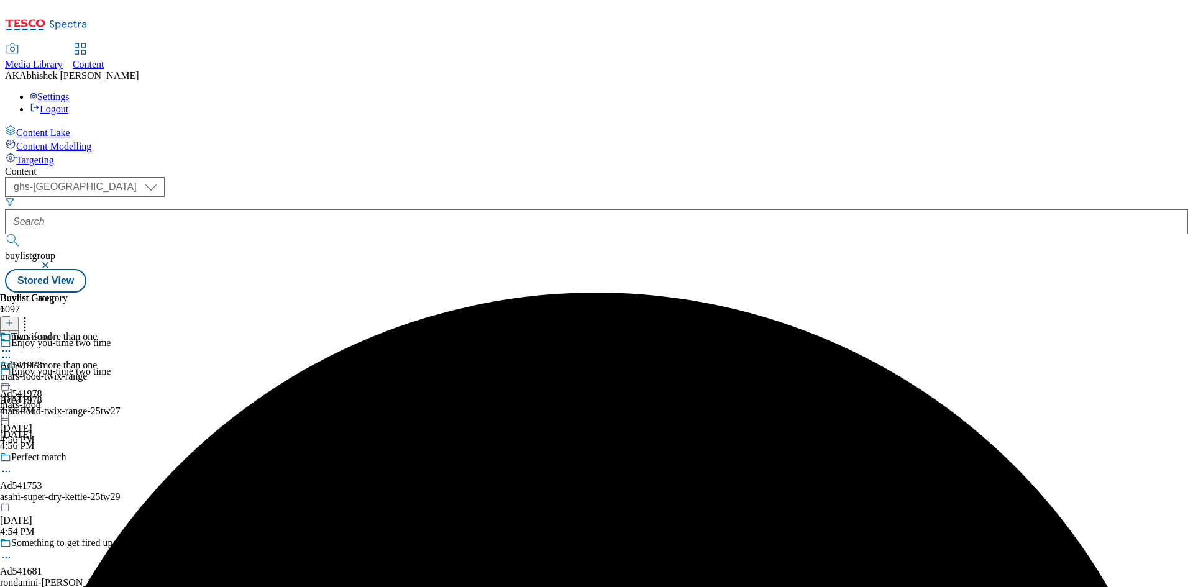
click at [11, 350] on circle at bounding box center [10, 351] width 2 height 2
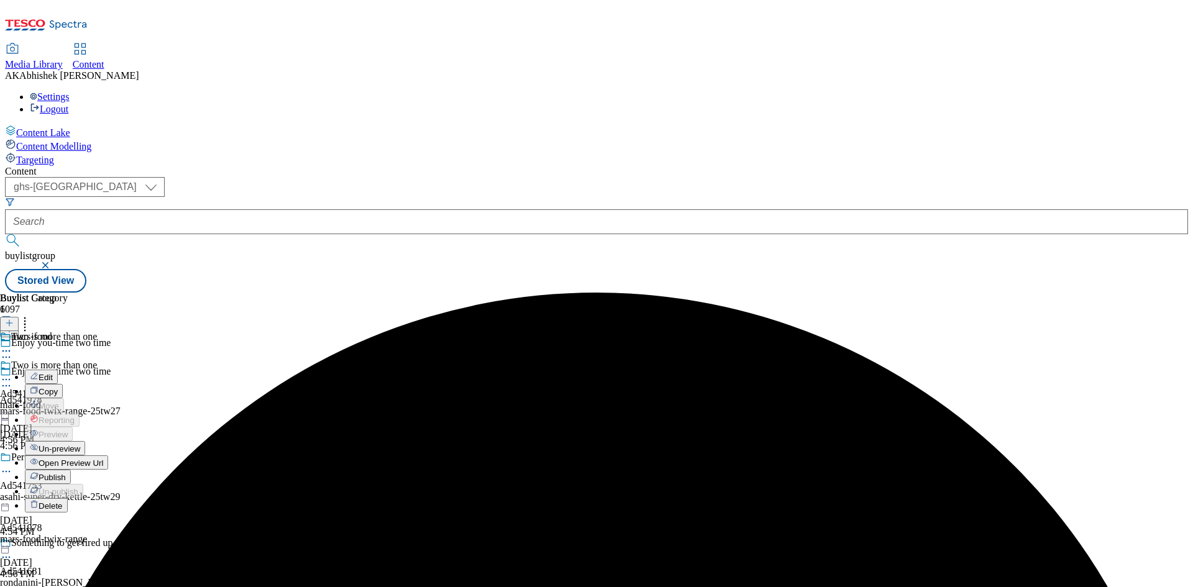
click at [58, 370] on button "Edit" at bounding box center [41, 377] width 33 height 14
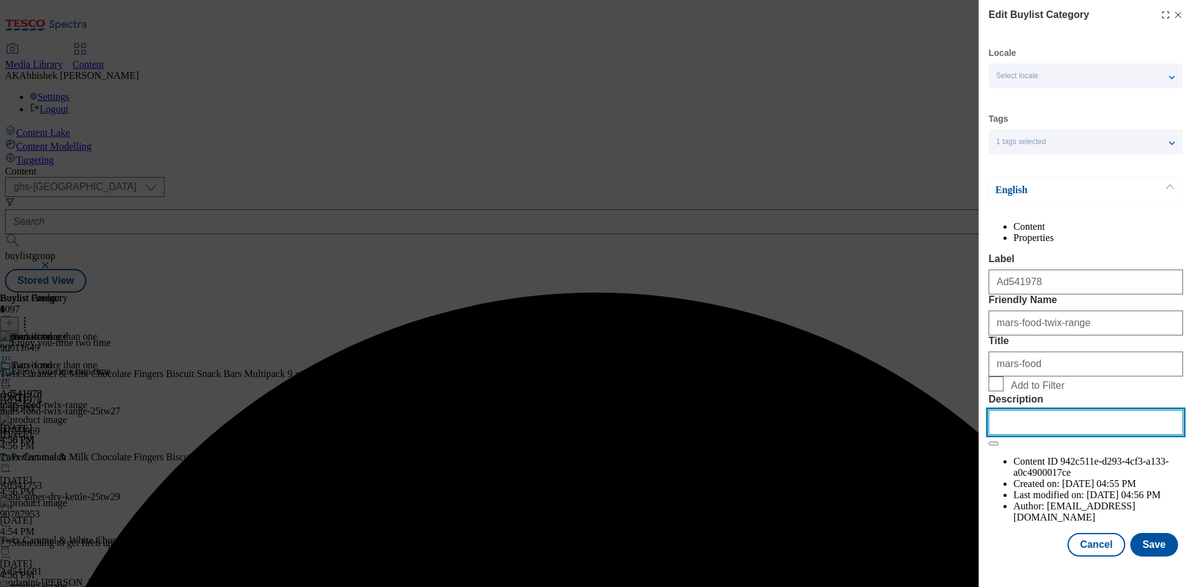
click at [1020, 435] on input "Description" at bounding box center [1085, 422] width 194 height 25
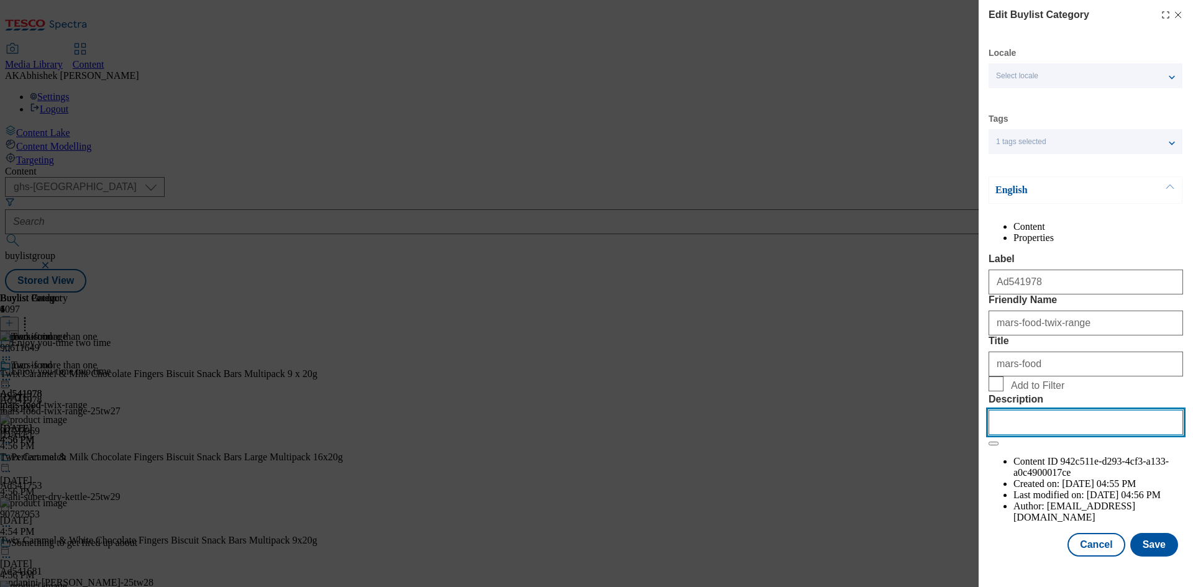
paste input "Twix Multipack Chocolate Bars Biscuits 9x20g"
type input "Twix Multipack Chocolate Bars Biscuits 9x20g"
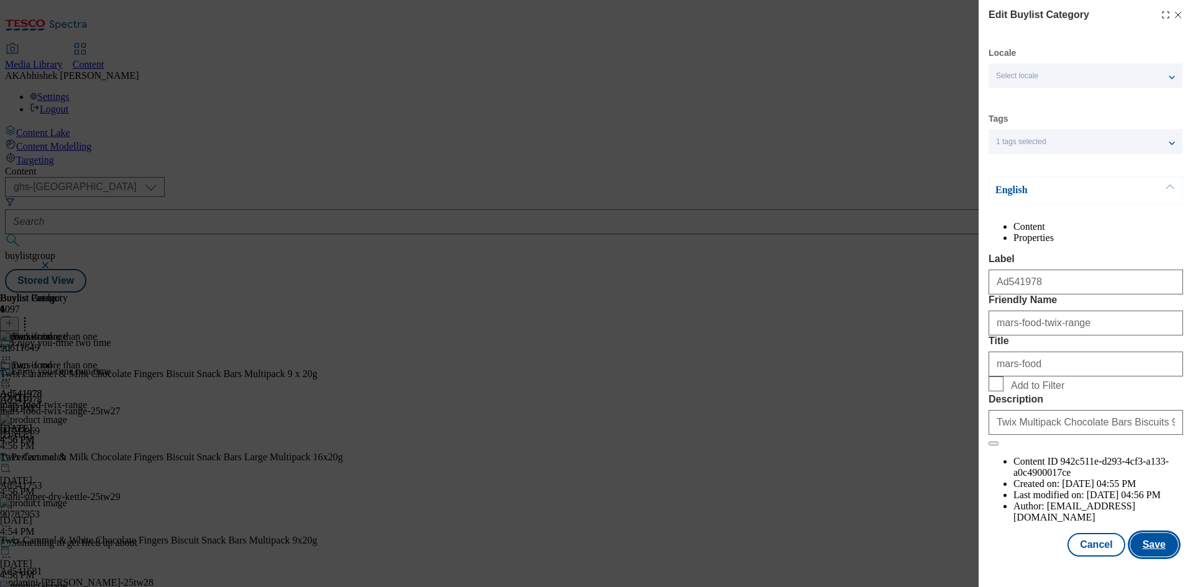
click at [1151, 555] on button "Save" at bounding box center [1154, 545] width 48 height 24
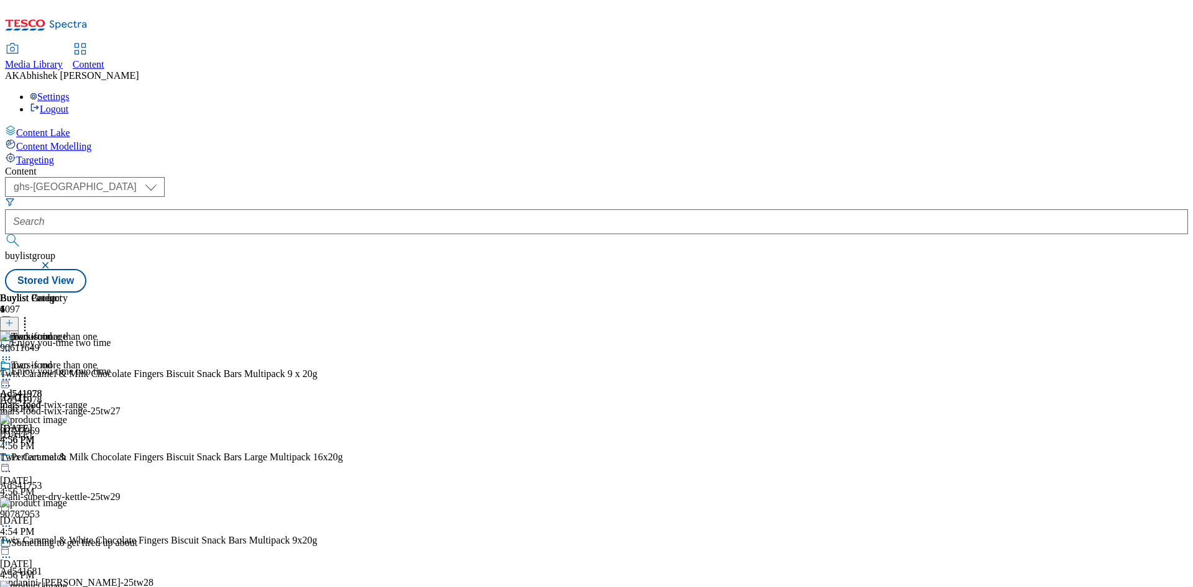
click at [12, 379] on icon at bounding box center [6, 385] width 12 height 12
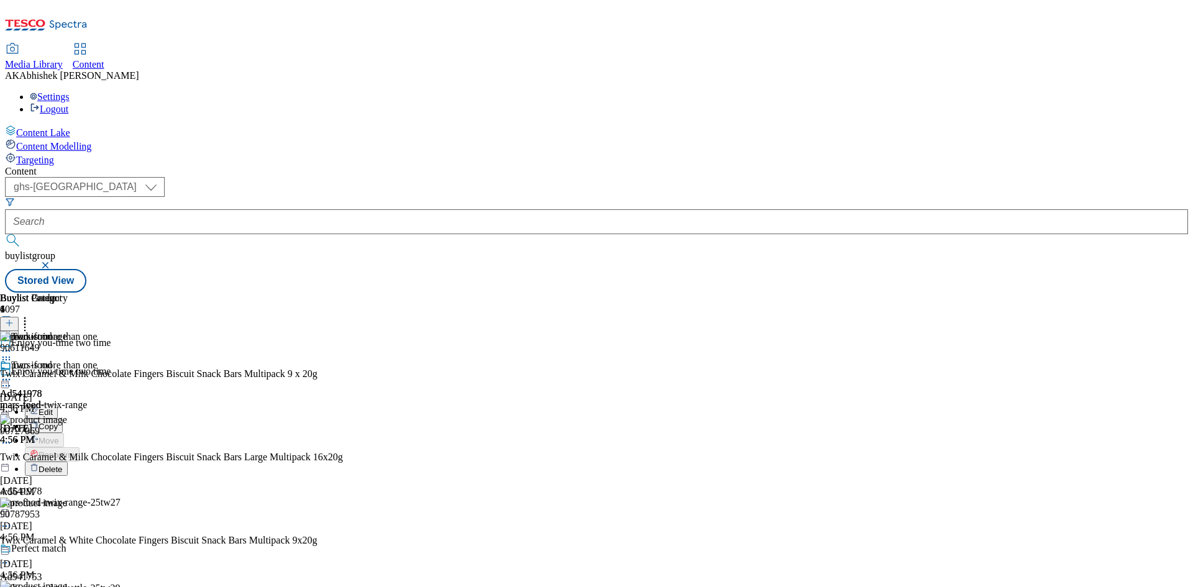
click at [53, 407] on span "Edit" at bounding box center [46, 411] width 14 height 9
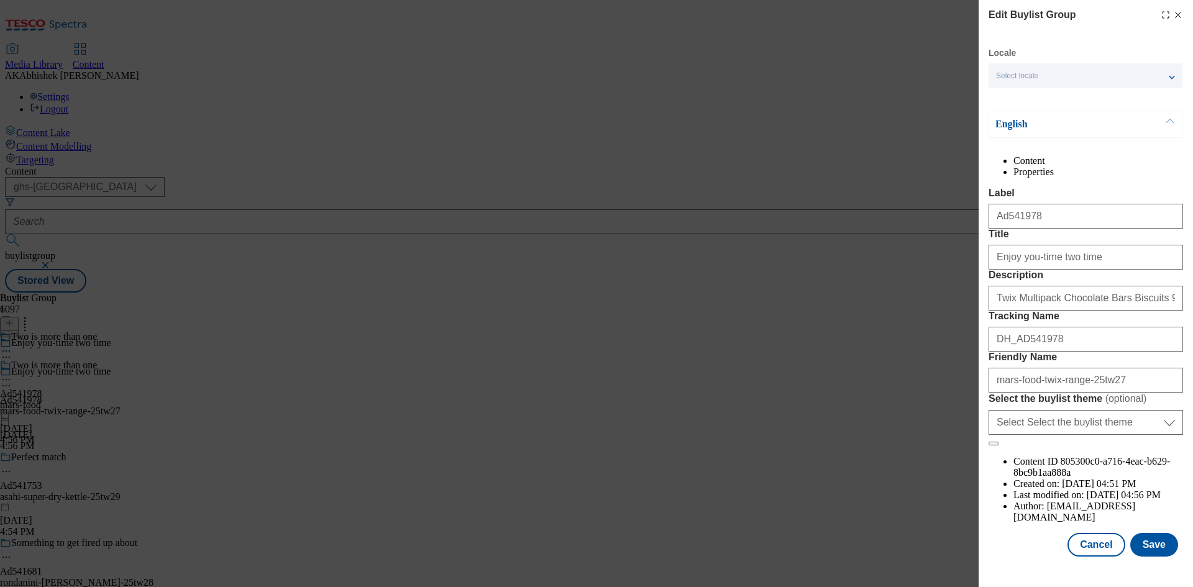
scroll to position [48, 0]
click at [1086, 548] on button "Cancel" at bounding box center [1095, 545] width 57 height 24
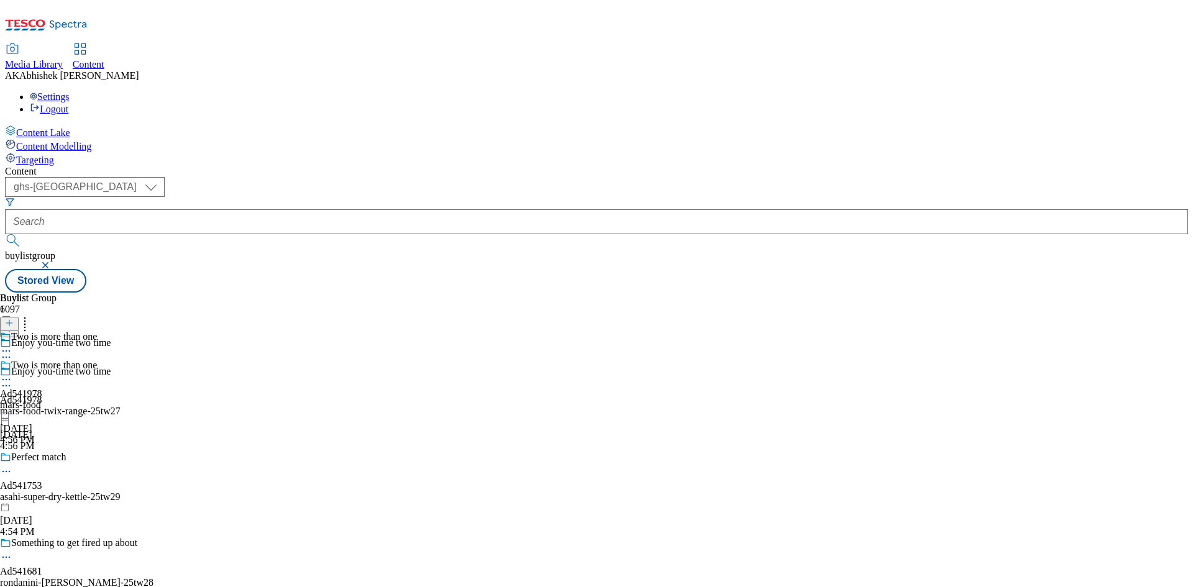
scroll to position [0, 0]
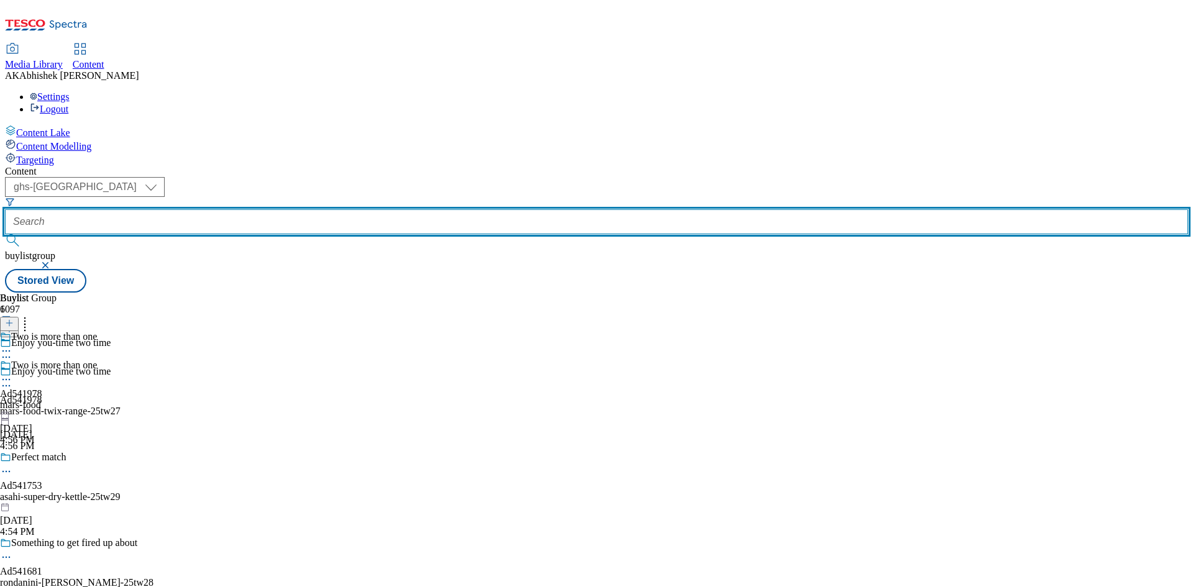
click at [313, 209] on input "text" at bounding box center [596, 221] width 1183 height 25
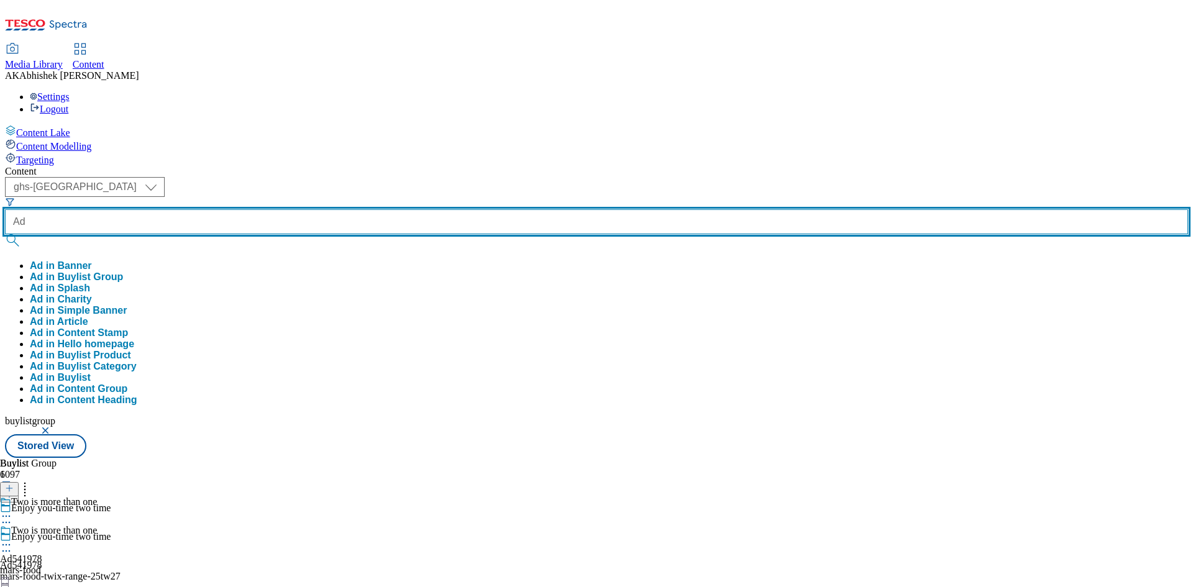
paste input "541611"
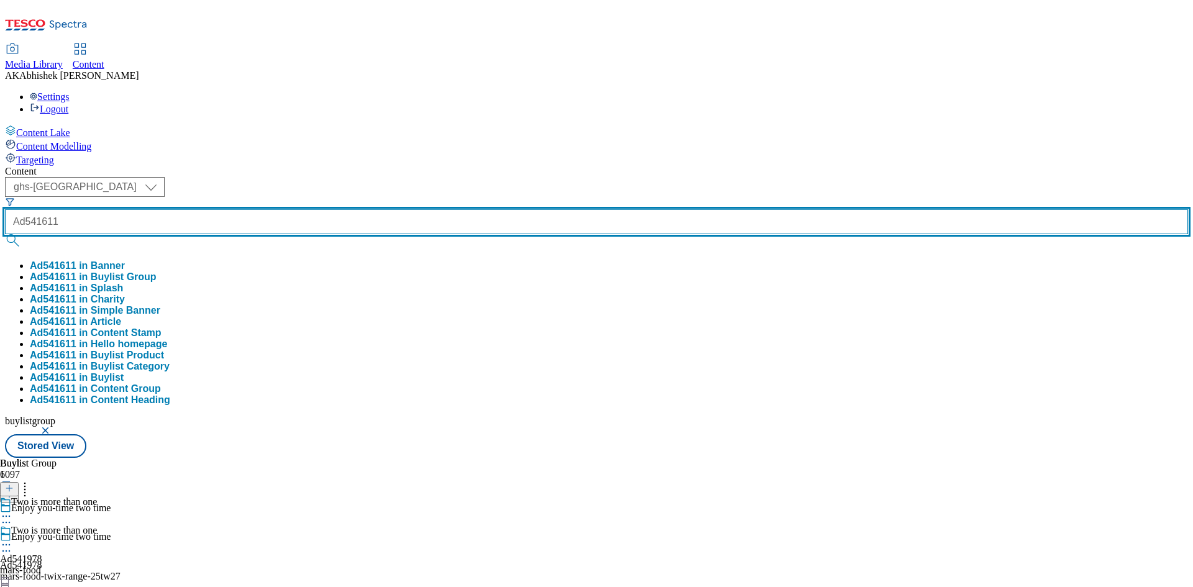
type input "Ad541611"
click at [5, 234] on button "submit" at bounding box center [13, 240] width 17 height 12
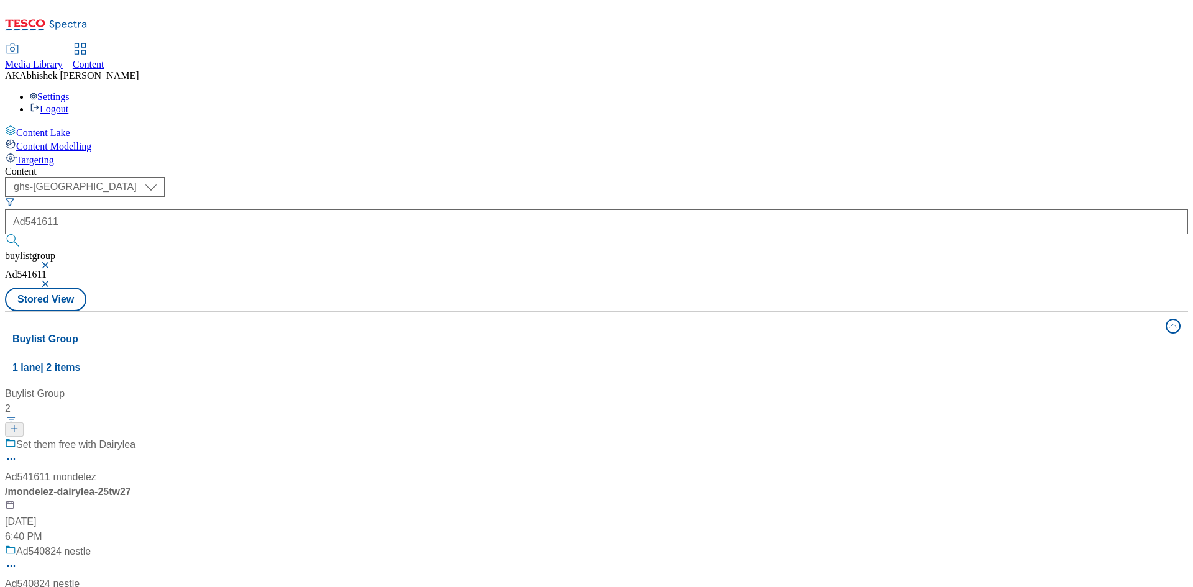
click at [160, 437] on div "Set them free with Dairylea" at bounding box center [82, 453] width 155 height 32
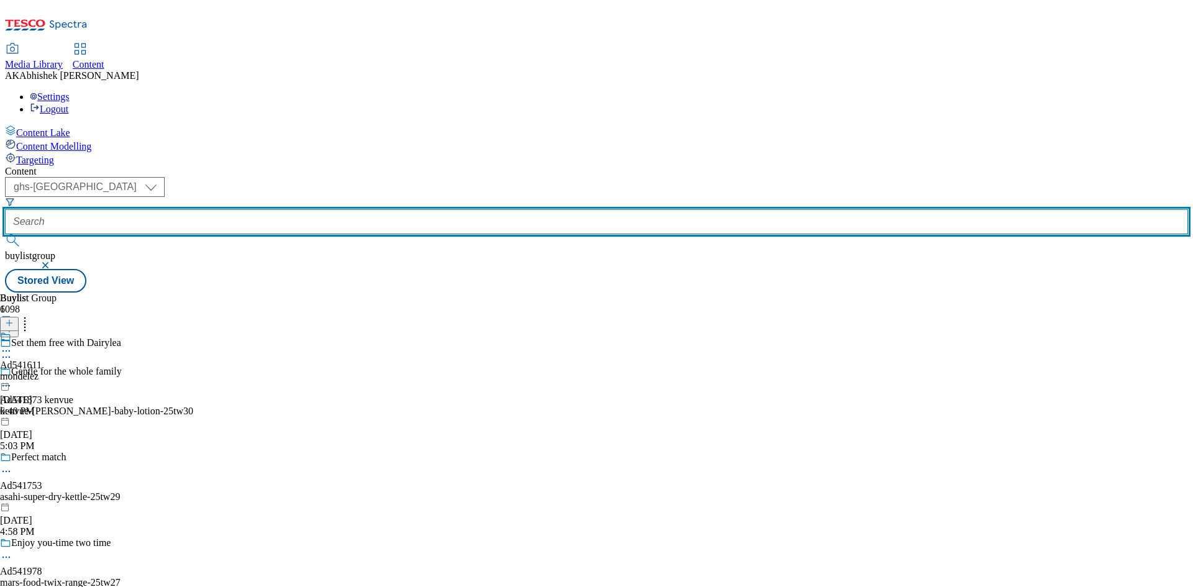
drag, startPoint x: 327, startPoint y: 101, endPoint x: 369, endPoint y: 102, distance: 42.3
click at [327, 209] on input "text" at bounding box center [596, 221] width 1183 height 25
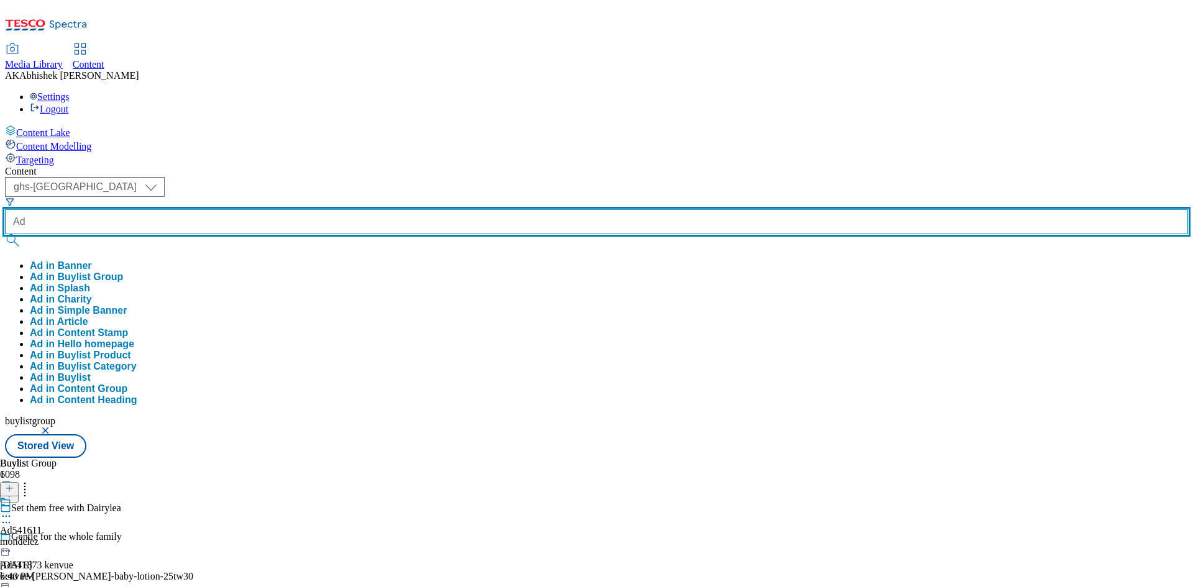
paste input "541681"
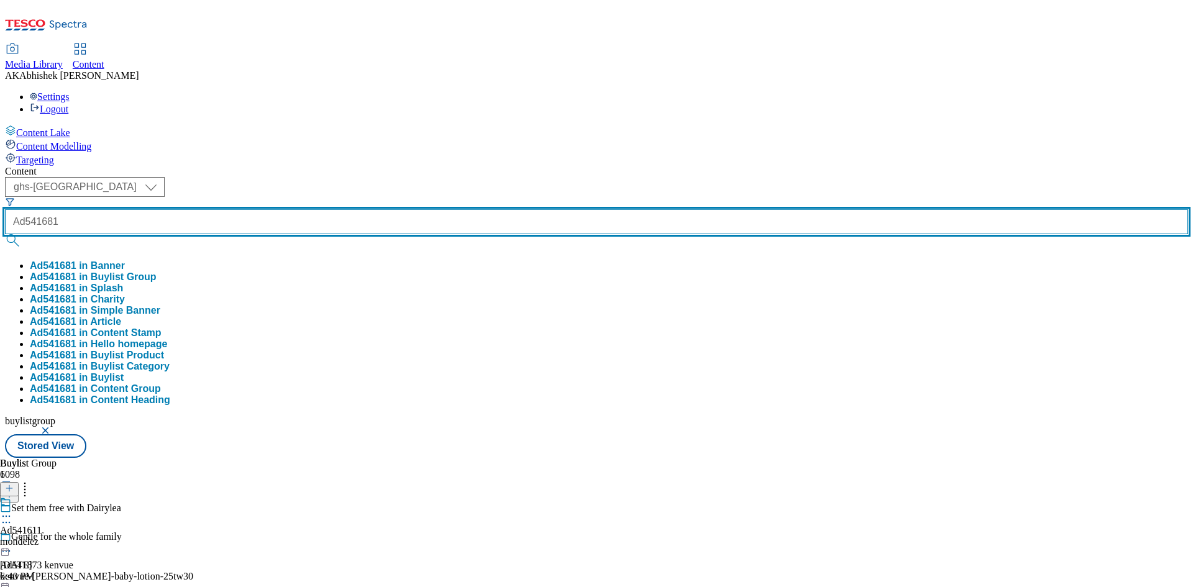
type input "Ad541681"
click at [5, 234] on button "submit" at bounding box center [13, 240] width 17 height 12
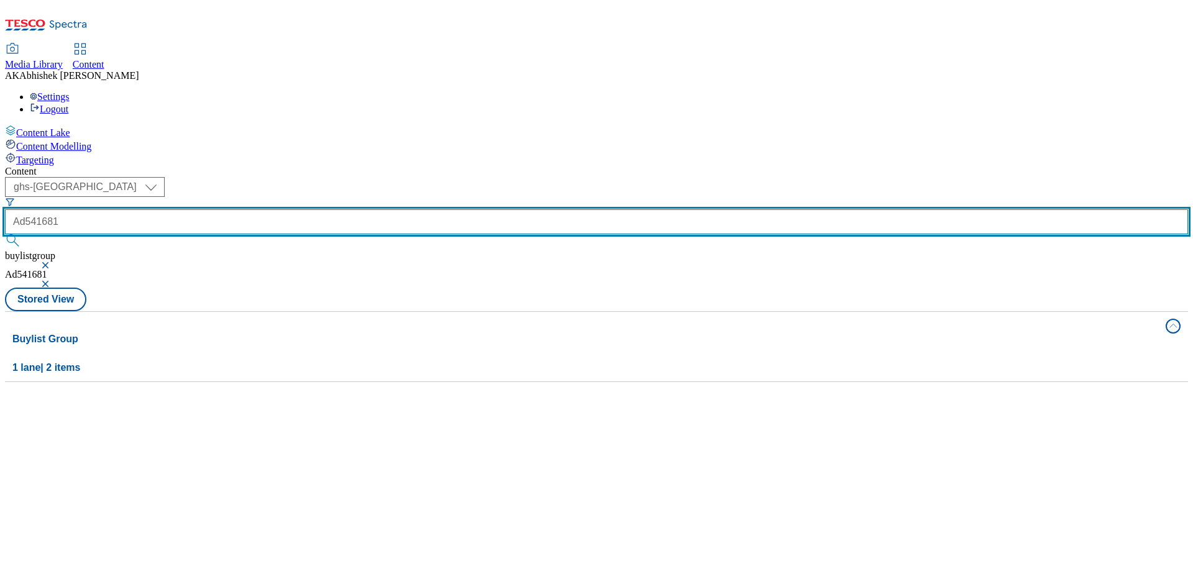
click at [318, 209] on input "Ad541681" at bounding box center [596, 221] width 1183 height 25
click at [5, 234] on button "submit" at bounding box center [13, 240] width 17 height 12
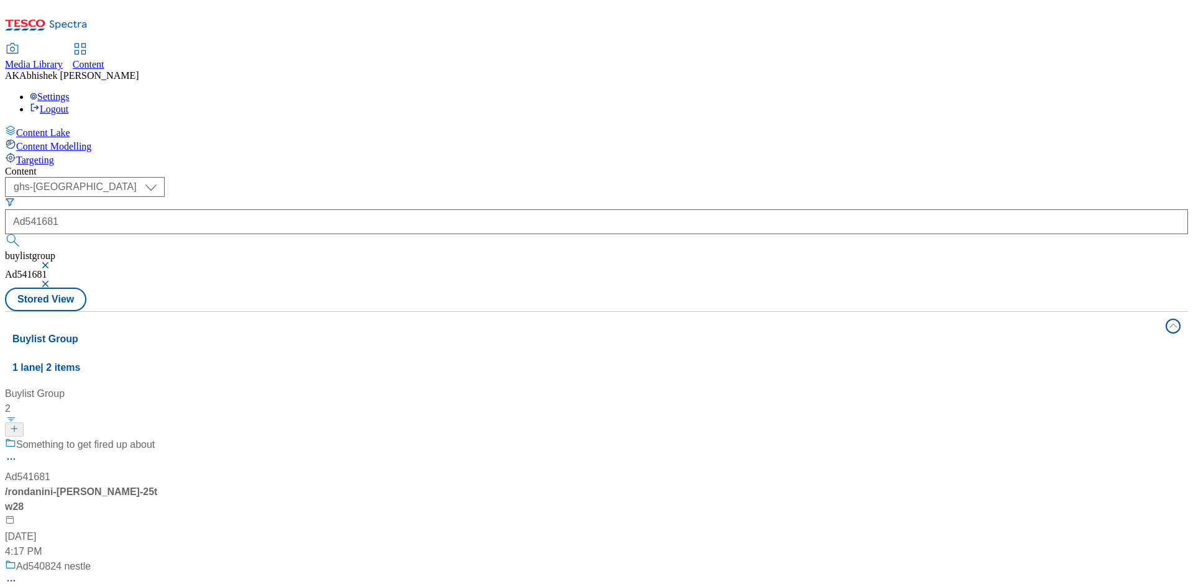
click at [160, 437] on div "Something to get fired up about" at bounding box center [82, 453] width 155 height 32
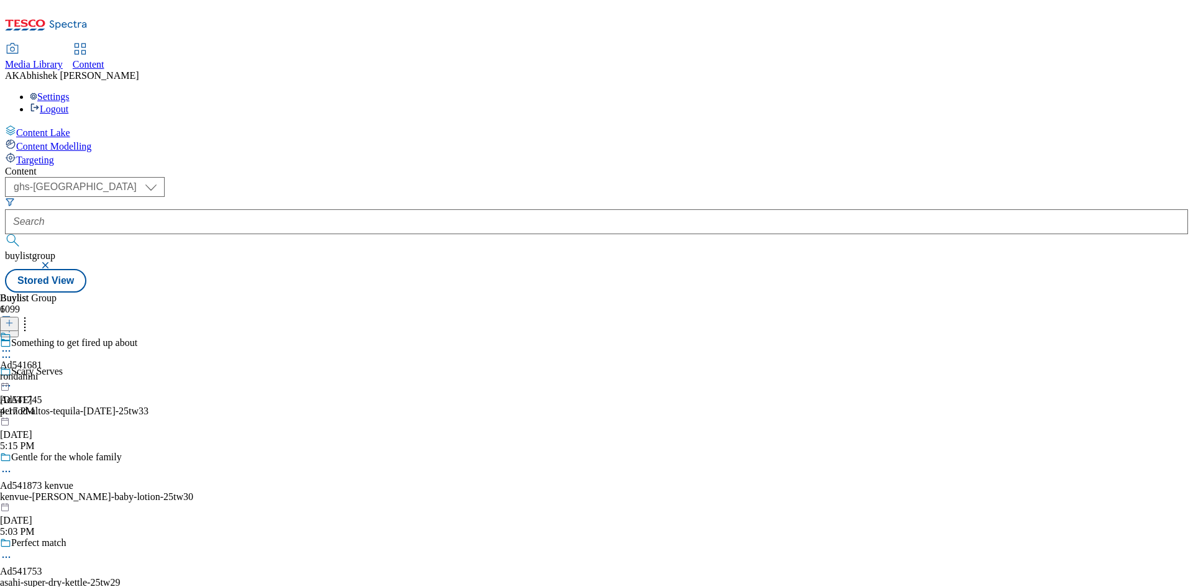
click at [12, 351] on icon at bounding box center [6, 357] width 12 height 12
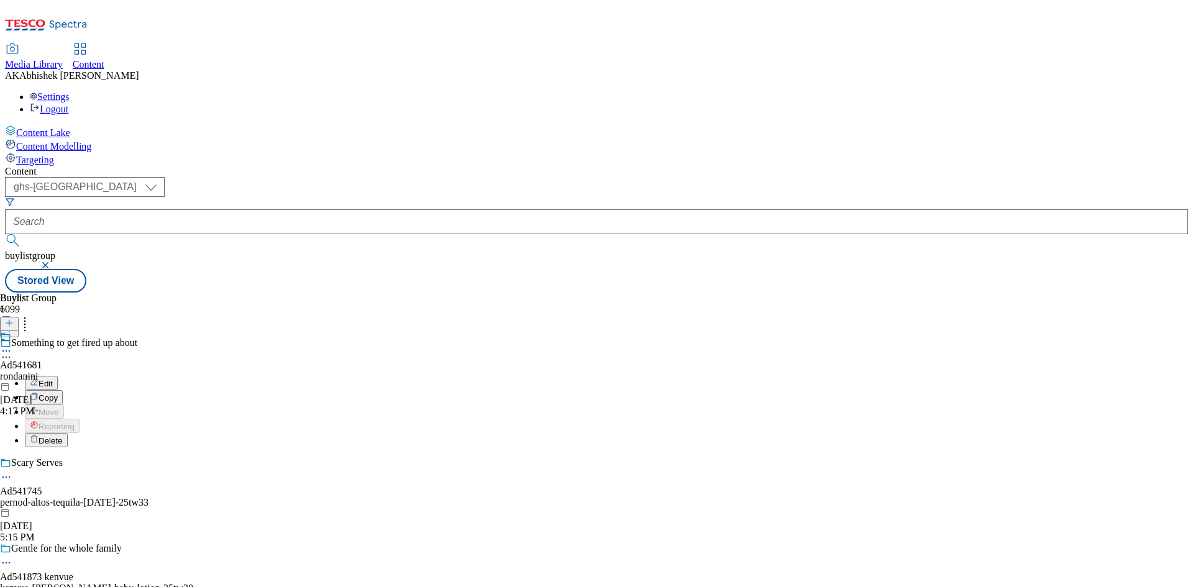
click at [53, 379] on span "Edit" at bounding box center [46, 383] width 14 height 9
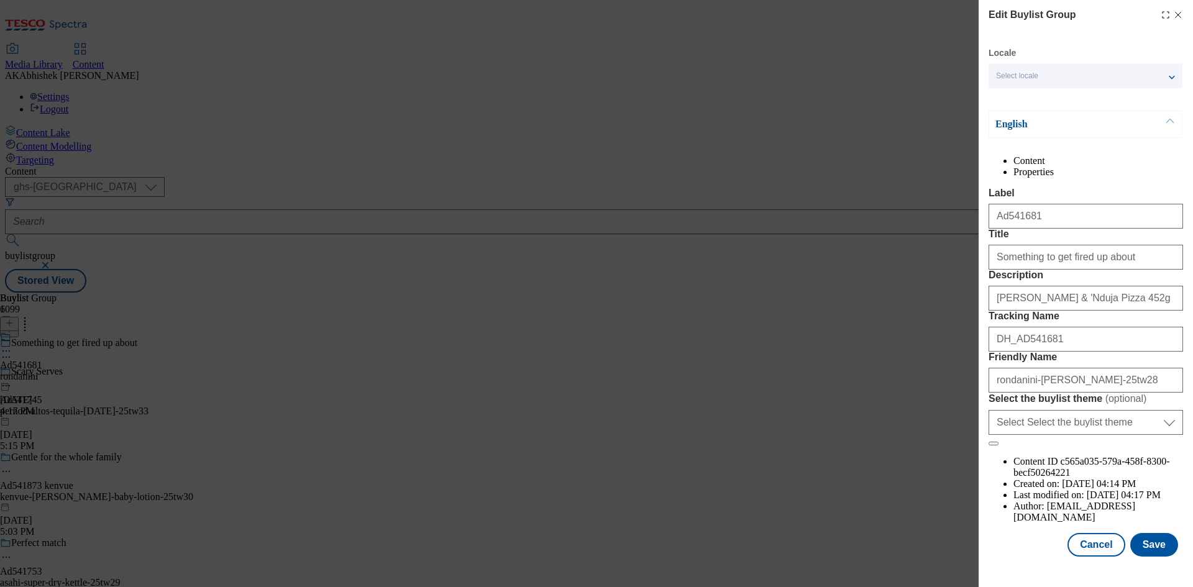
scroll to position [380, 0]
click at [1144, 551] on button "Save" at bounding box center [1154, 545] width 48 height 24
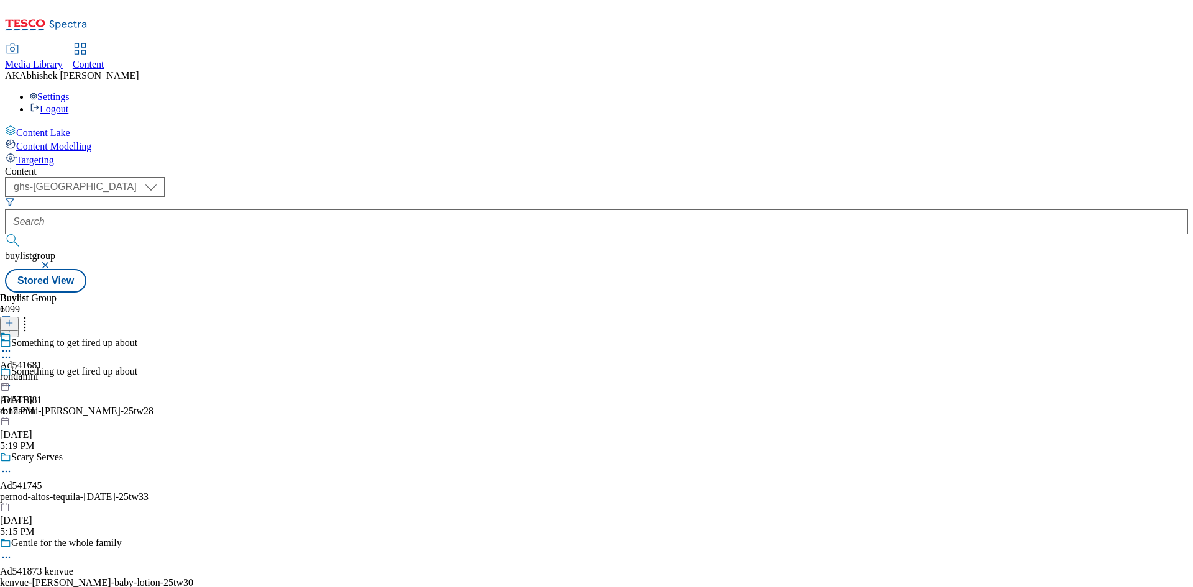
click at [12, 345] on icon at bounding box center [6, 351] width 12 height 12
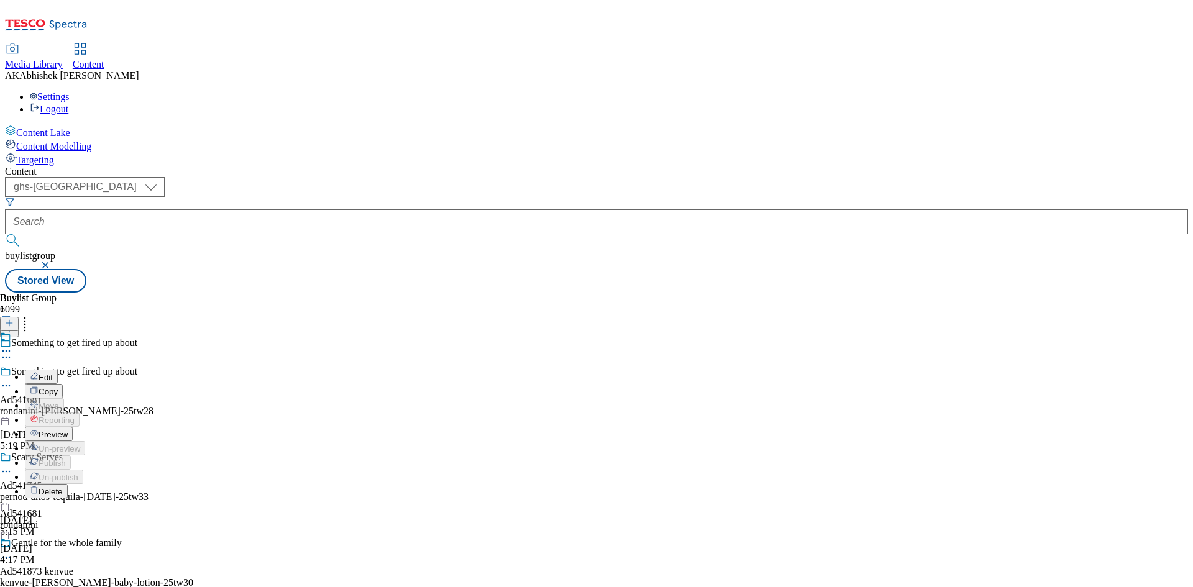
click at [53, 373] on span "Edit" at bounding box center [46, 377] width 14 height 9
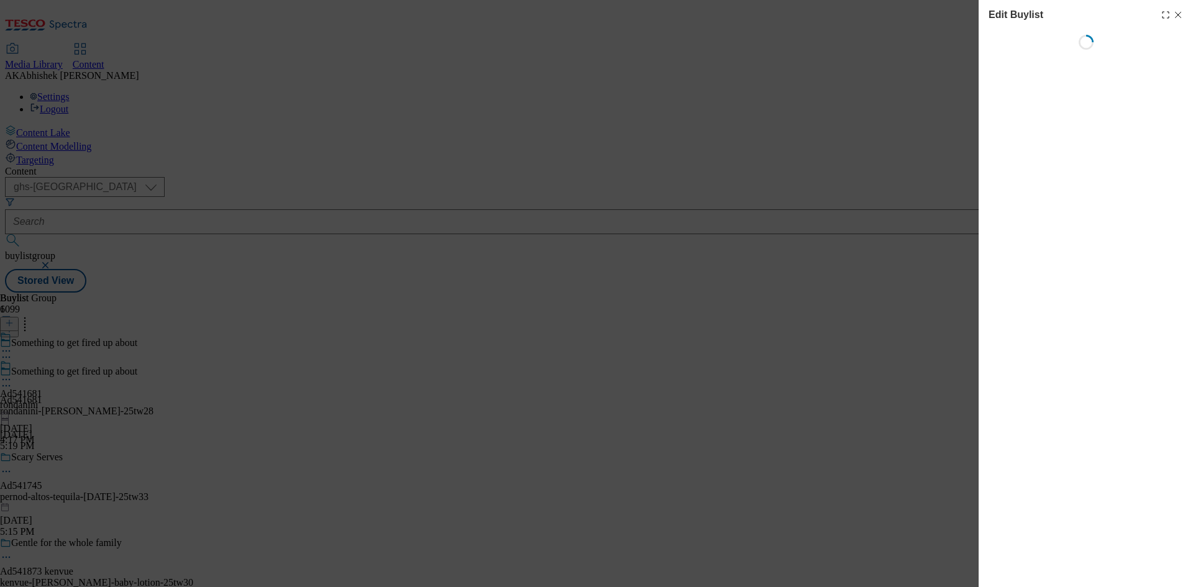
select select "tactical"
select select "supplier funded short term 1-3 weeks"
select select "dunnhumby"
select select "Banner"
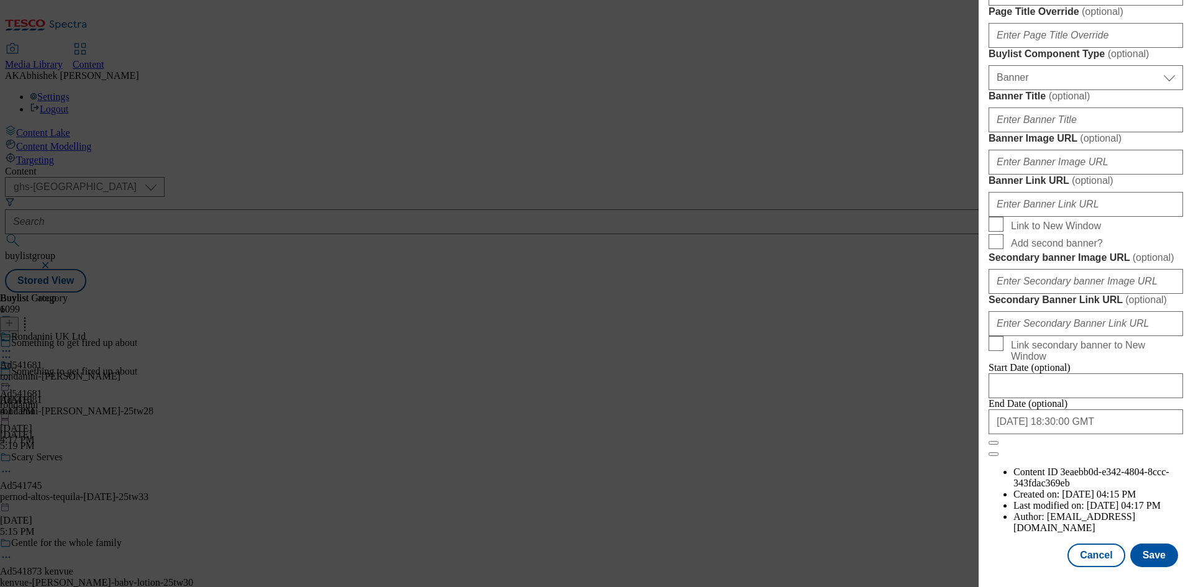
scroll to position [1286, 0]
click at [1145, 556] on button "Save" at bounding box center [1154, 555] width 48 height 24
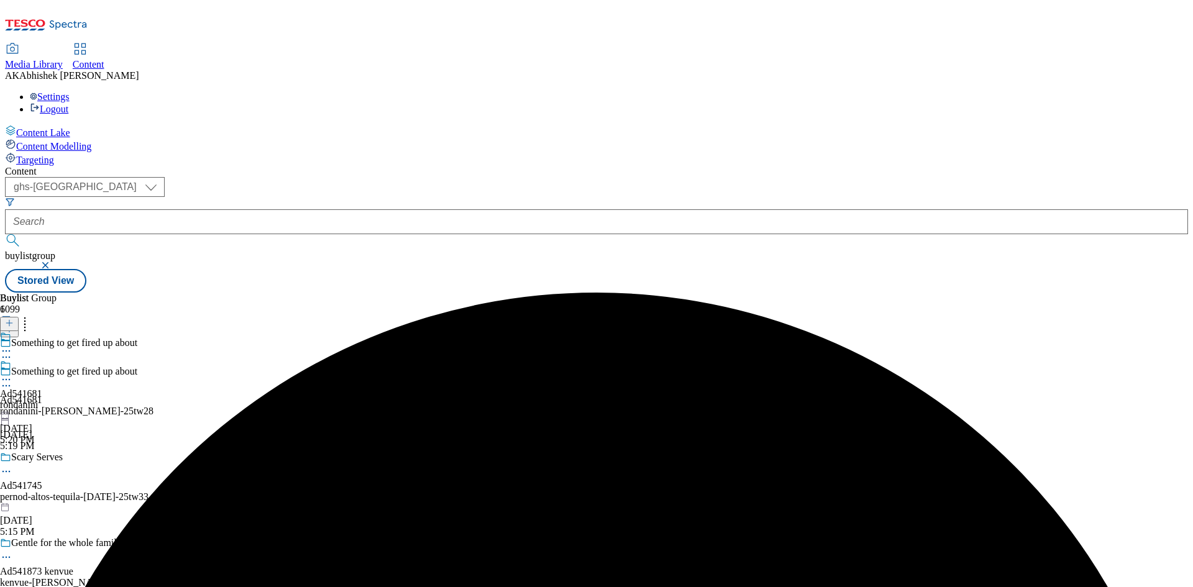
click at [42, 399] on div "rondanini" at bounding box center [21, 404] width 42 height 11
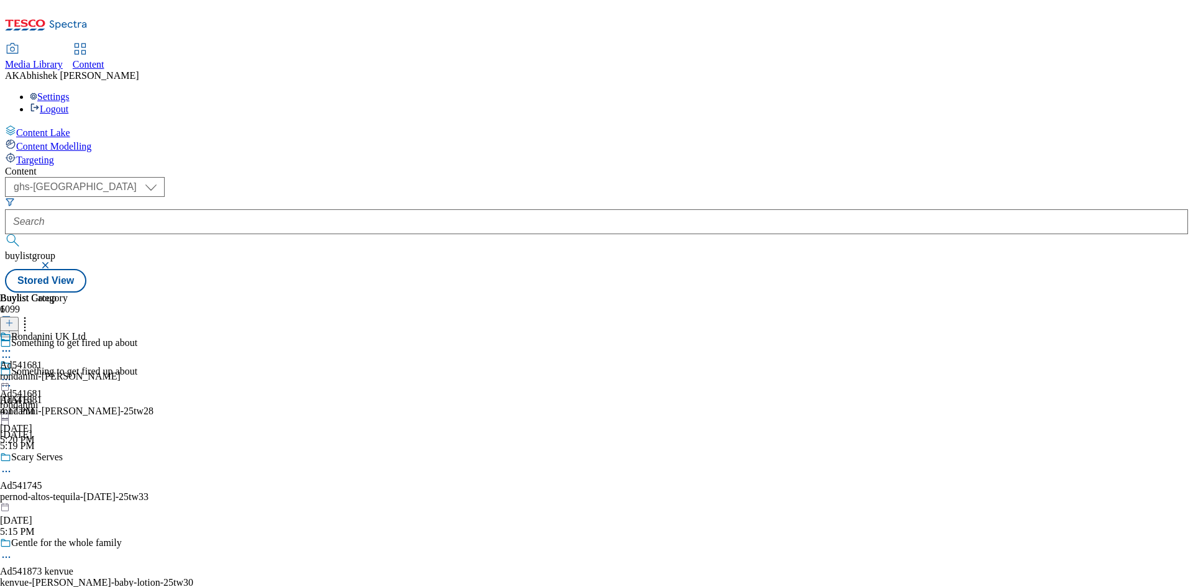
click at [12, 345] on icon at bounding box center [6, 351] width 12 height 12
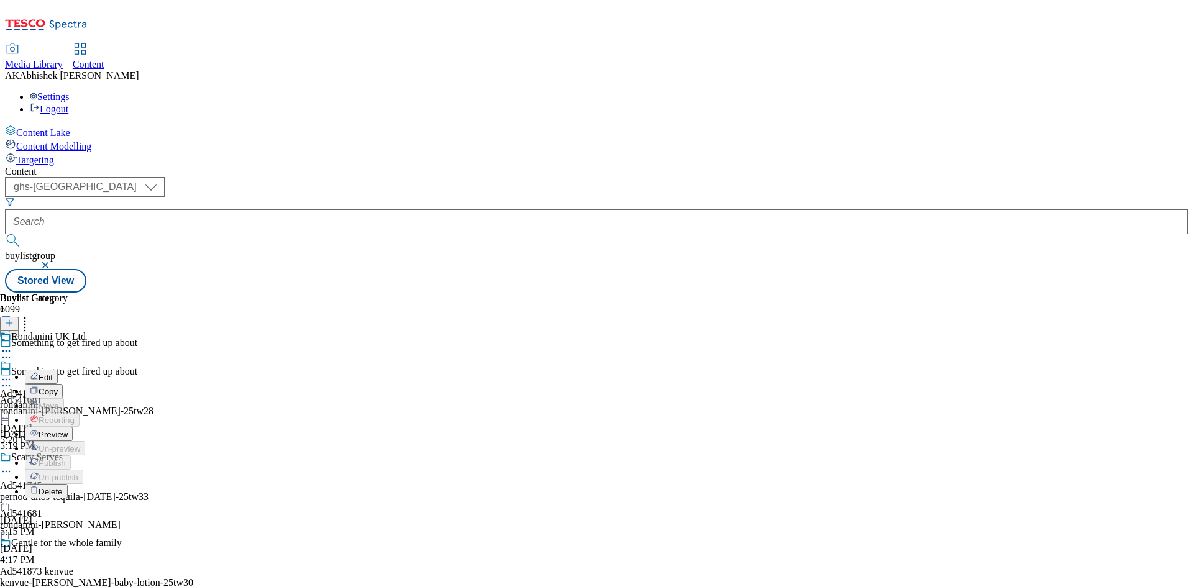
click at [53, 373] on span "Edit" at bounding box center [46, 377] width 14 height 9
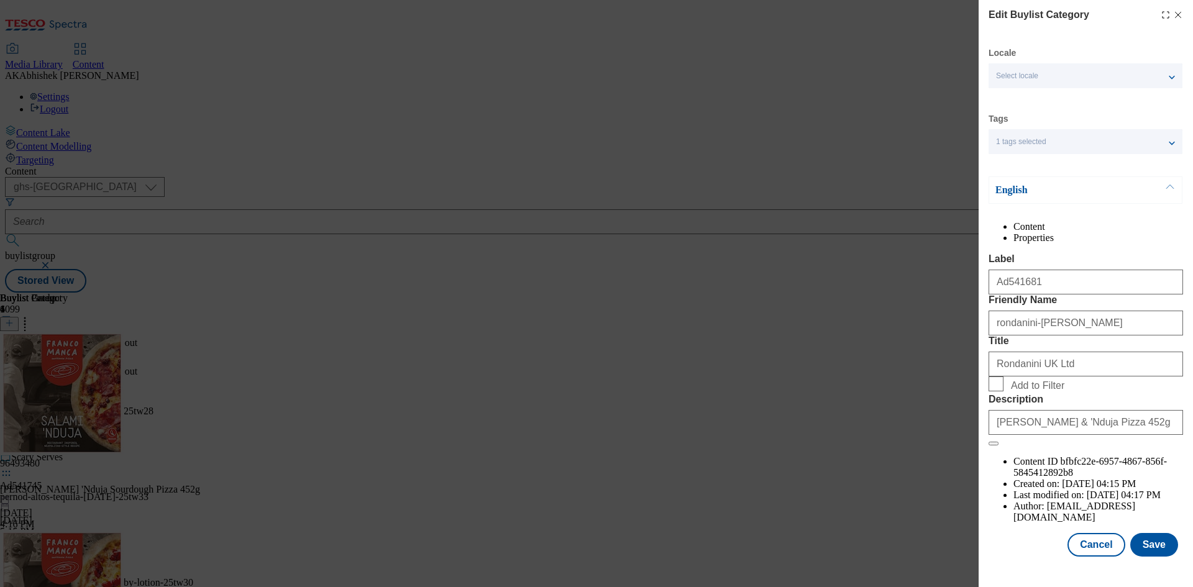
scroll to position [24, 0]
click at [1156, 557] on button "Save" at bounding box center [1154, 545] width 48 height 24
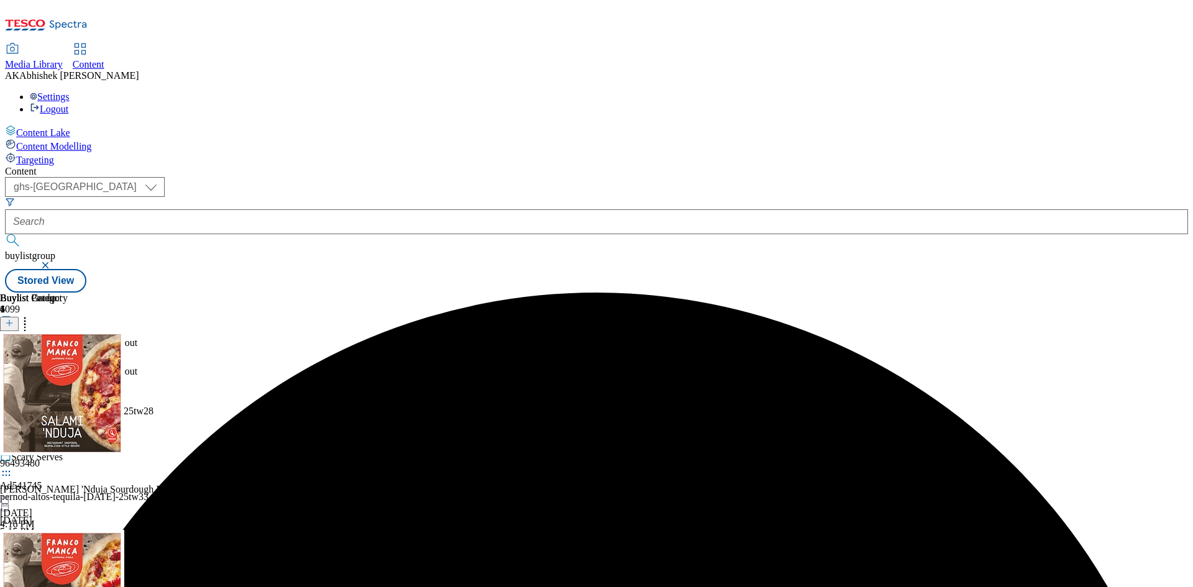
click at [12, 373] on icon at bounding box center [6, 379] width 12 height 12
click at [68, 458] on span "Preview" at bounding box center [53, 462] width 29 height 9
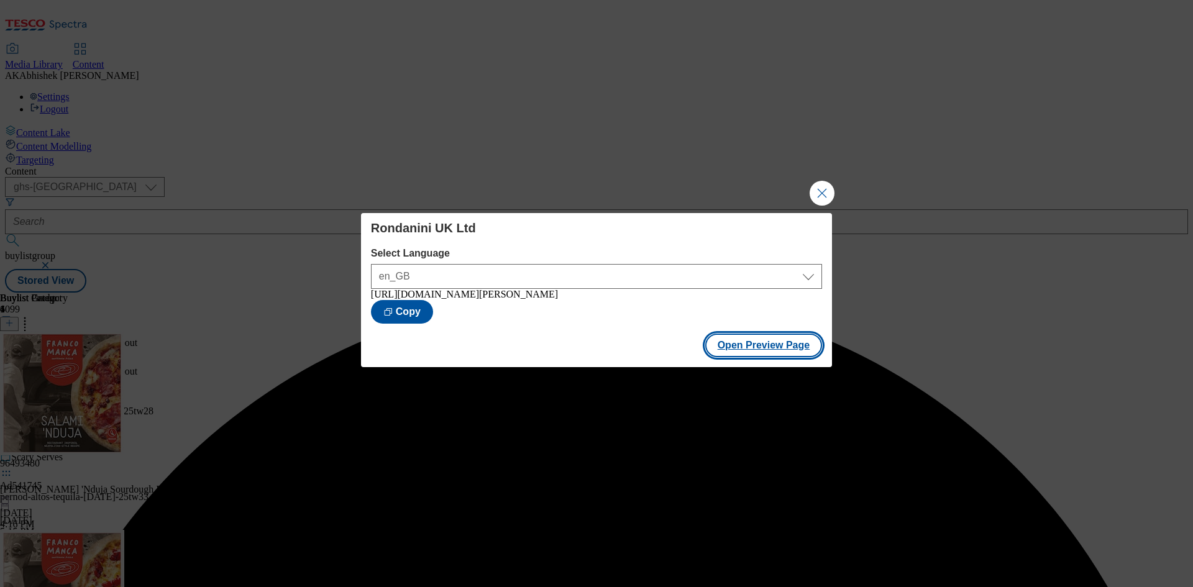
click at [753, 357] on button "Open Preview Page" at bounding box center [763, 346] width 117 height 24
click at [816, 186] on button "Close Modal" at bounding box center [821, 193] width 25 height 25
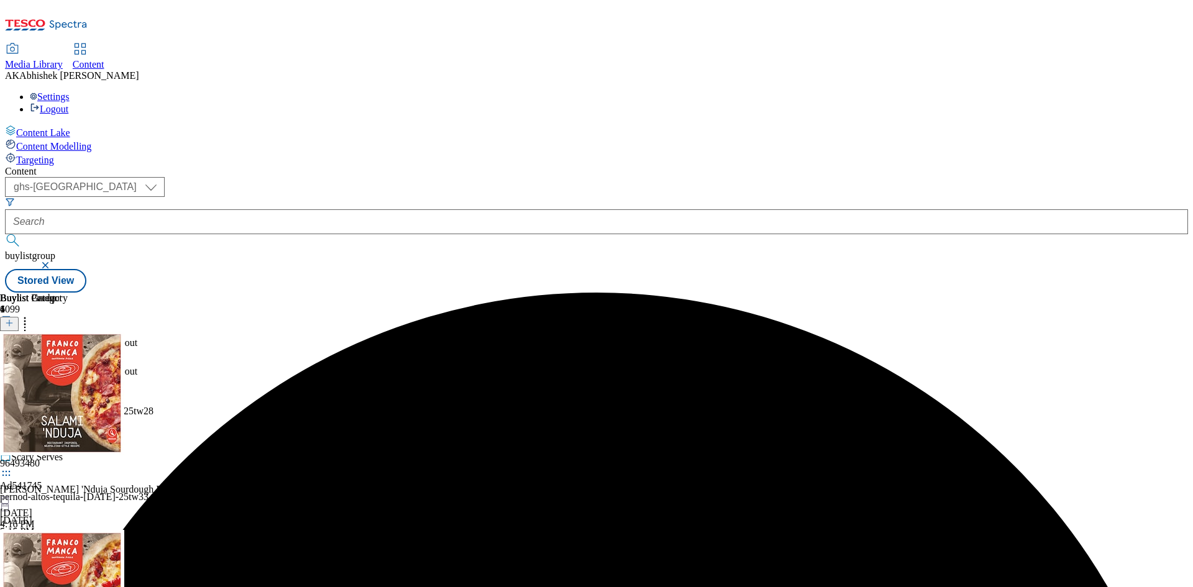
click at [12, 373] on icon at bounding box center [6, 379] width 12 height 12
click at [66, 501] on span "Publish" at bounding box center [52, 505] width 27 height 9
